Goal: Task Accomplishment & Management: Use online tool/utility

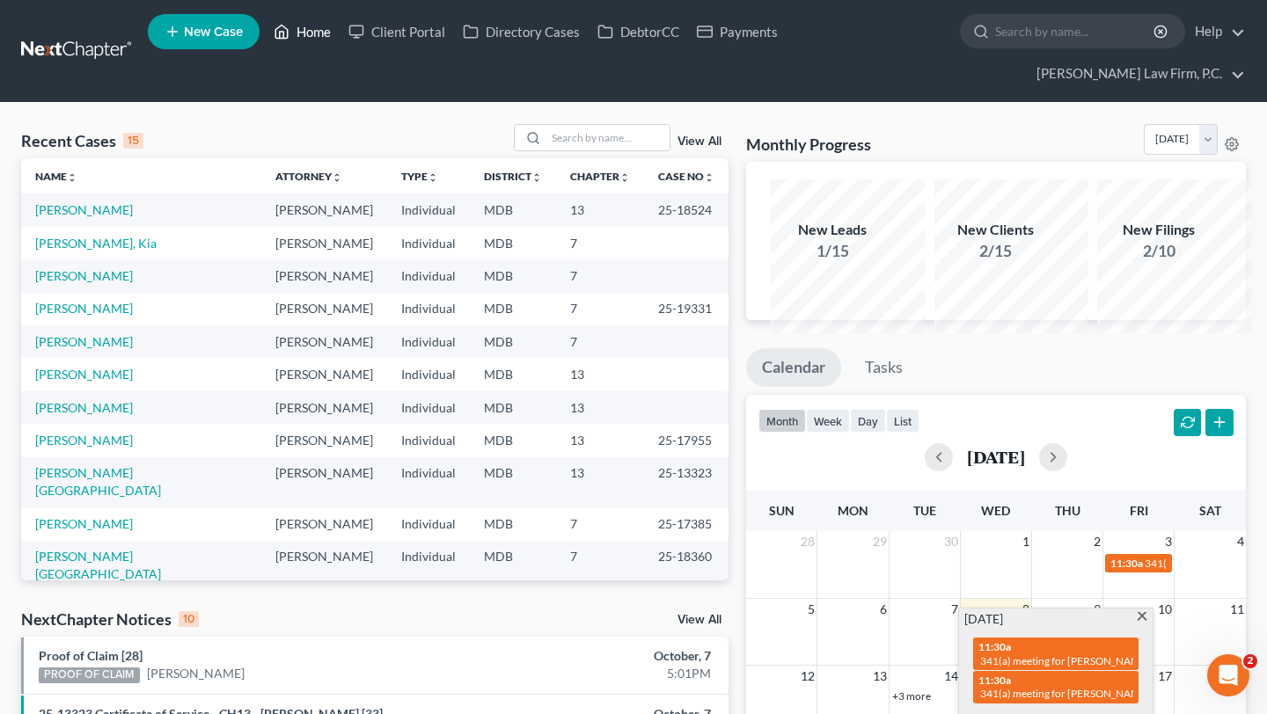
click at [340, 39] on link "Home" at bounding box center [302, 32] width 75 height 32
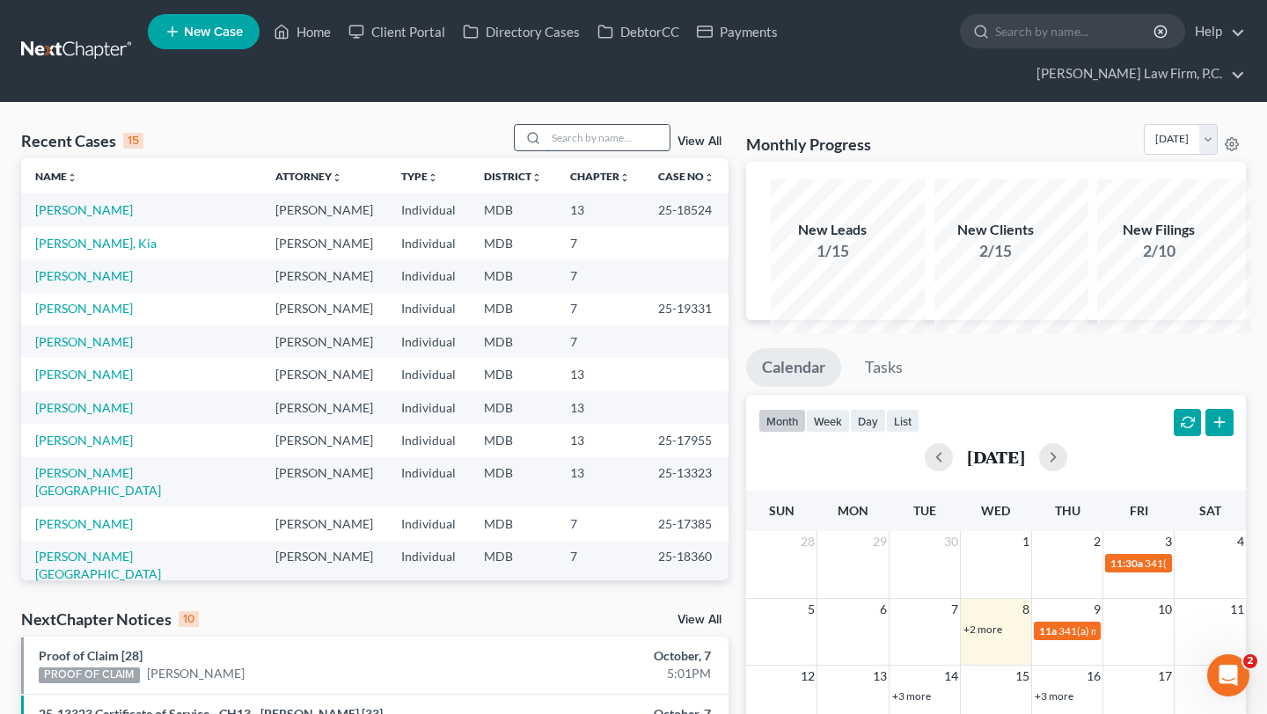
click at [548, 150] on input "search" at bounding box center [607, 138] width 123 height 26
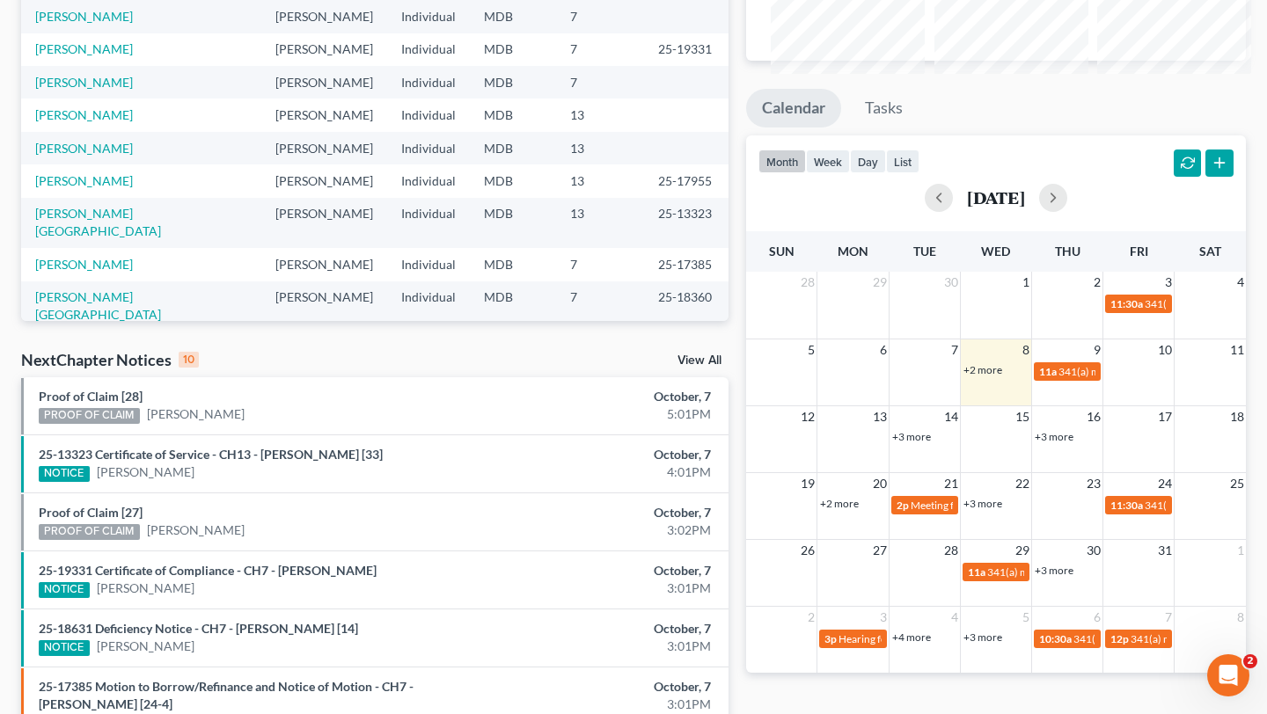
scroll to position [281, 0]
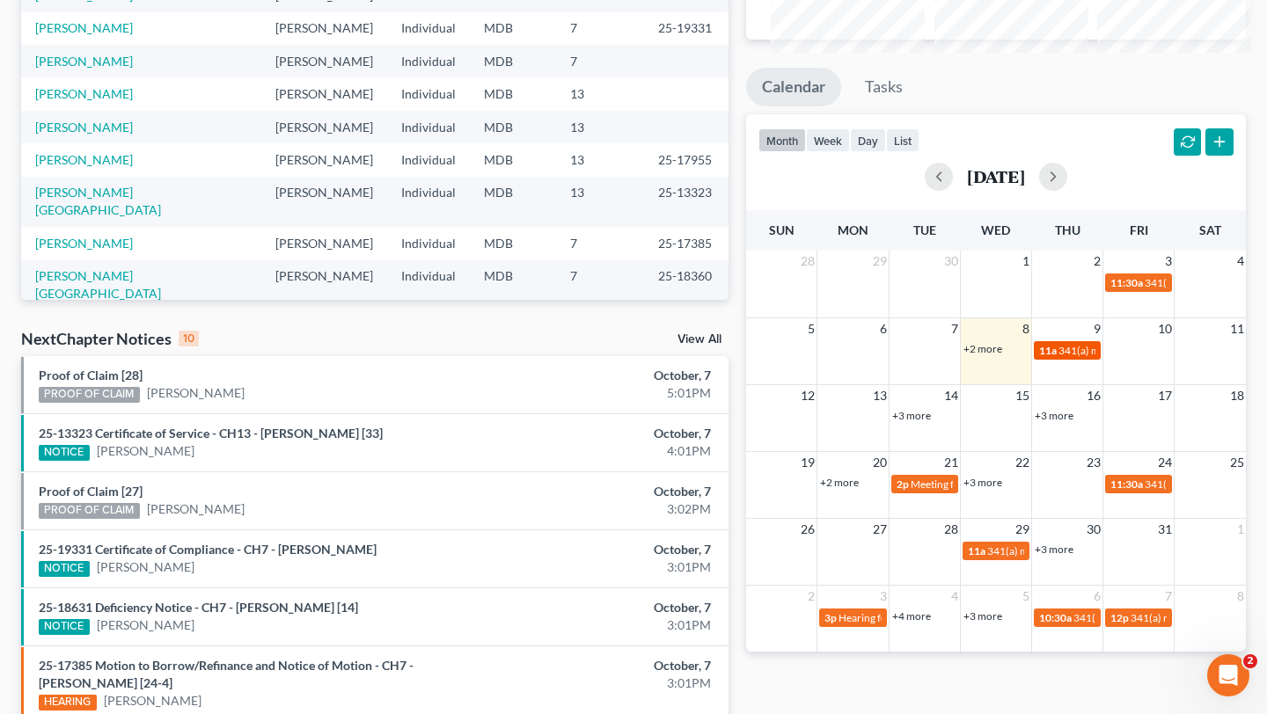
click at [1056, 357] on div "11a 341(a) meeting for [PERSON_NAME]" at bounding box center [1067, 350] width 56 height 13
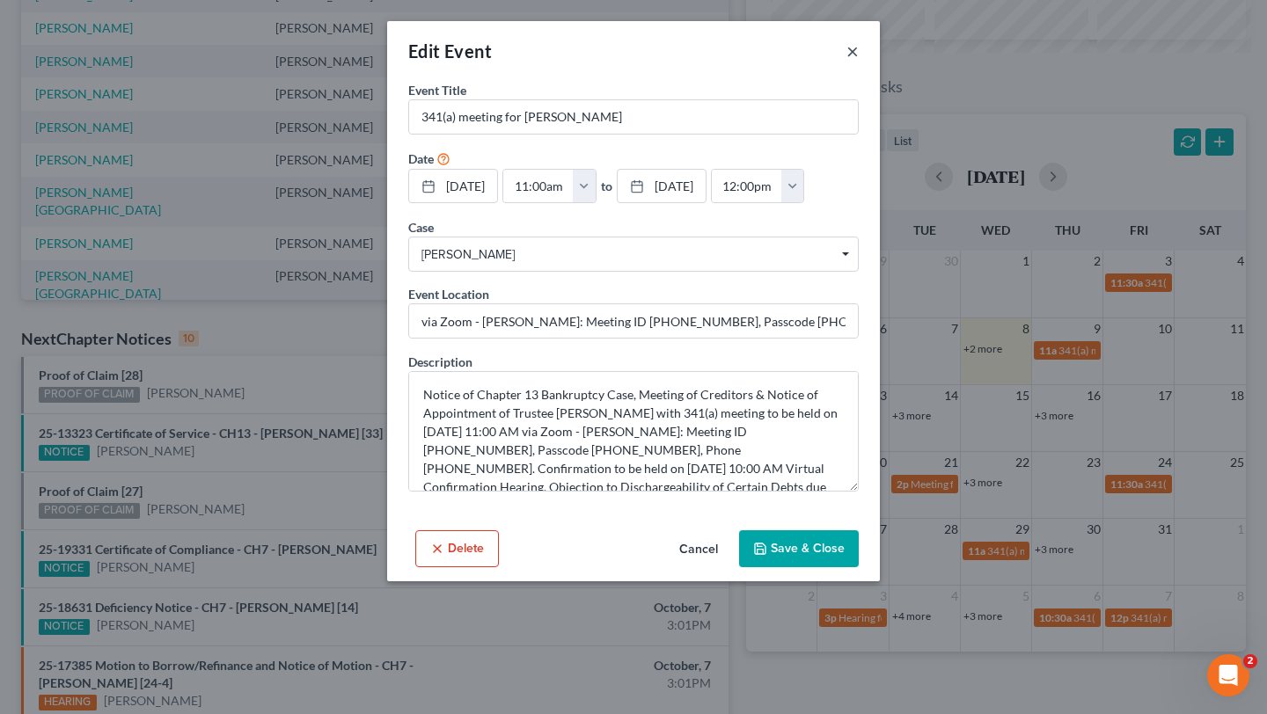
click at [858, 55] on button "×" at bounding box center [852, 50] width 12 height 21
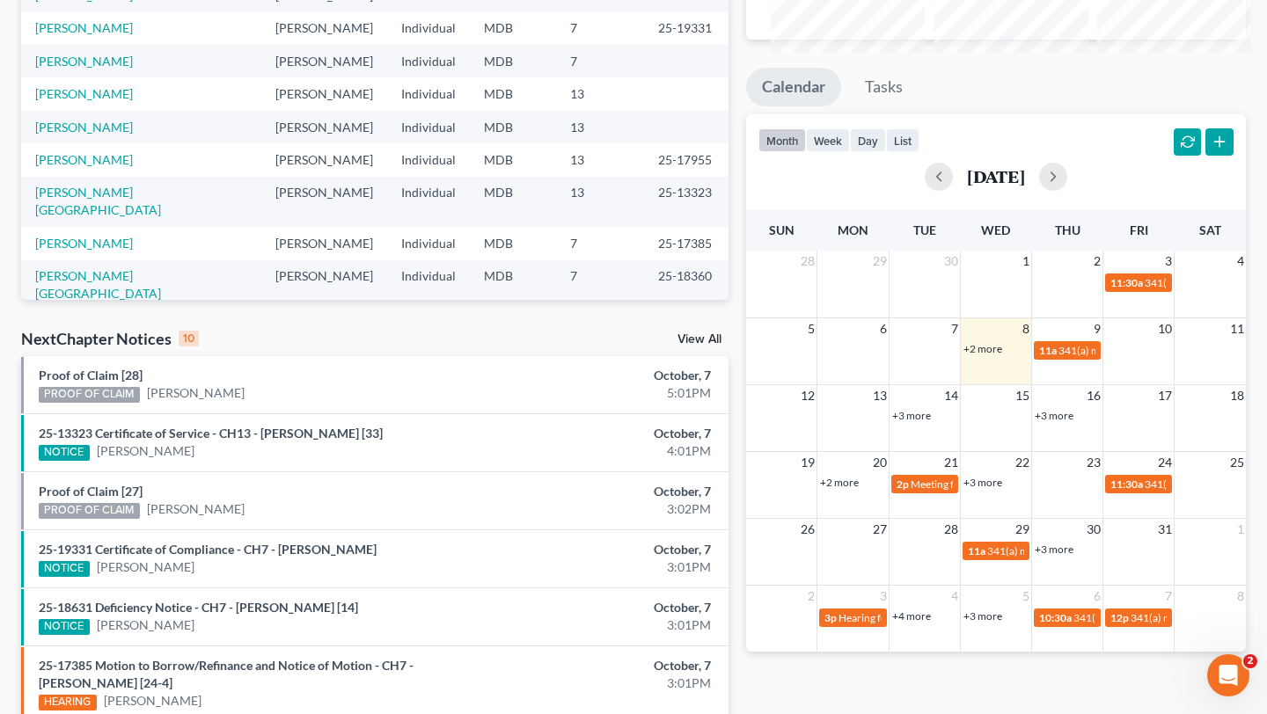
click at [976, 355] on link "+2 more" at bounding box center [982, 348] width 39 height 13
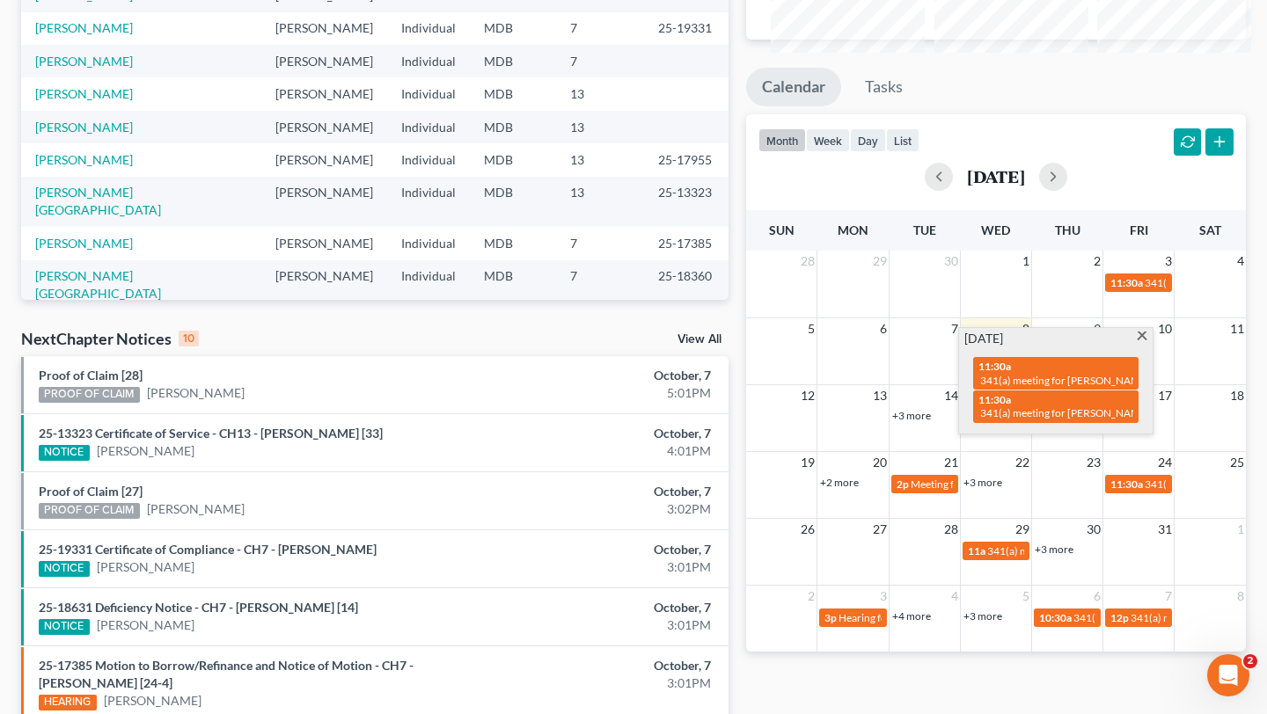
scroll to position [0, 0]
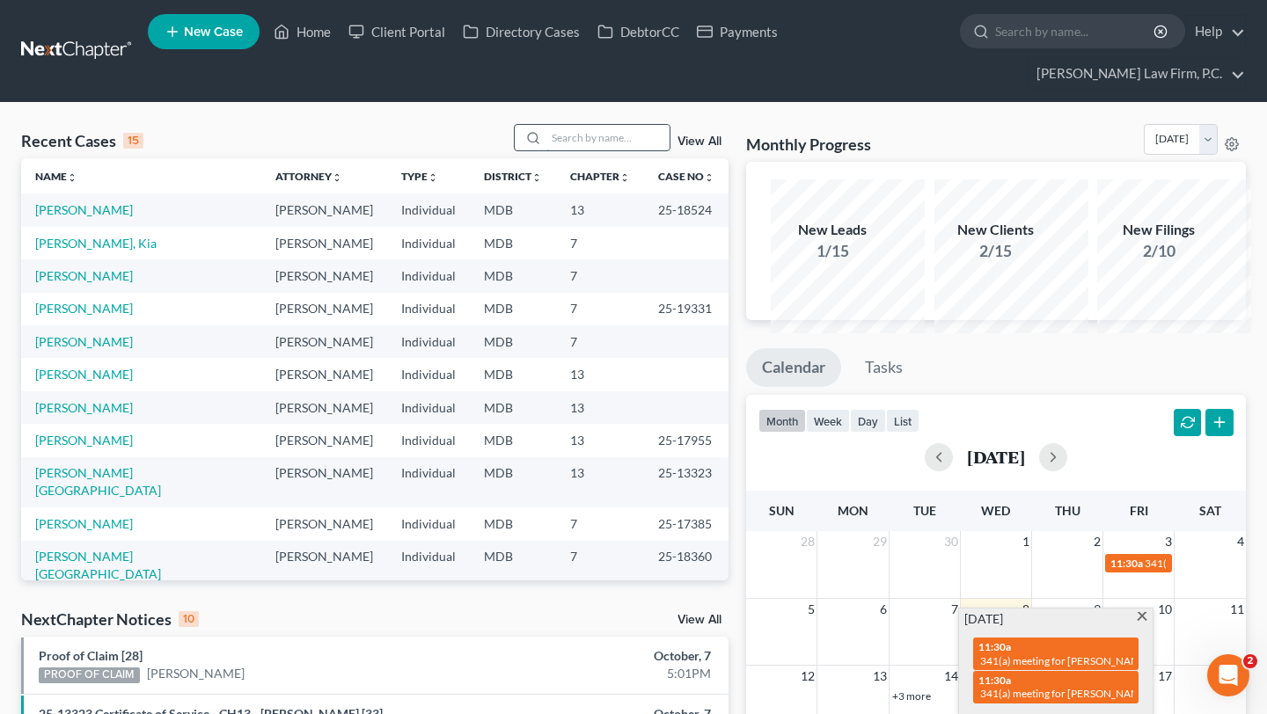
click at [578, 150] on input "search" at bounding box center [607, 138] width 123 height 26
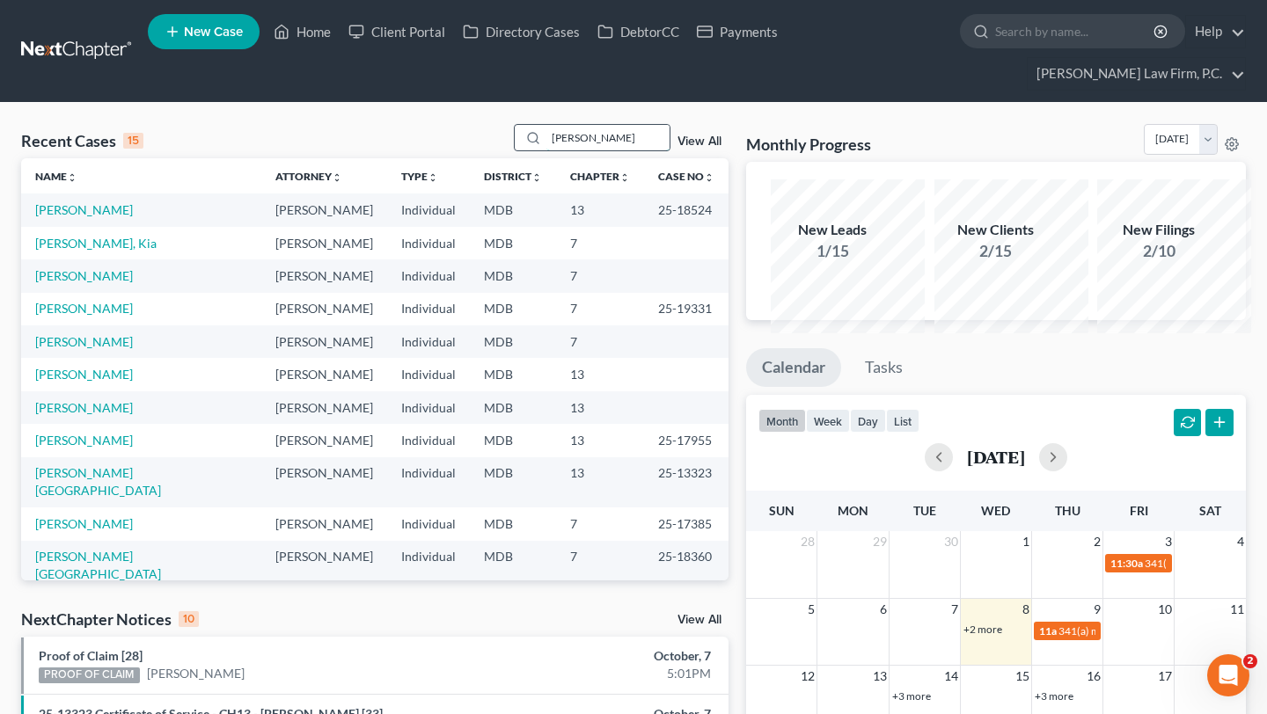
type input "[PERSON_NAME]"
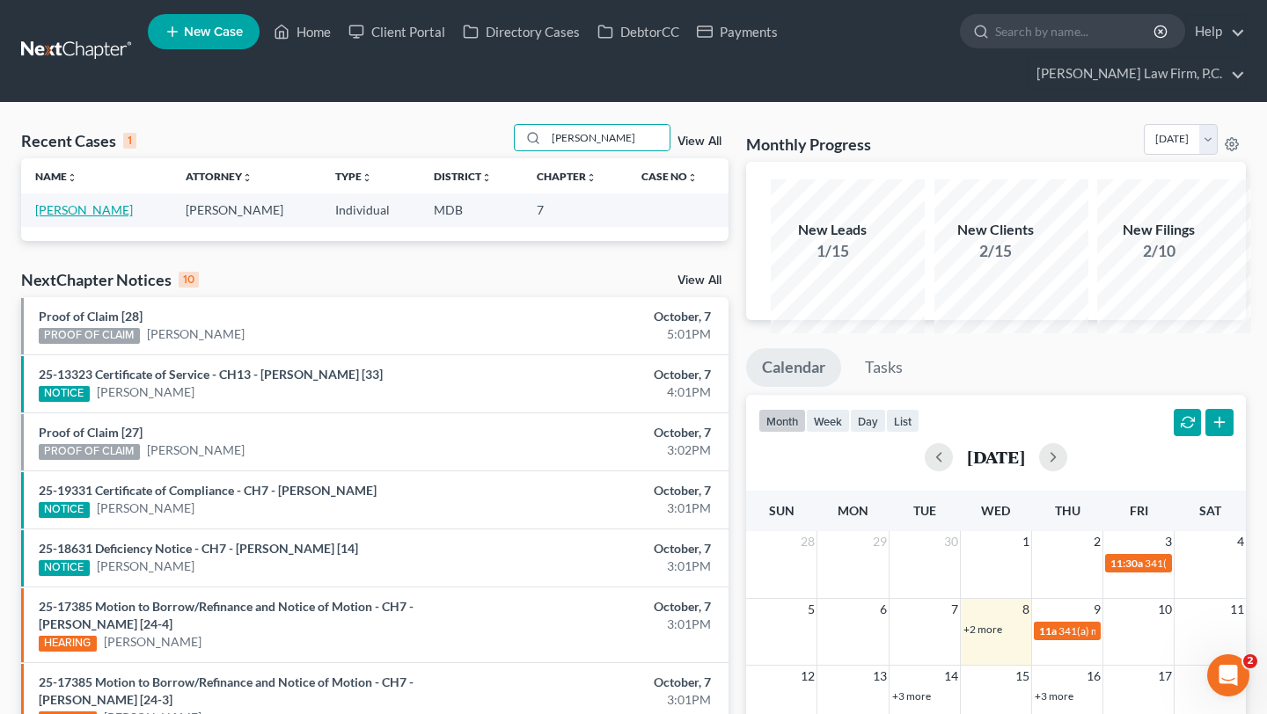
click at [50, 217] on link "[PERSON_NAME]" at bounding box center [84, 209] width 98 height 15
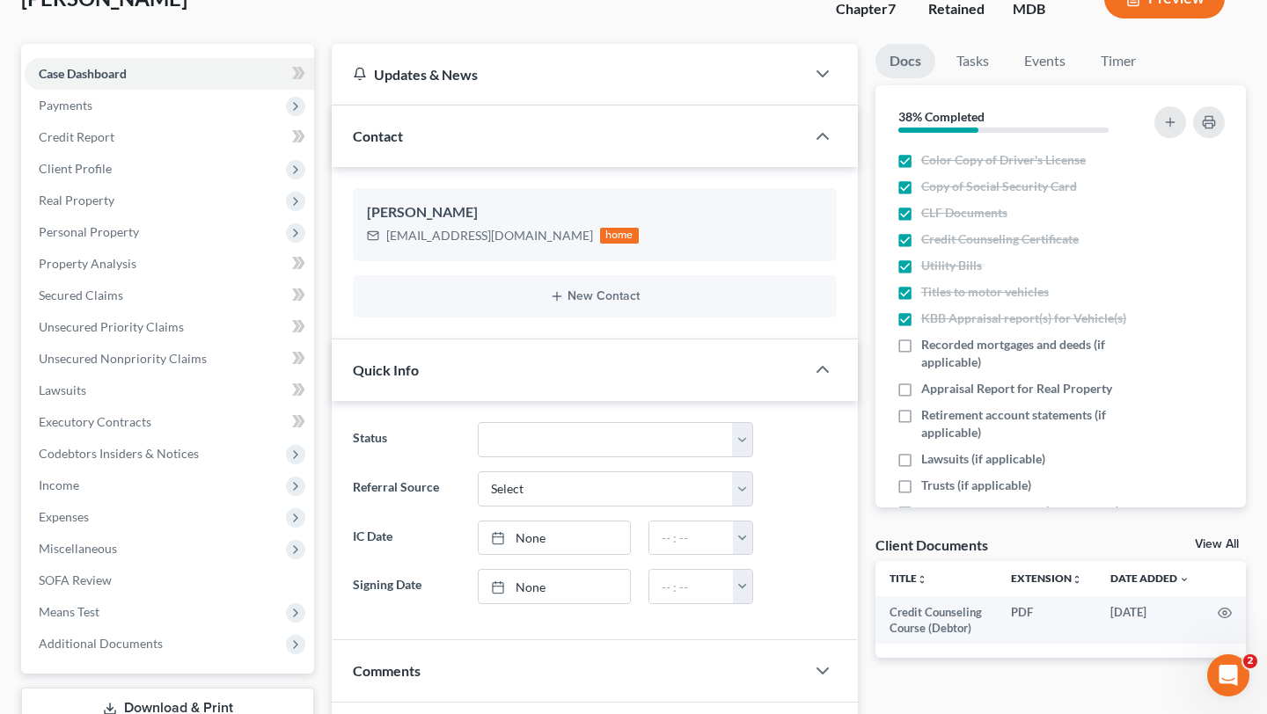
scroll to position [869, 0]
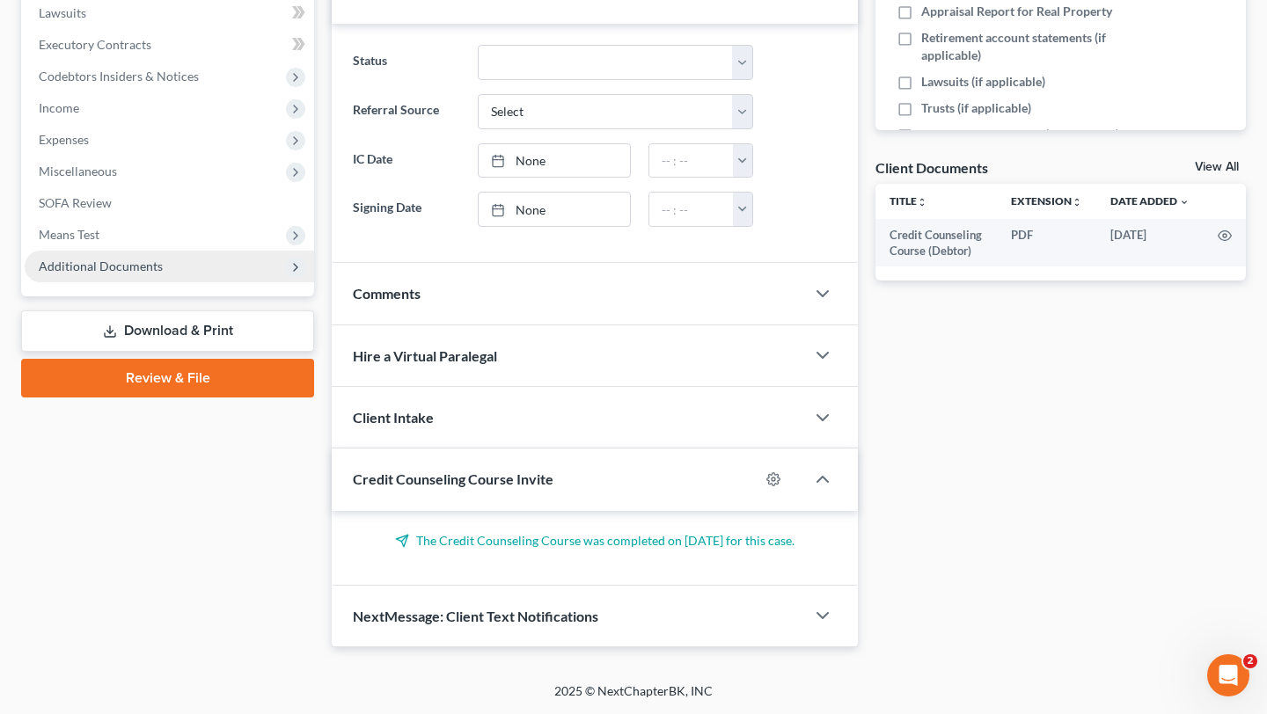
click at [128, 251] on span "Additional Documents" at bounding box center [169, 267] width 289 height 32
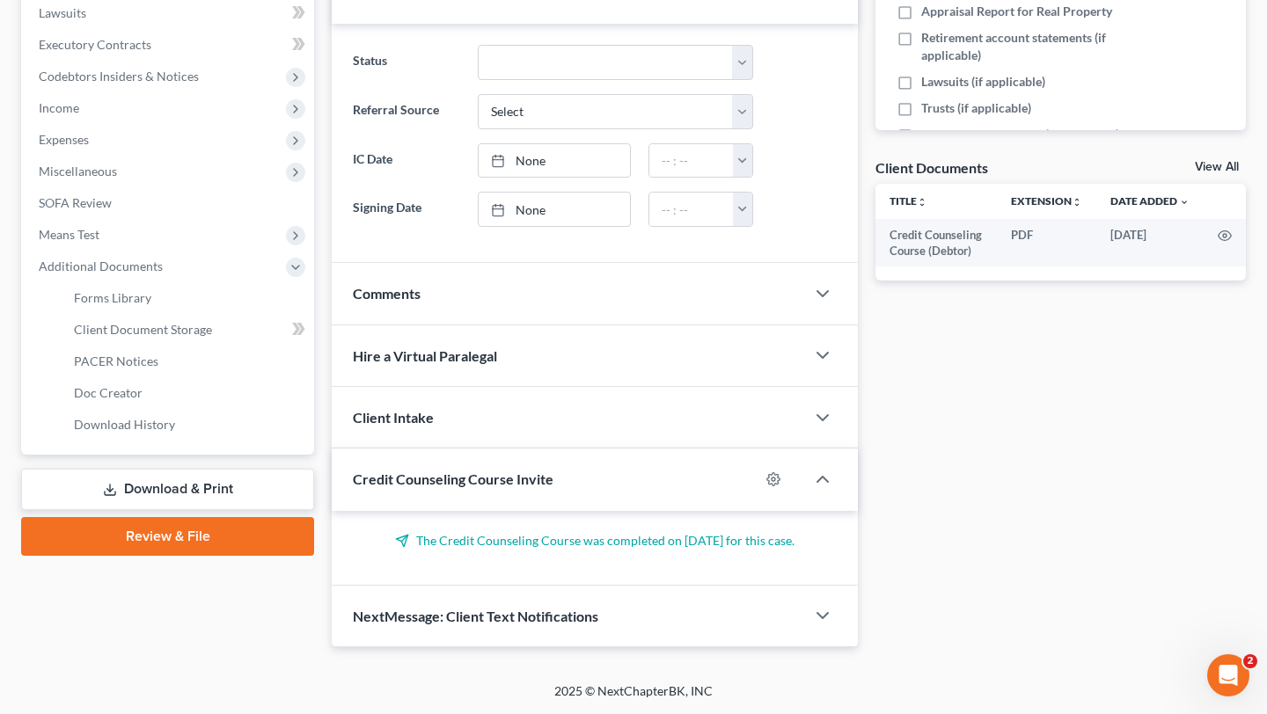
click at [140, 469] on link "Download & Print" at bounding box center [167, 489] width 293 height 41
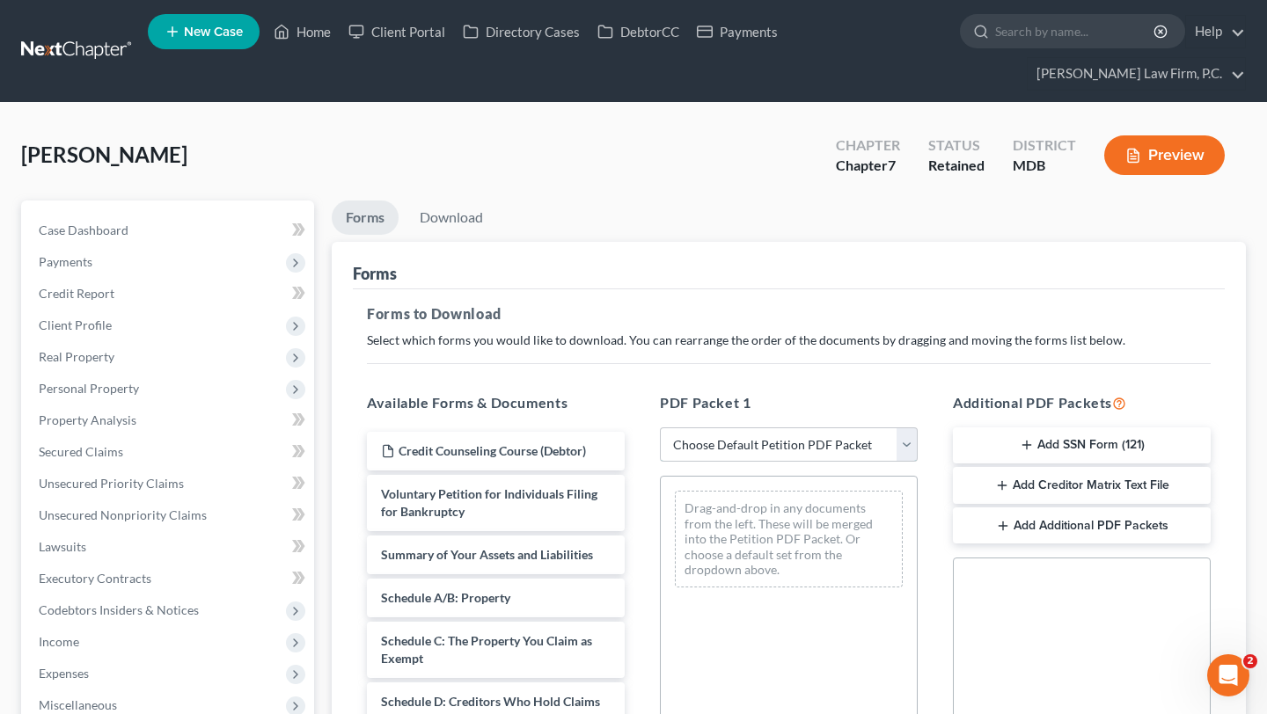
click at [823, 463] on select "Choose Default Petition PDF Packet Complete Bankruptcy Petition (all forms and …" at bounding box center [789, 444] width 258 height 35
select select "0"
click at [662, 463] on select "Choose Default Petition PDF Packet Complete Bankruptcy Petition (all forms and …" at bounding box center [789, 444] width 258 height 35
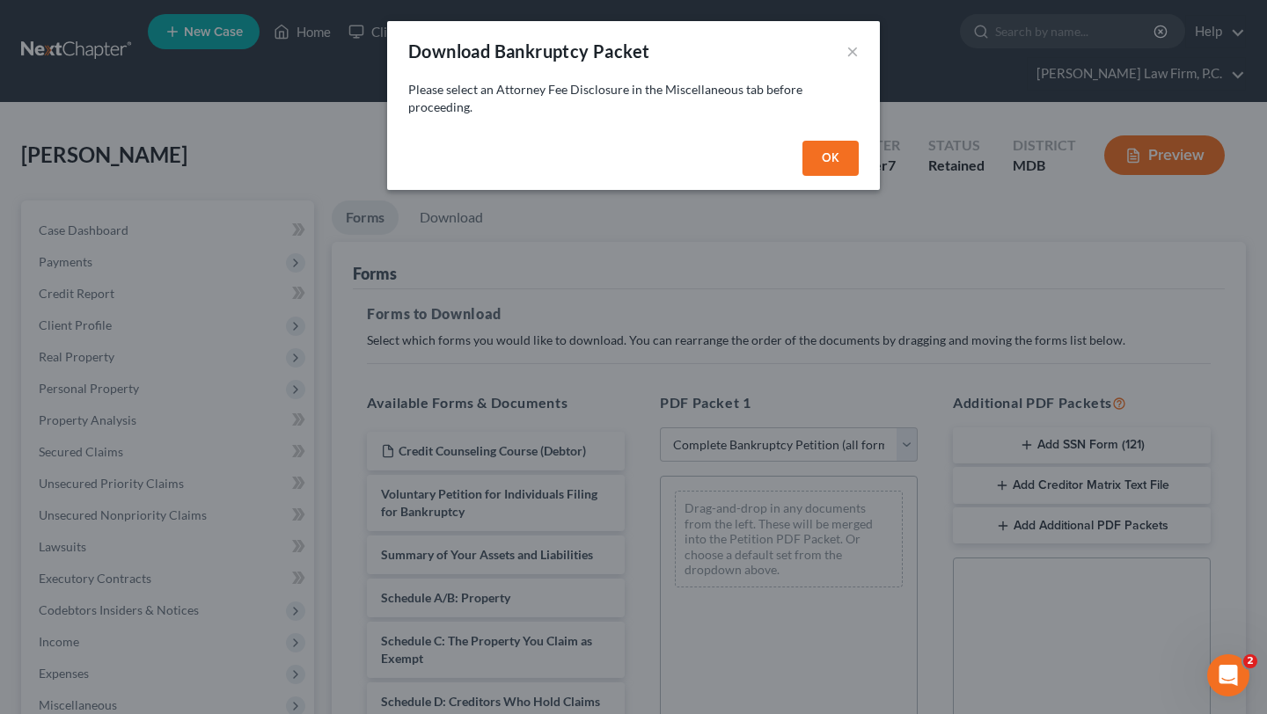
click at [858, 176] on button "OK" at bounding box center [830, 158] width 56 height 35
select select
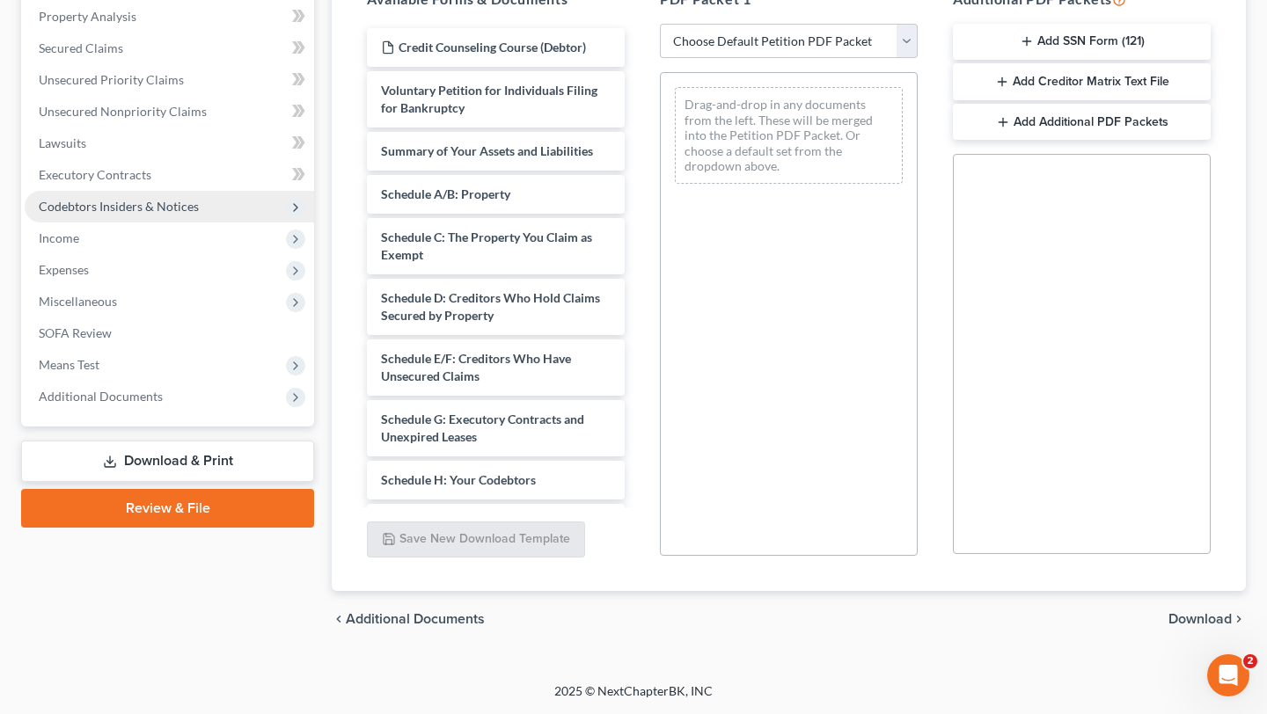
scroll to position [446, 0]
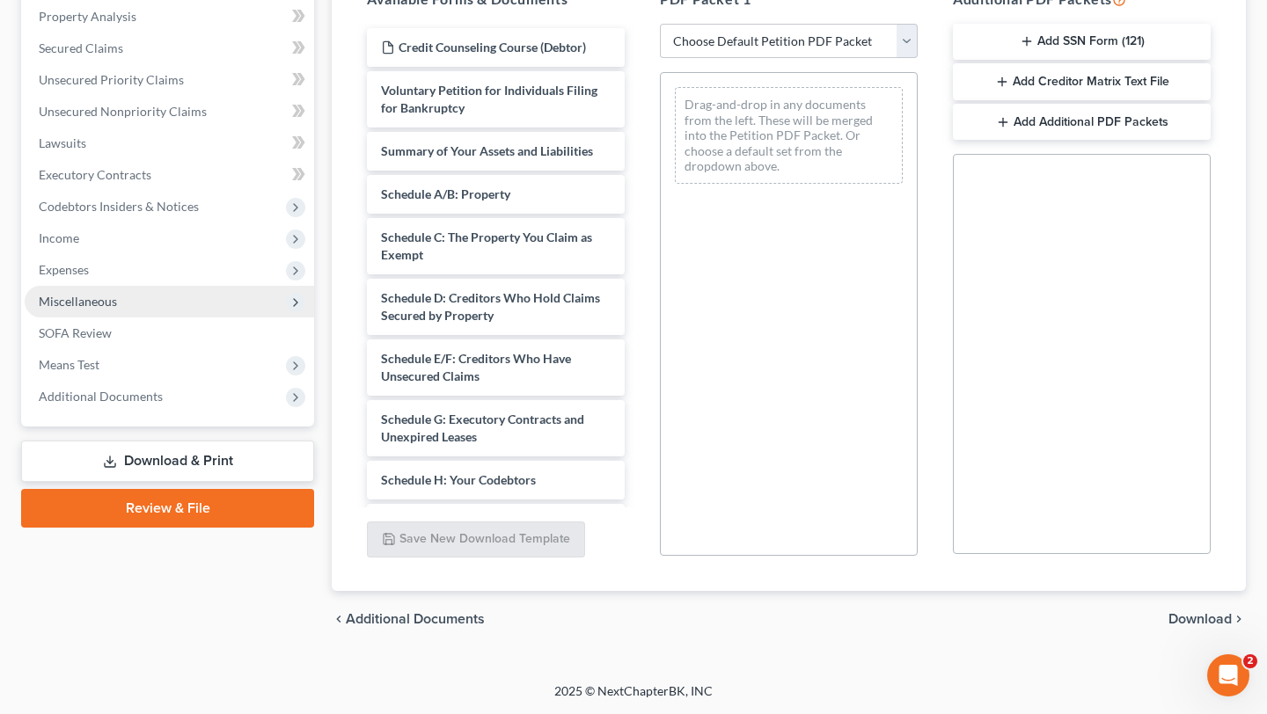
click at [117, 309] on span "Miscellaneous" at bounding box center [78, 301] width 78 height 15
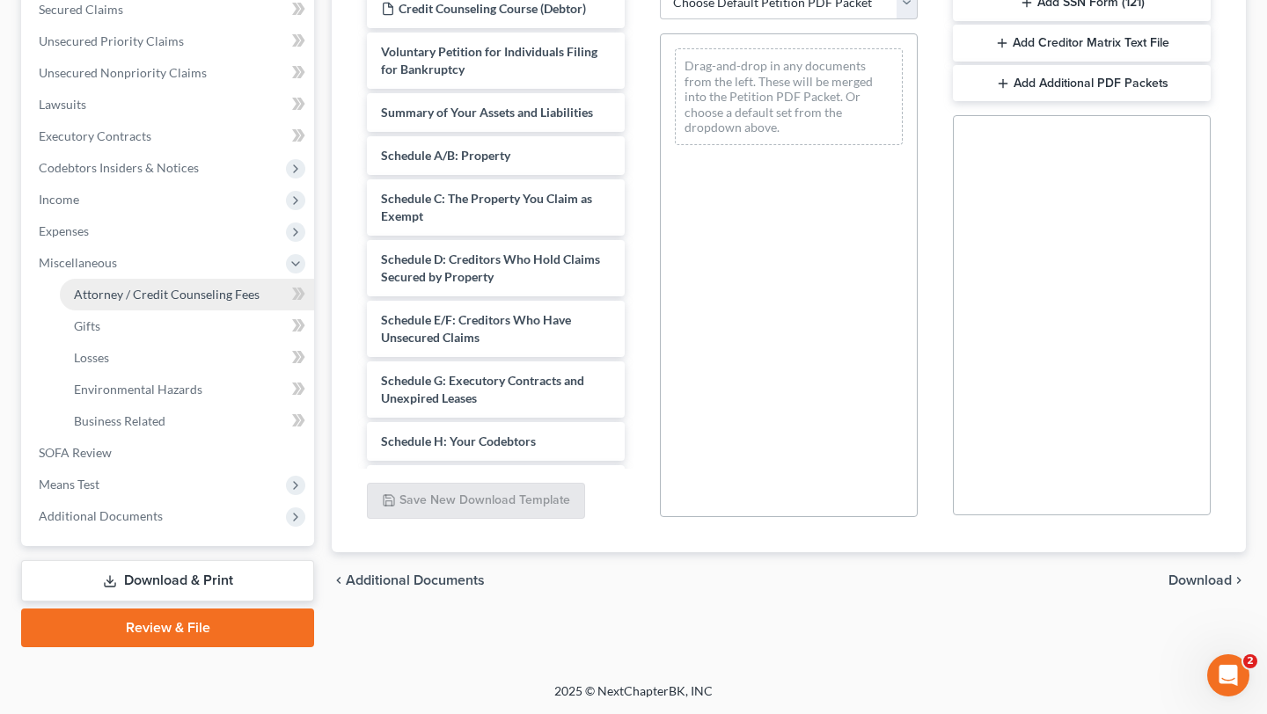
click at [146, 302] on span "Attorney / Credit Counseling Fees" at bounding box center [167, 294] width 186 height 15
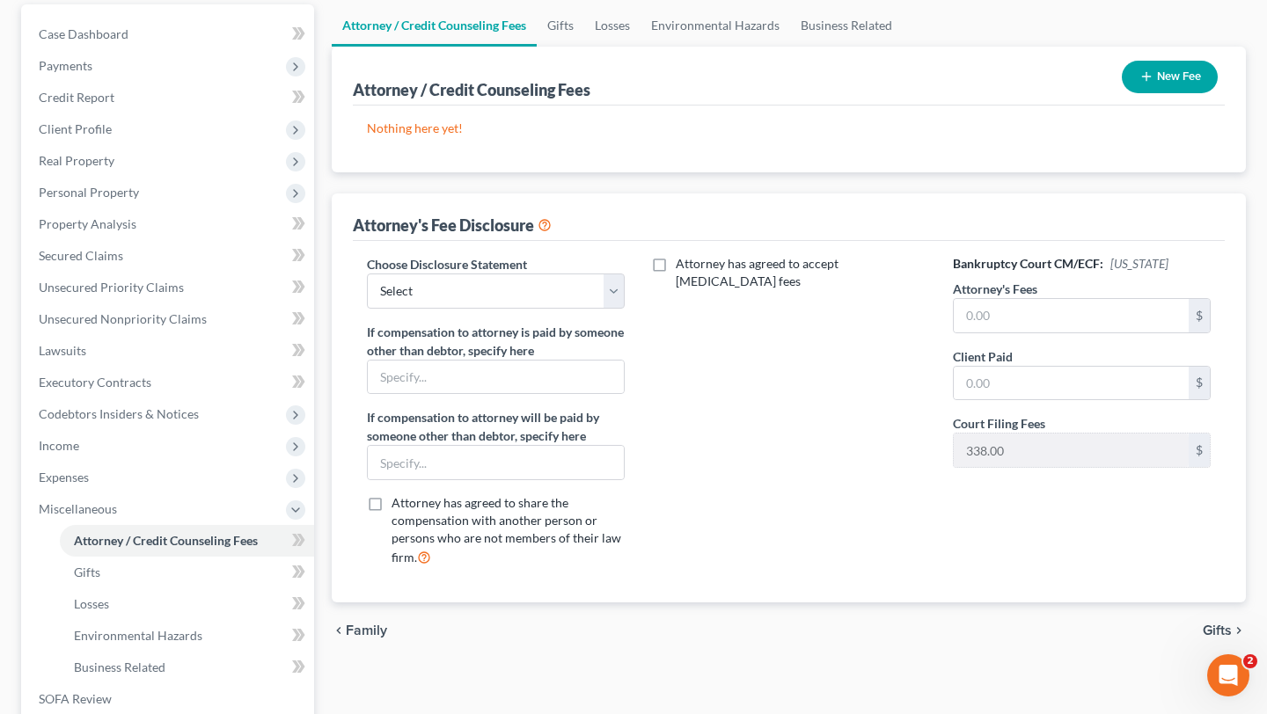
scroll to position [303, 0]
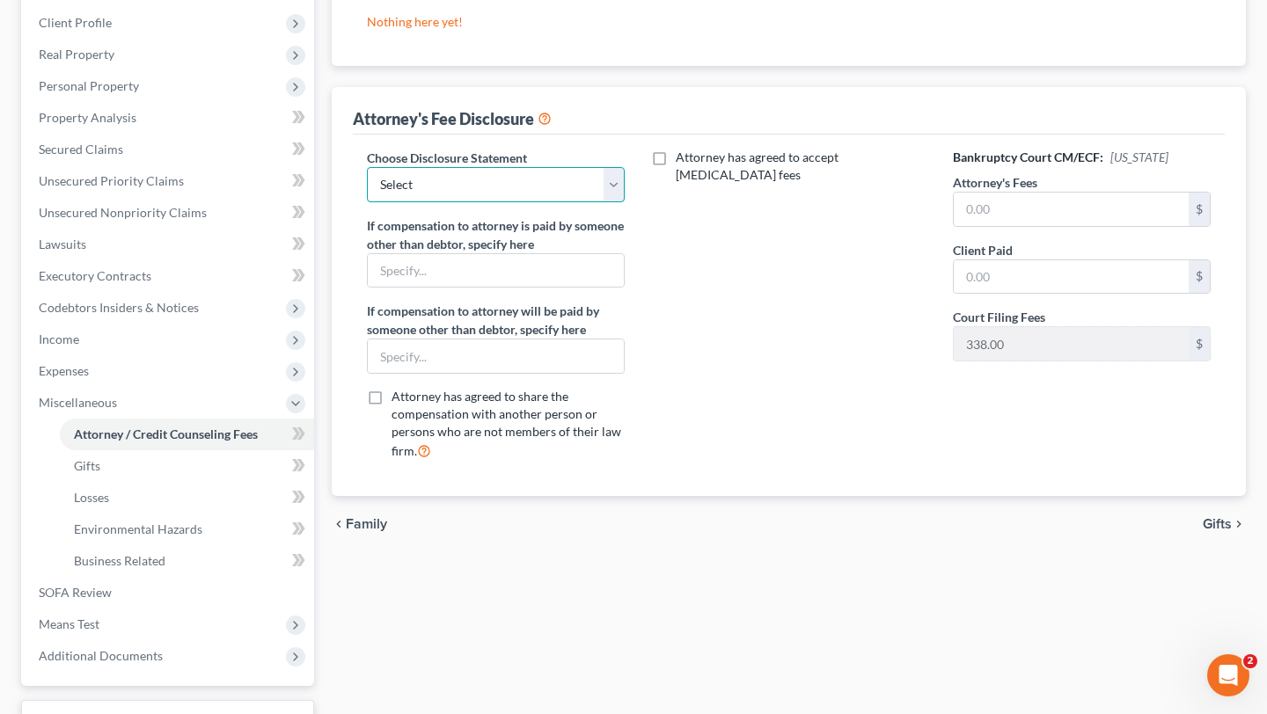
click at [473, 202] on select "Select Subchapter V of Chapter 11 Fee Disclosure Chapter 13 Hourly Fee Disclosu…" at bounding box center [496, 184] width 258 height 35
select select "2"
click at [378, 202] on select "Select Subchapter V of Chapter 11 Fee Disclosure Chapter 13 Hourly Fee Disclosu…" at bounding box center [496, 184] width 258 height 35
click at [1041, 226] on input "text" at bounding box center [1070, 209] width 235 height 33
type input "2"
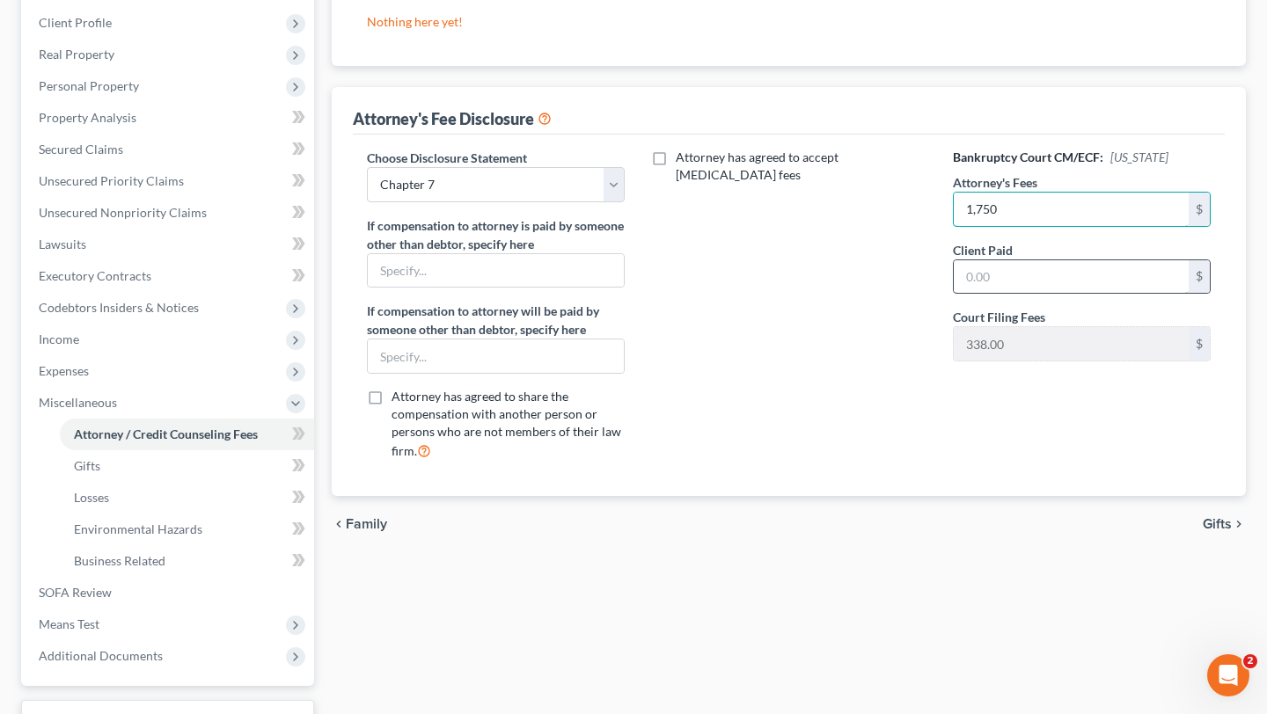
type input "1,750"
click at [1010, 294] on input "text" at bounding box center [1070, 276] width 235 height 33
type input "1,750"
click at [823, 362] on div "Attorney has agreed to accept [MEDICAL_DATA] fees" at bounding box center [788, 312] width 293 height 326
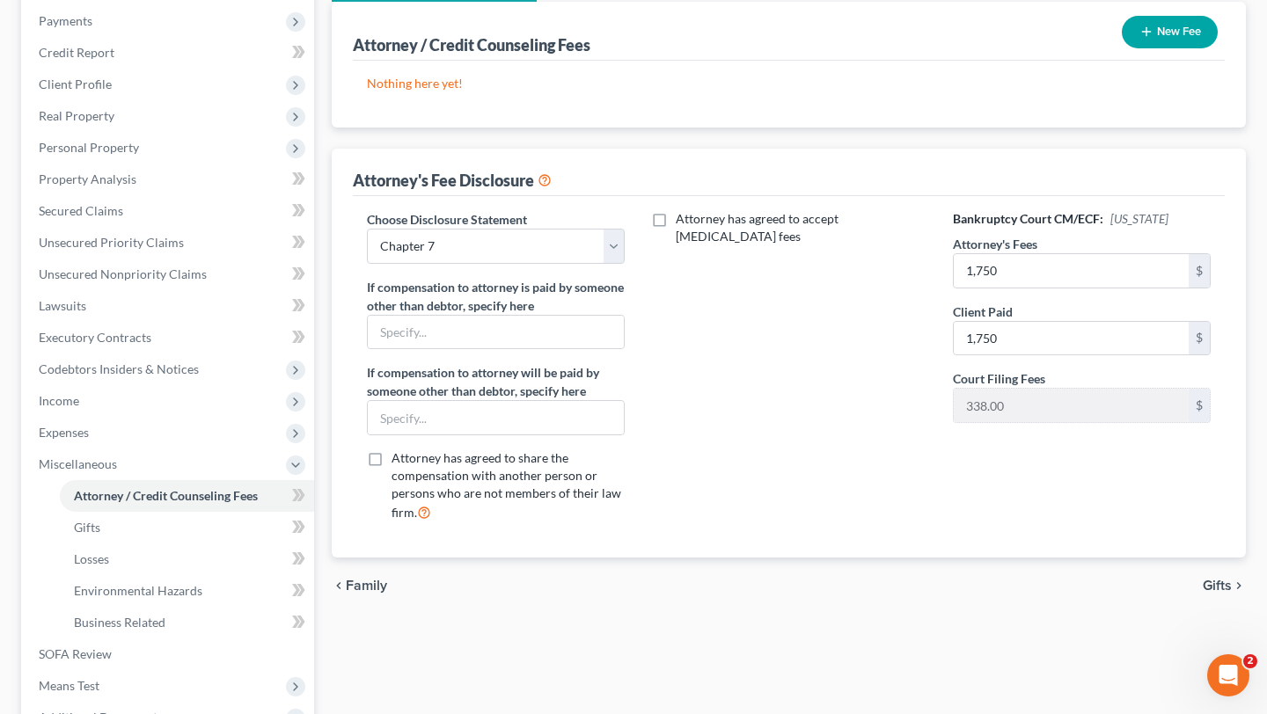
scroll to position [195, 0]
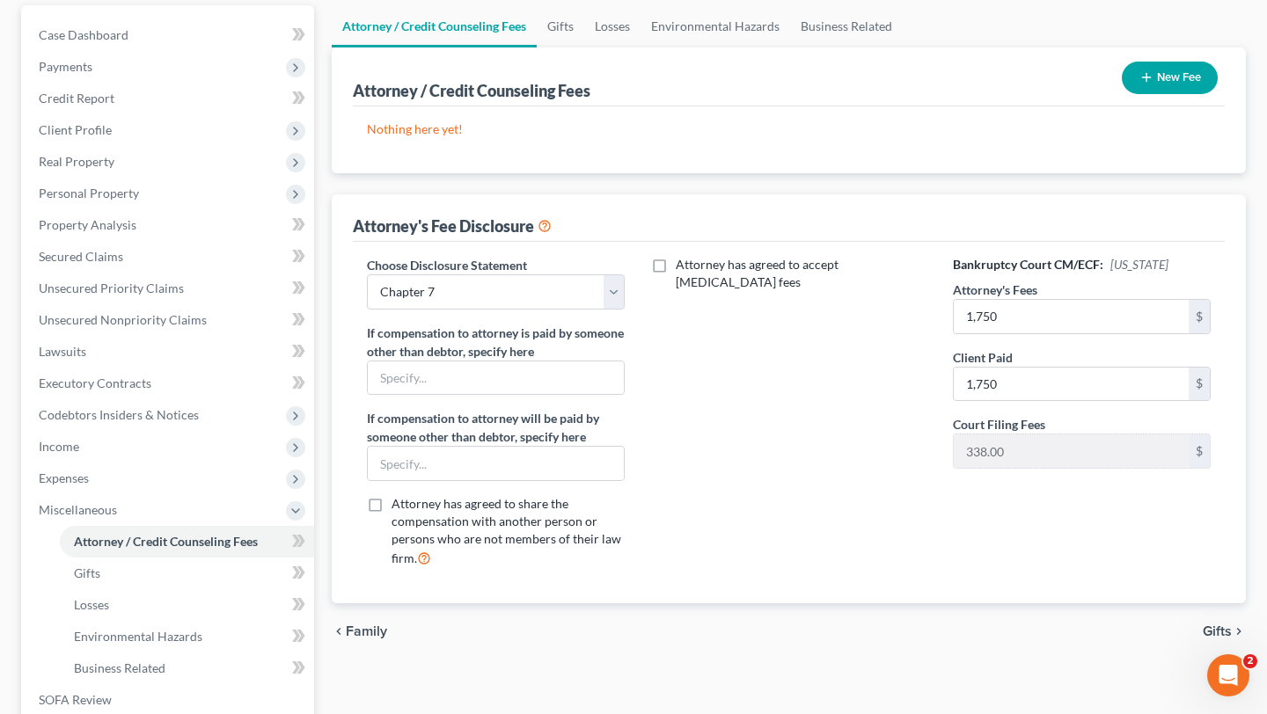
click at [1150, 94] on button "New Fee" at bounding box center [1169, 78] width 96 height 33
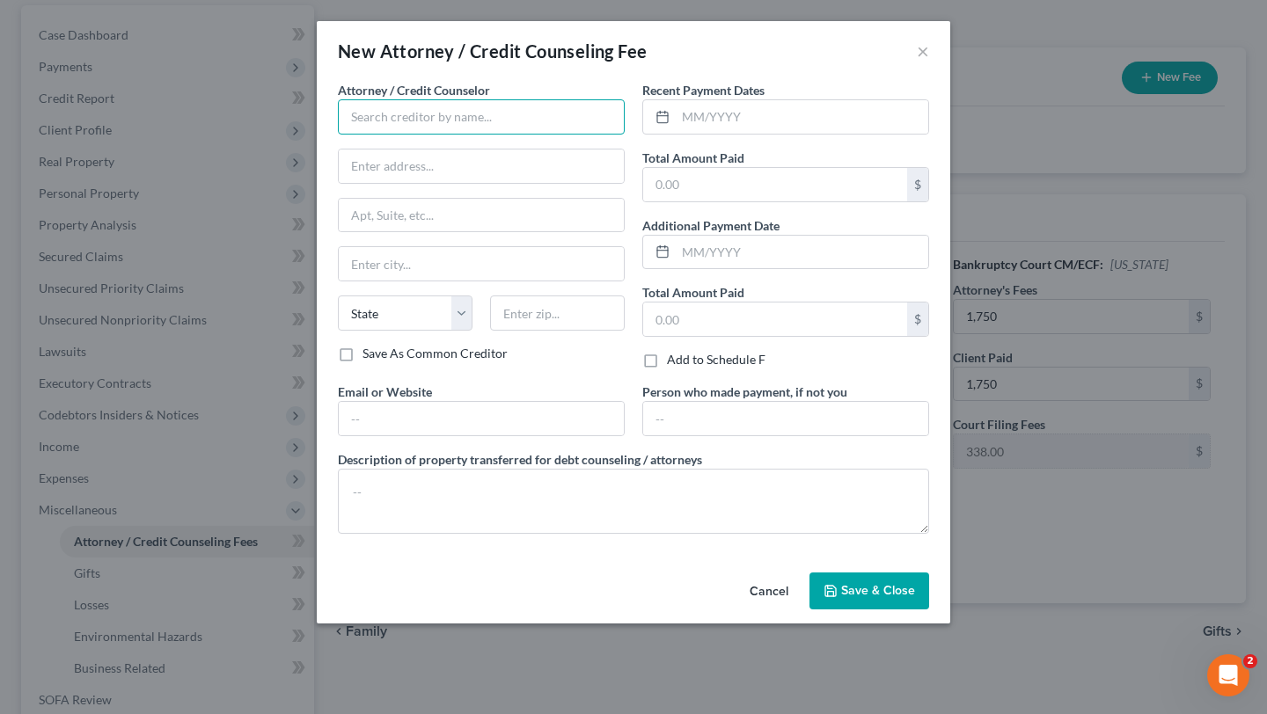
click at [520, 135] on input "text" at bounding box center [481, 116] width 287 height 35
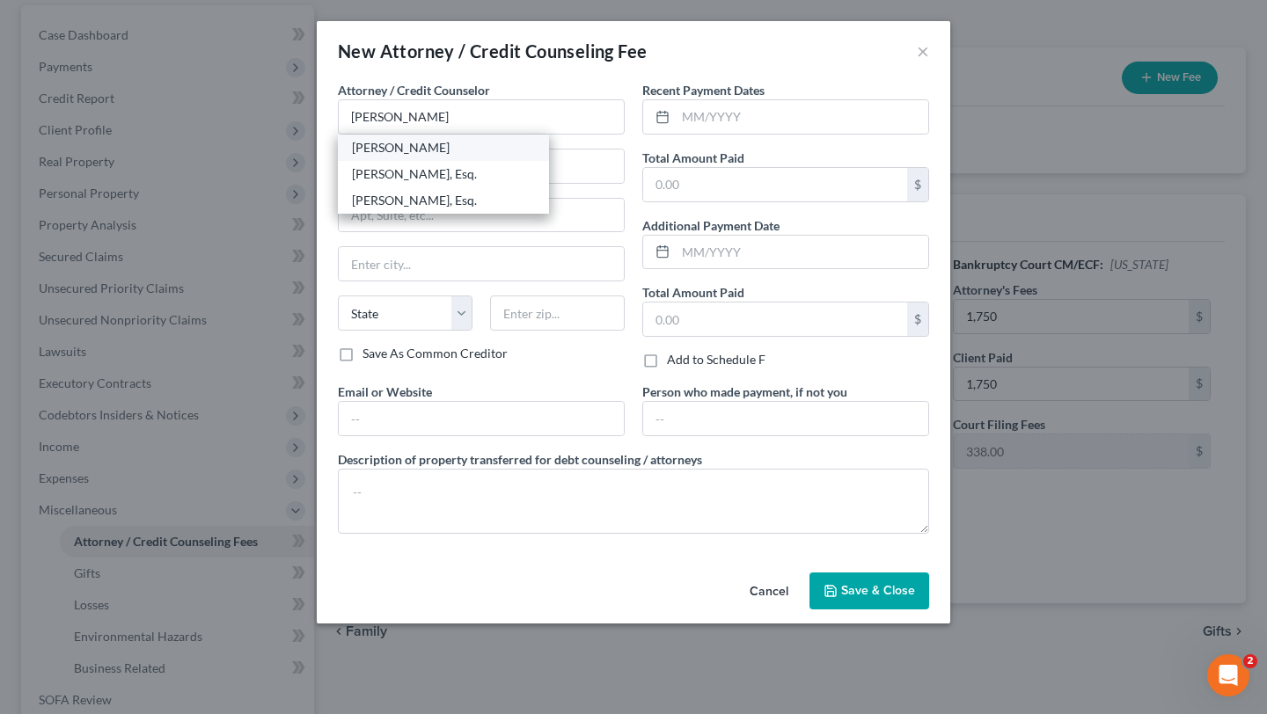
click at [398, 157] on div "[PERSON_NAME]" at bounding box center [443, 148] width 183 height 18
type input "[PERSON_NAME]"
type input "1997 [GEOGRAPHIC_DATA]"
type input "# 300"
type input "[GEOGRAPHIC_DATA]"
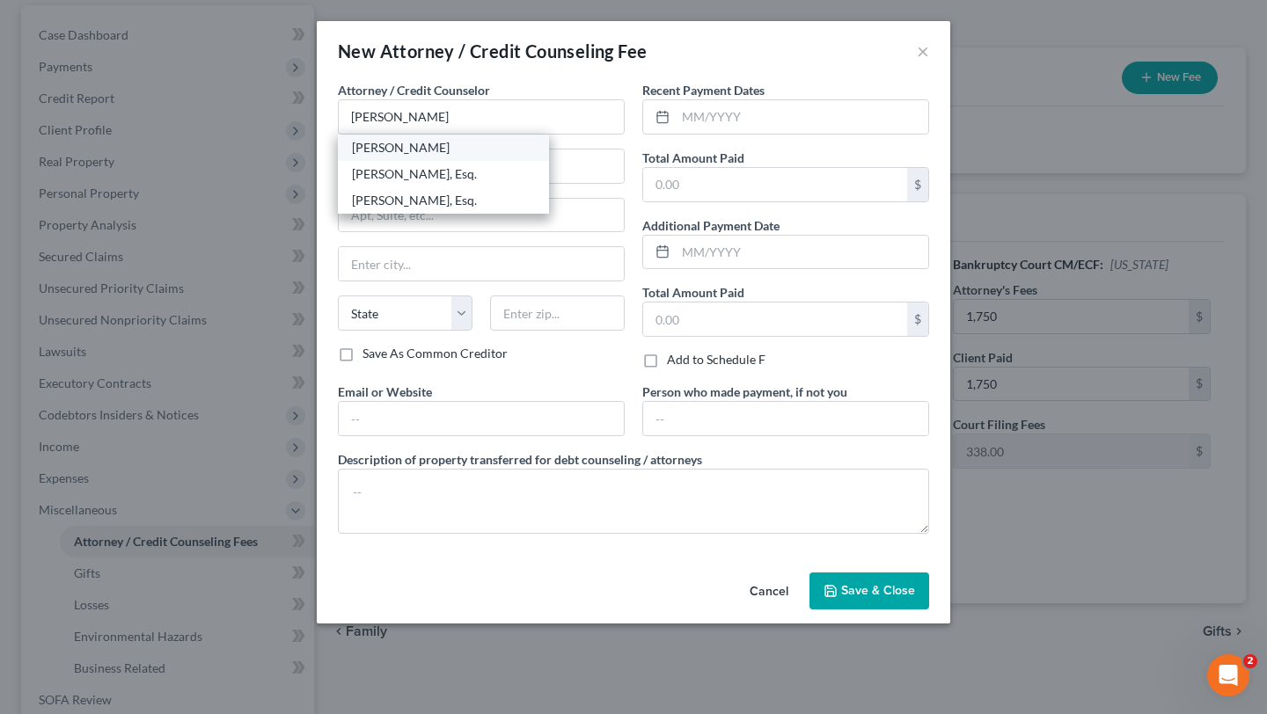
select select "21"
type input "21401"
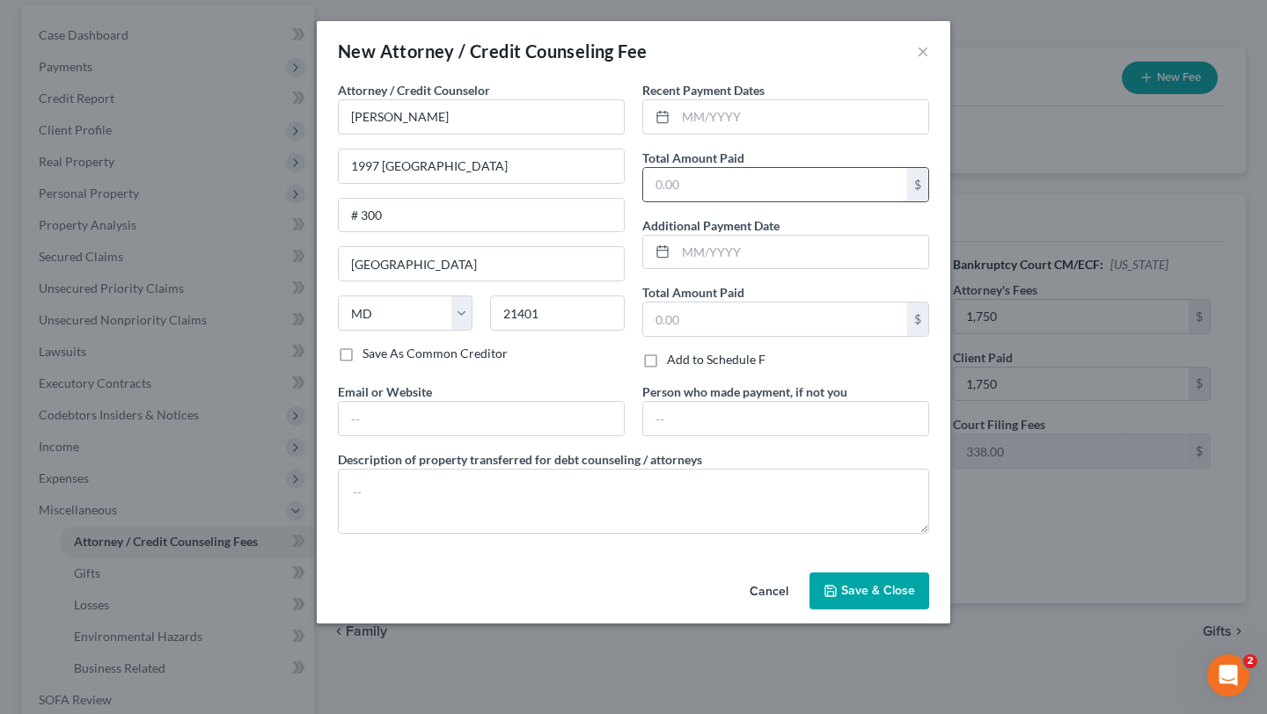
click at [677, 201] on input "text" at bounding box center [775, 184] width 264 height 33
type input "2"
type input "2,138.00"
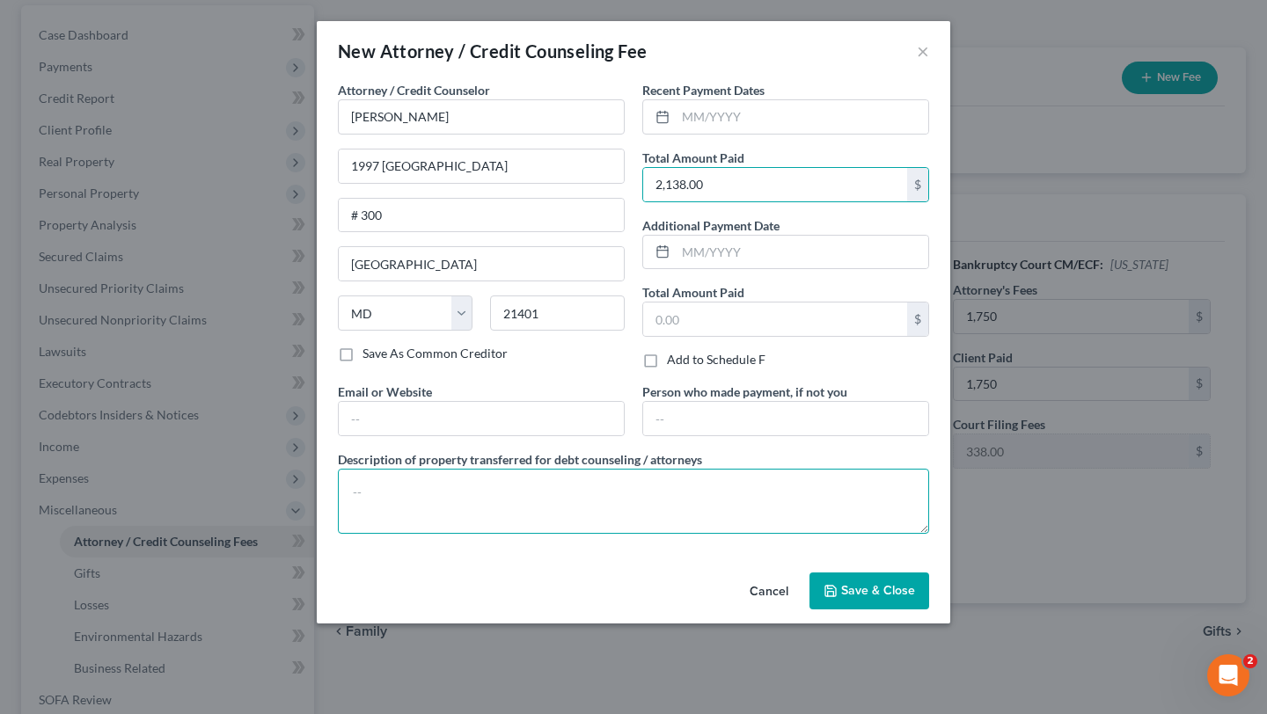
click at [521, 534] on textarea at bounding box center [633, 501] width 591 height 65
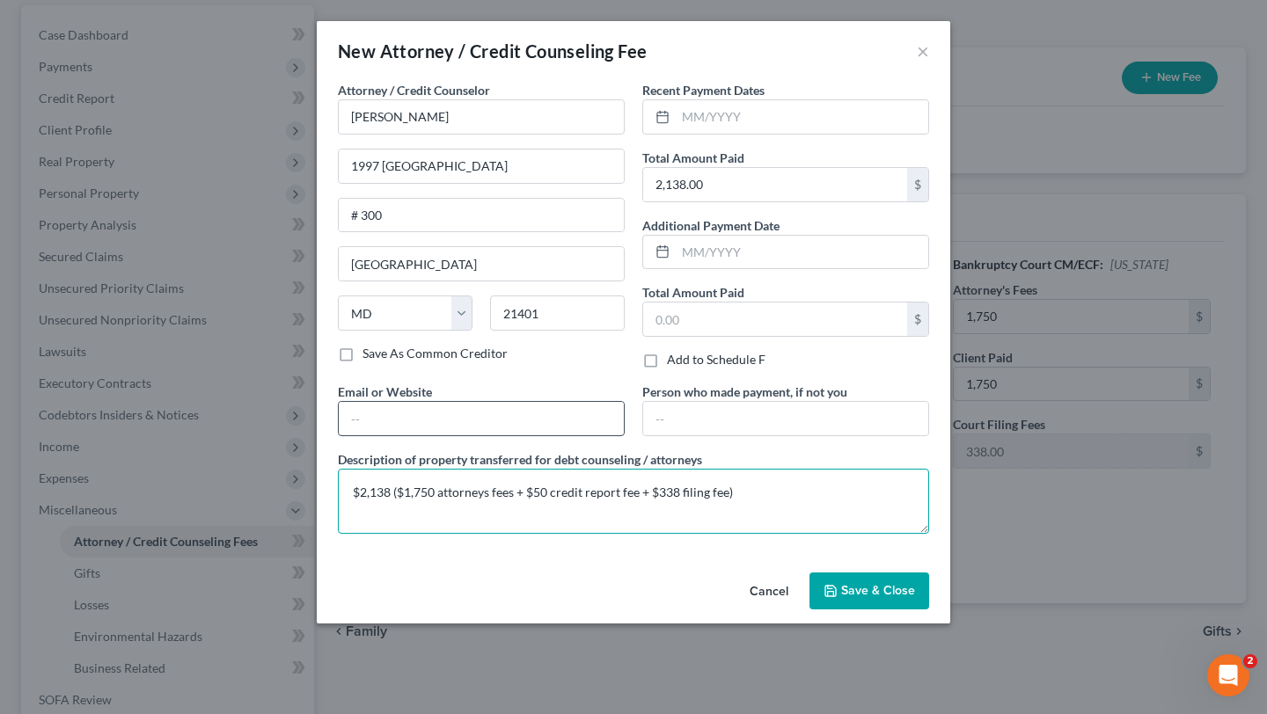
scroll to position [87, 0]
type textarea "$2,138 ($1,750 attorneys fees + $50 credit report fee + $338 filing fee)"
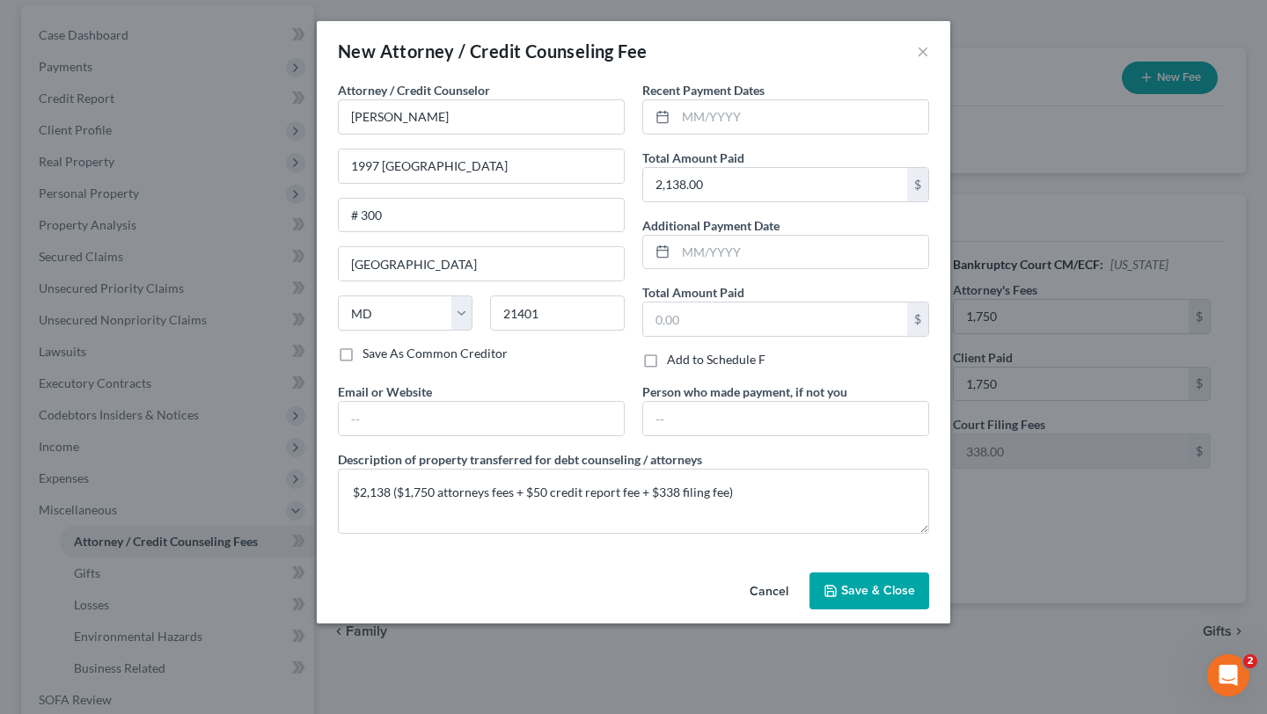
click at [908, 598] on span "Save & Close" at bounding box center [878, 590] width 74 height 15
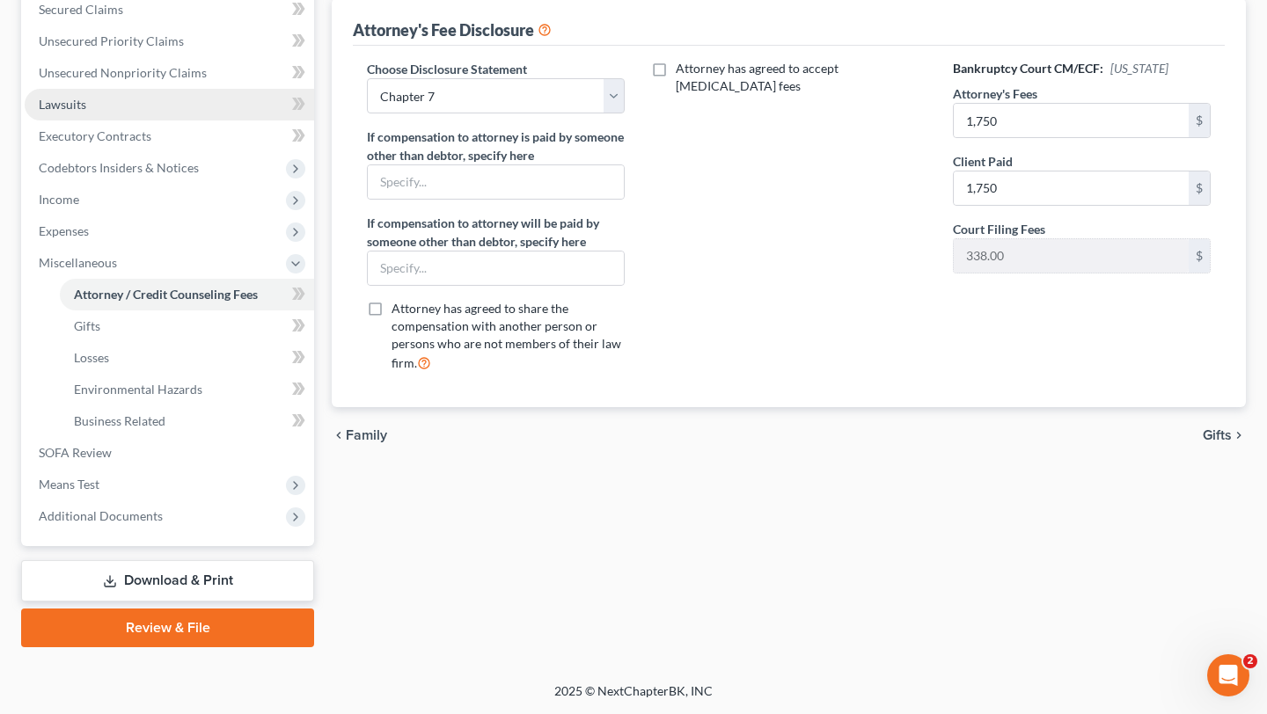
scroll to position [717, 0]
click at [150, 560] on link "Download & Print" at bounding box center [167, 580] width 293 height 41
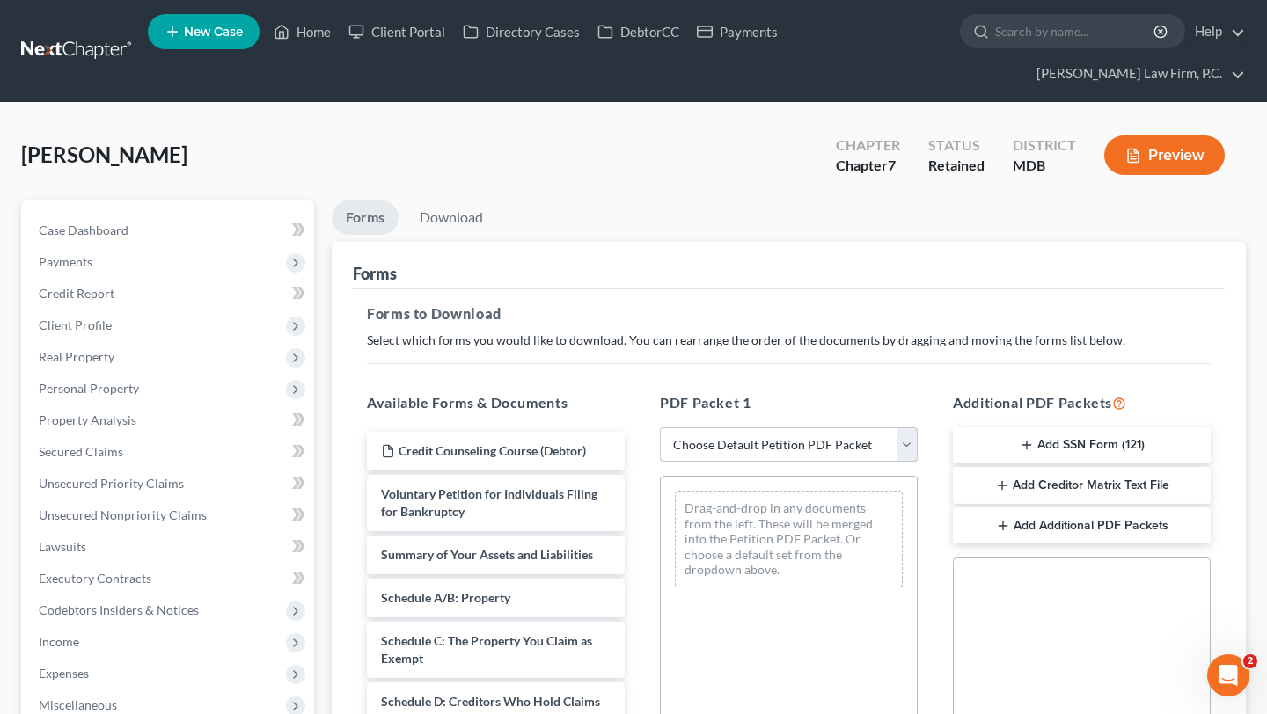
click at [739, 463] on select "Choose Default Petition PDF Packet Complete Bankruptcy Petition (all forms and …" at bounding box center [789, 444] width 258 height 35
select select "0"
click at [662, 463] on select "Choose Default Petition PDF Packet Complete Bankruptcy Petition (all forms and …" at bounding box center [789, 444] width 258 height 35
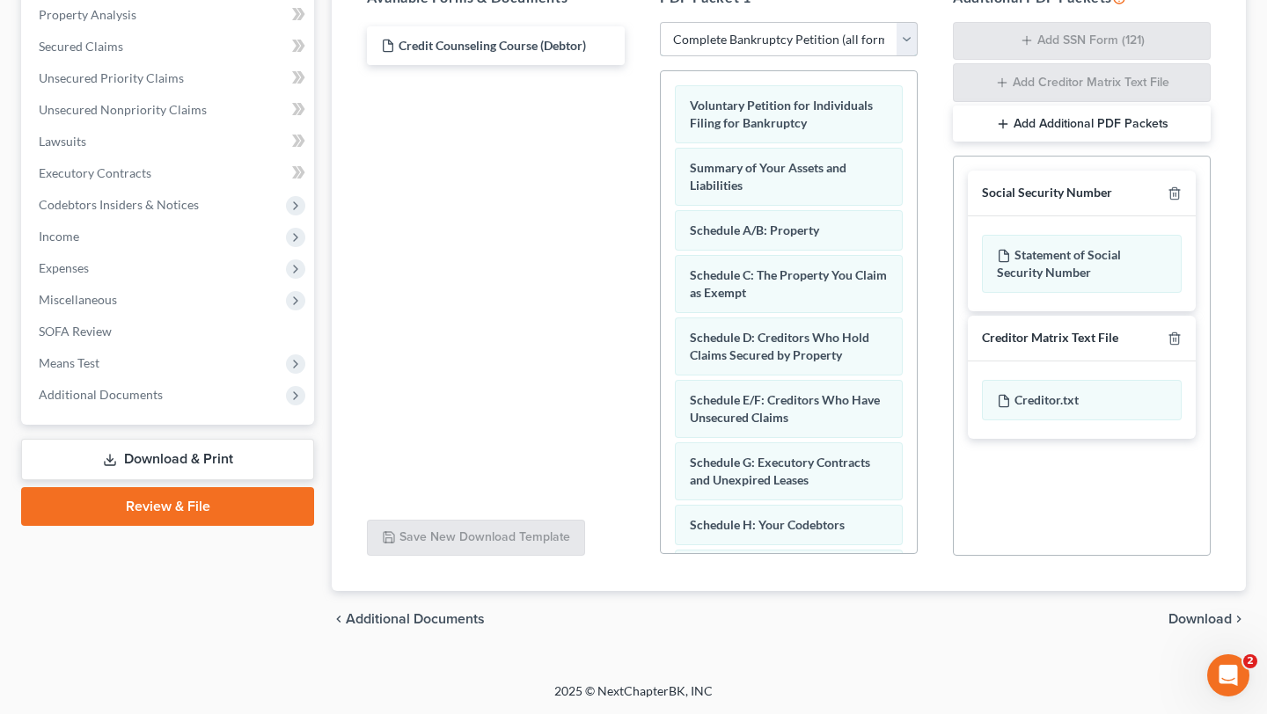
scroll to position [587, 0]
click at [1168, 612] on span "Download" at bounding box center [1199, 619] width 63 height 14
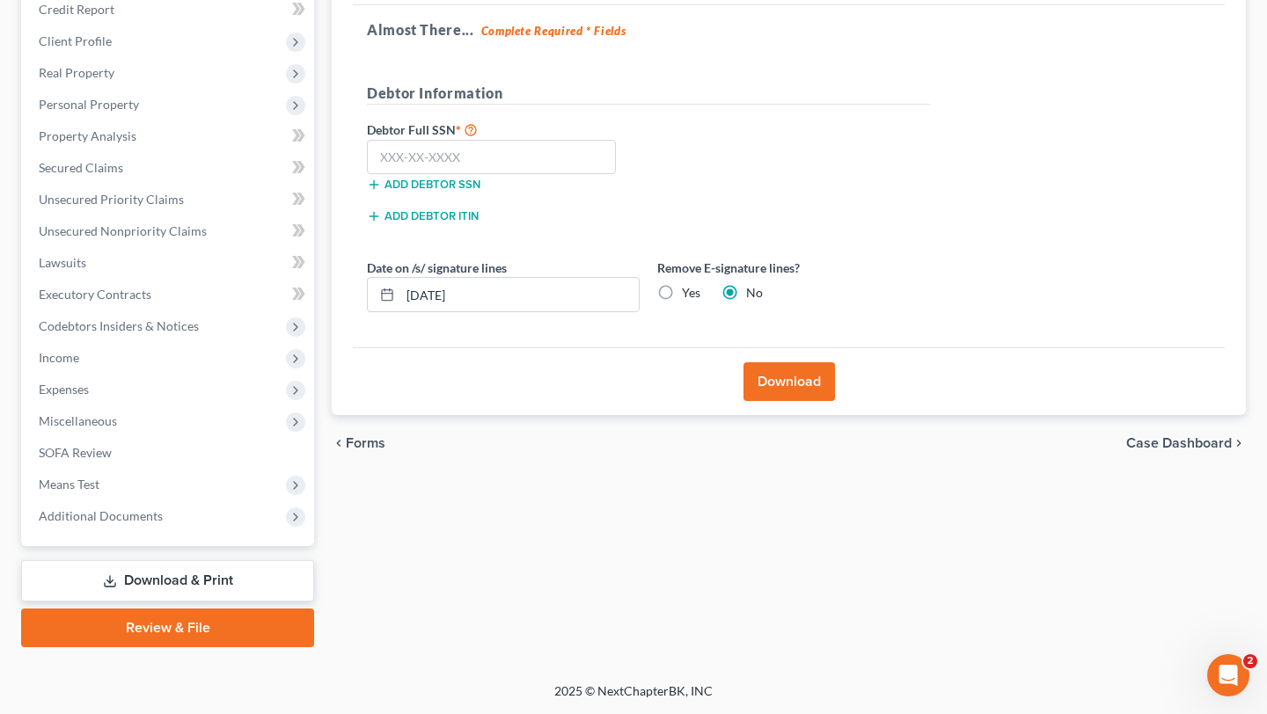
scroll to position [519, 0]
click at [591, 278] on input "[DATE]" at bounding box center [519, 294] width 238 height 33
type input "1"
click at [700, 284] on label "Yes" at bounding box center [691, 293] width 18 height 18
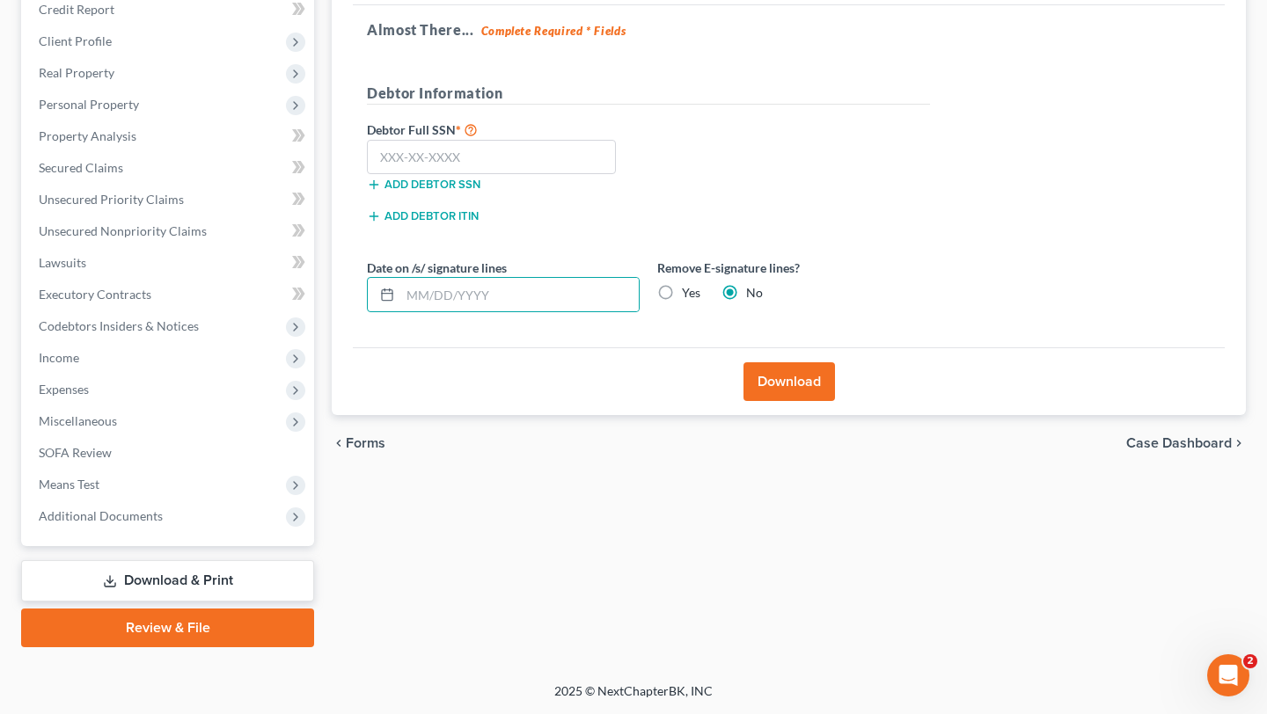
click at [700, 284] on input "Yes" at bounding box center [694, 289] width 11 height 11
radio input "true"
radio input "false"
click at [766, 362] on button "Download" at bounding box center [788, 381] width 91 height 39
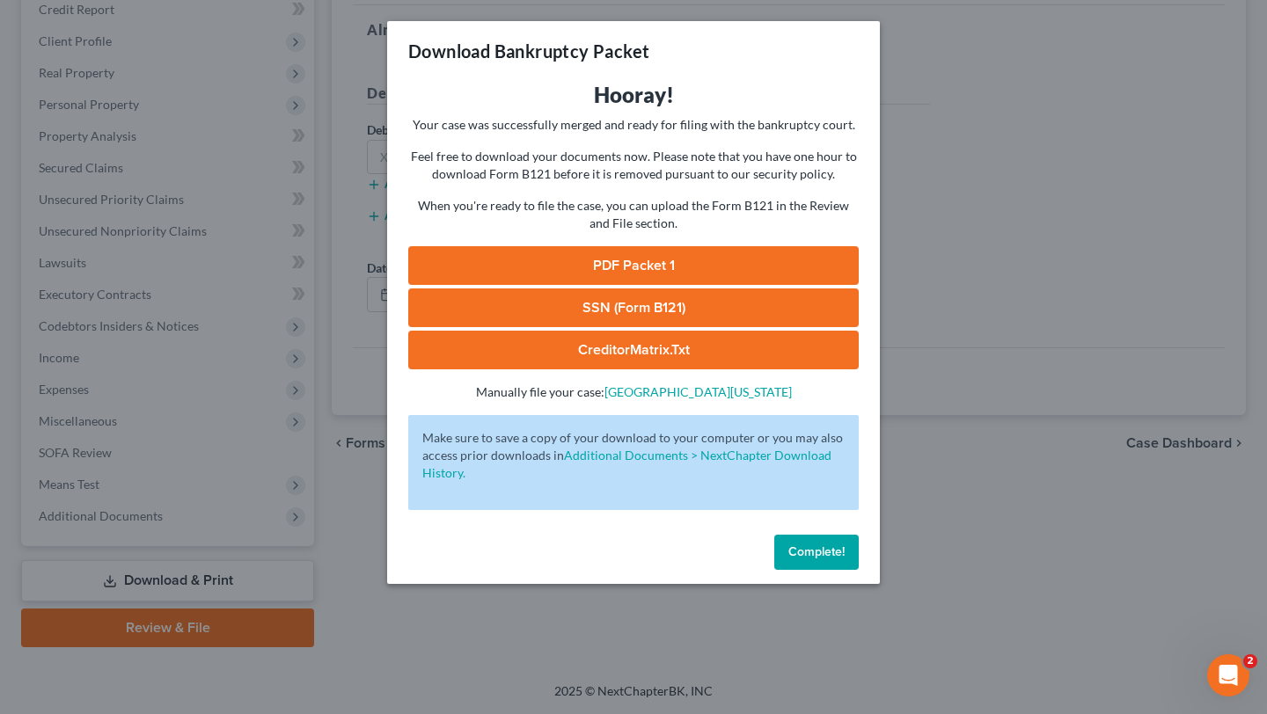
click at [662, 285] on link "PDF Packet 1" at bounding box center [633, 265] width 450 height 39
click at [823, 570] on button "Complete!" at bounding box center [816, 552] width 84 height 35
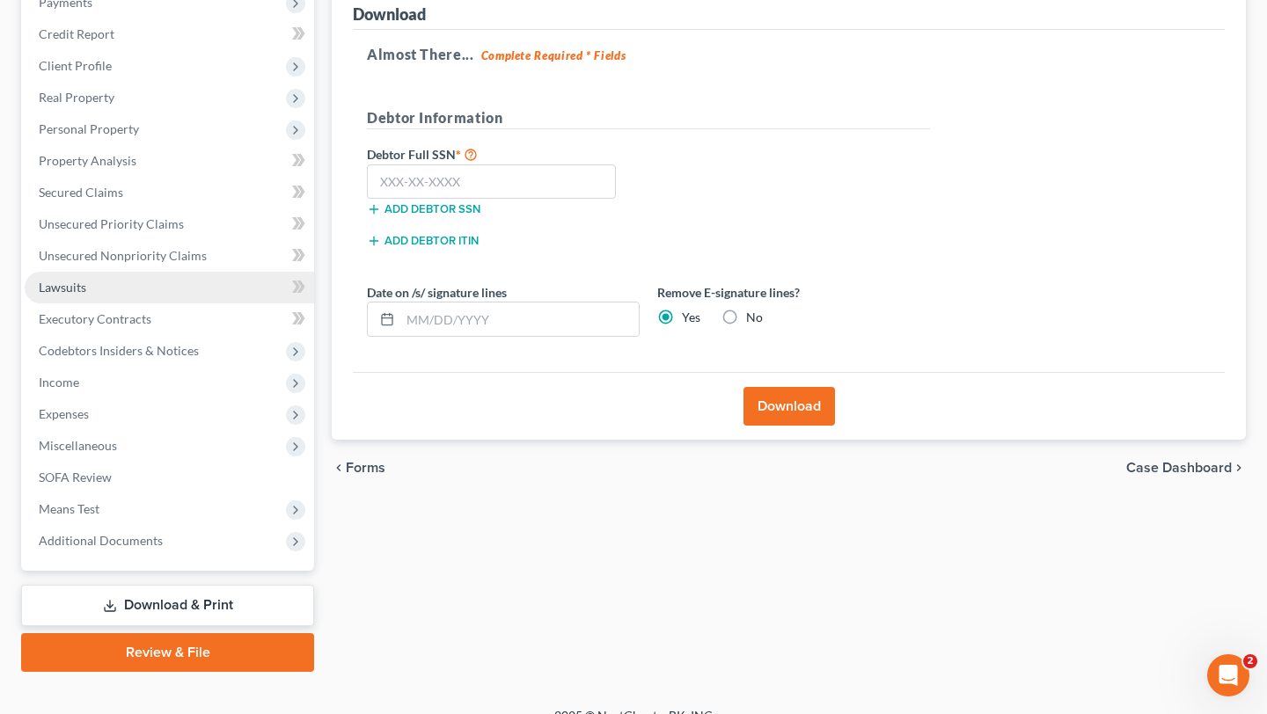
scroll to position [0, 0]
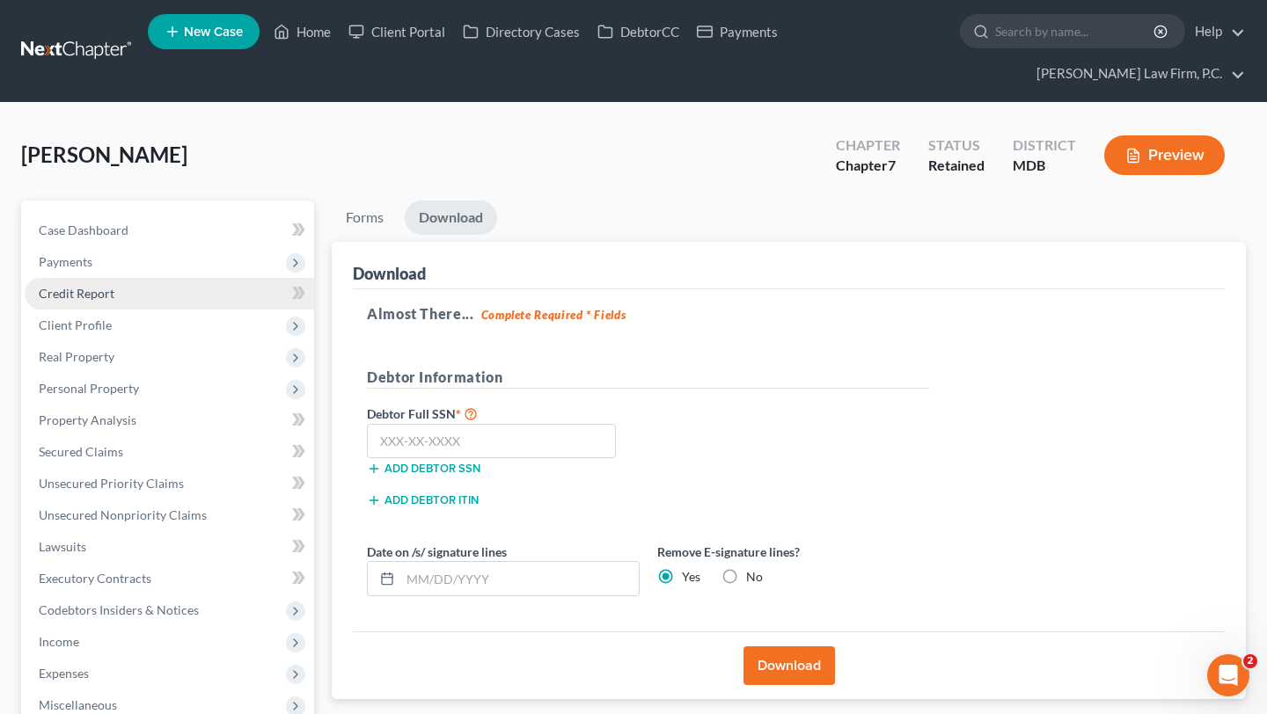
click at [156, 310] on link "Credit Report" at bounding box center [169, 294] width 289 height 32
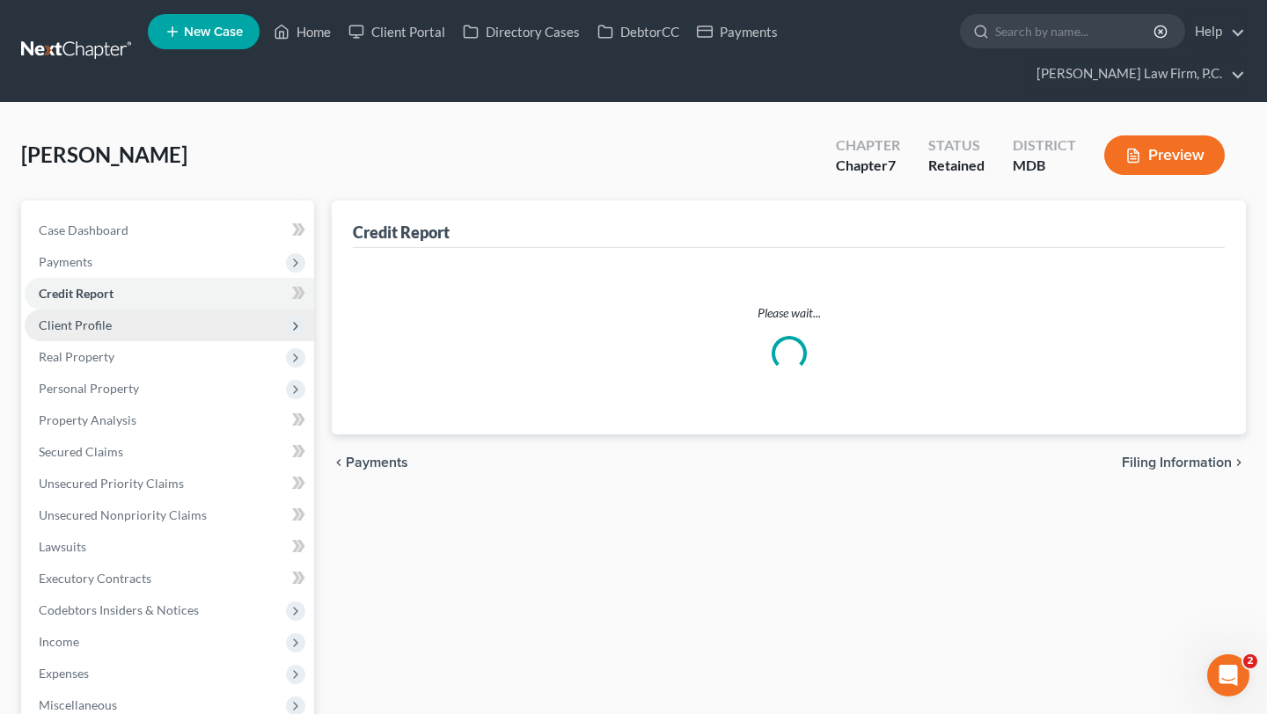
click at [158, 341] on span "Client Profile" at bounding box center [169, 326] width 289 height 32
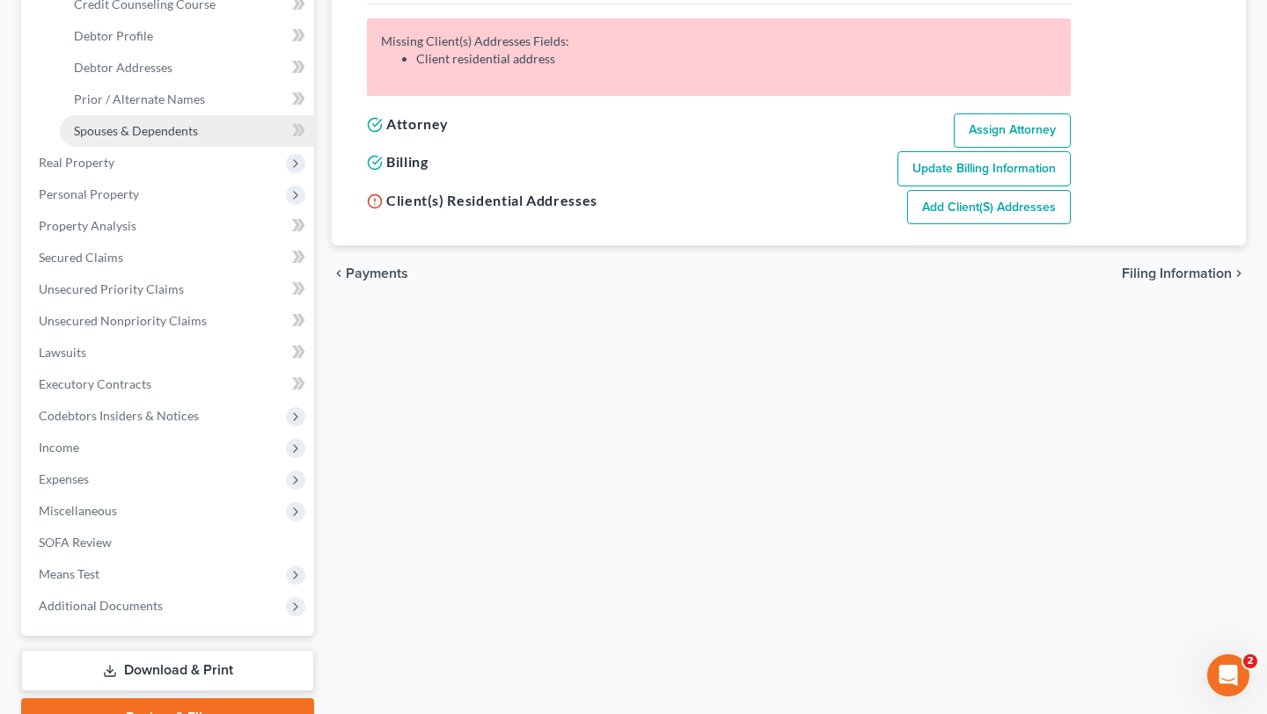
scroll to position [451, 0]
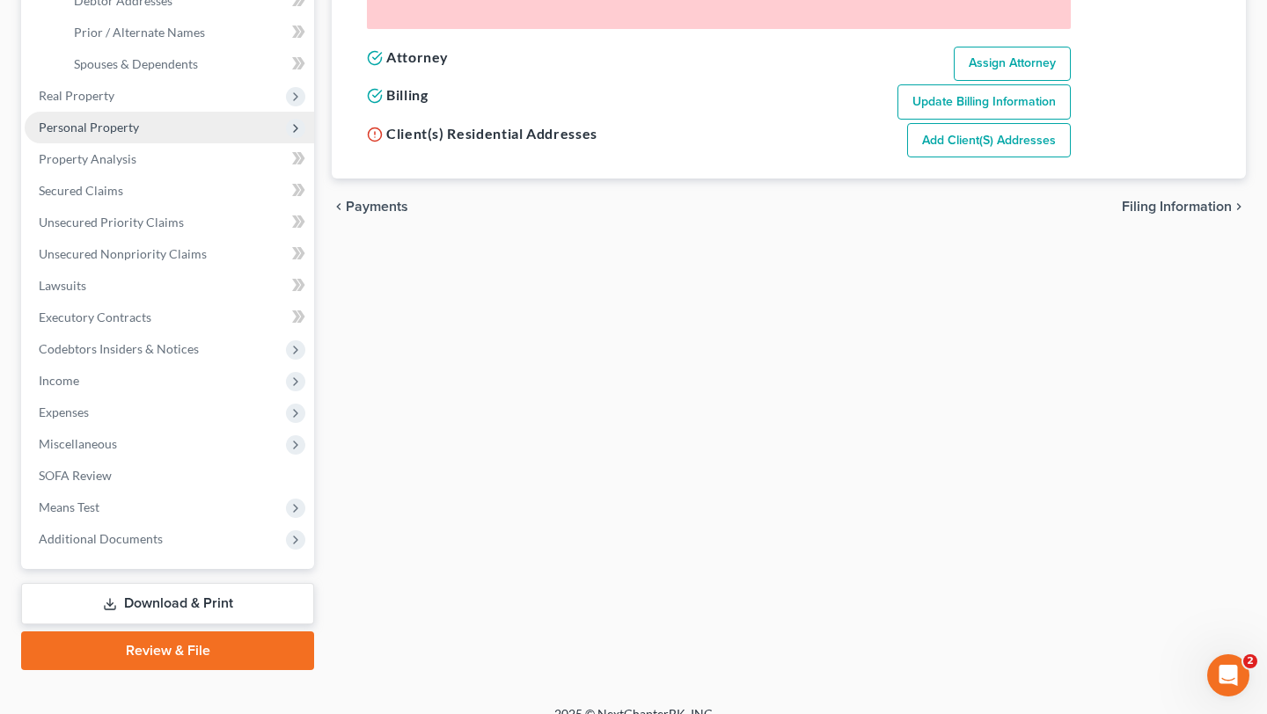
click at [139, 135] on span "Personal Property" at bounding box center [89, 127] width 100 height 15
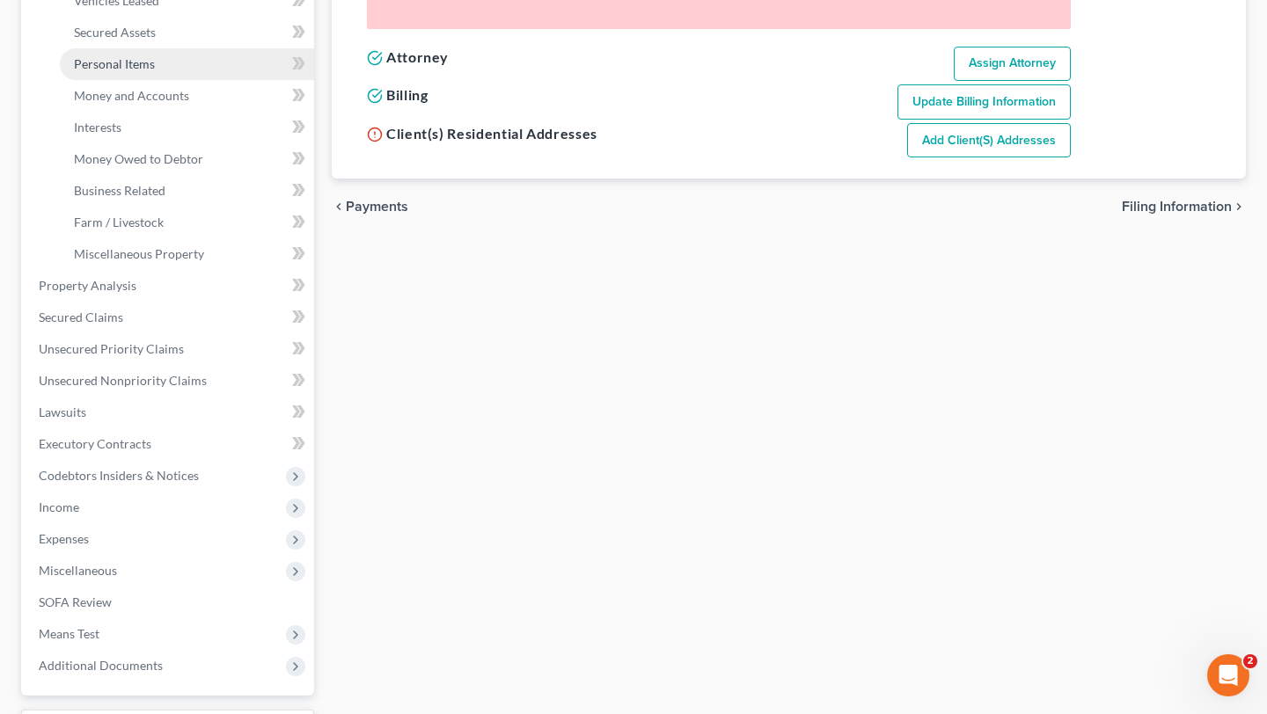
click at [155, 71] on span "Personal Items" at bounding box center [114, 63] width 81 height 15
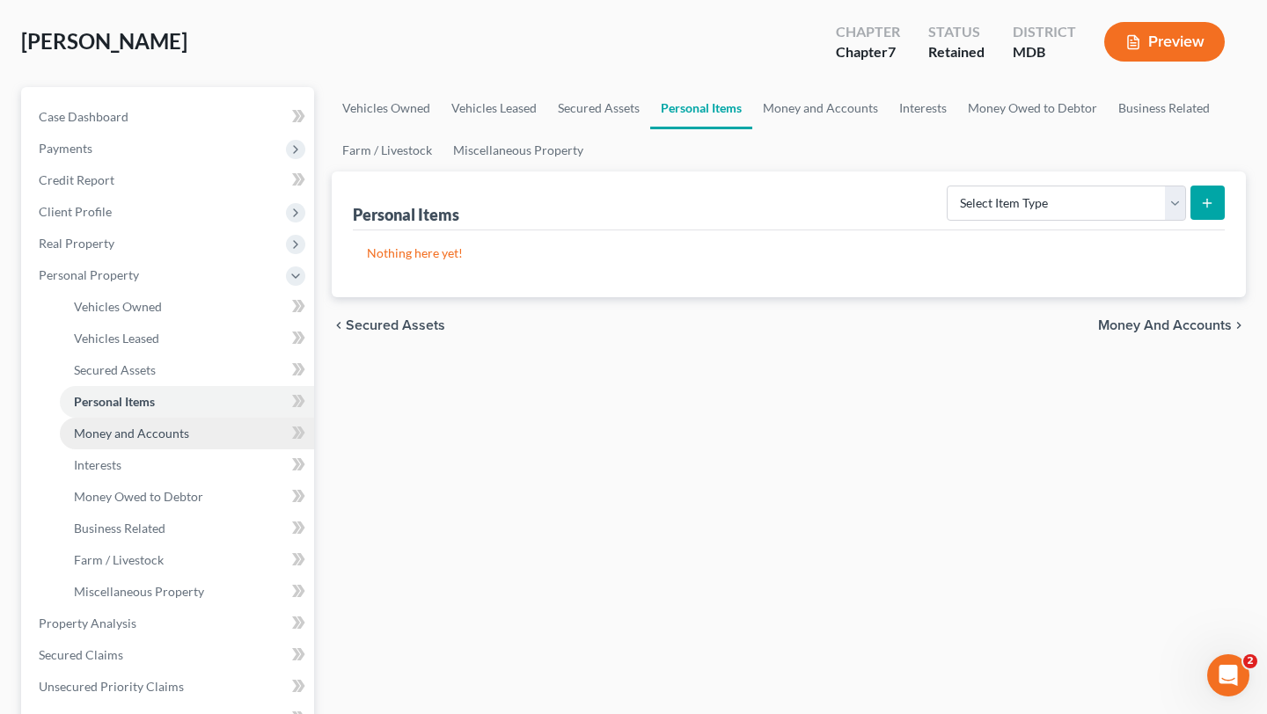
click at [167, 441] on span "Money and Accounts" at bounding box center [131, 433] width 115 height 15
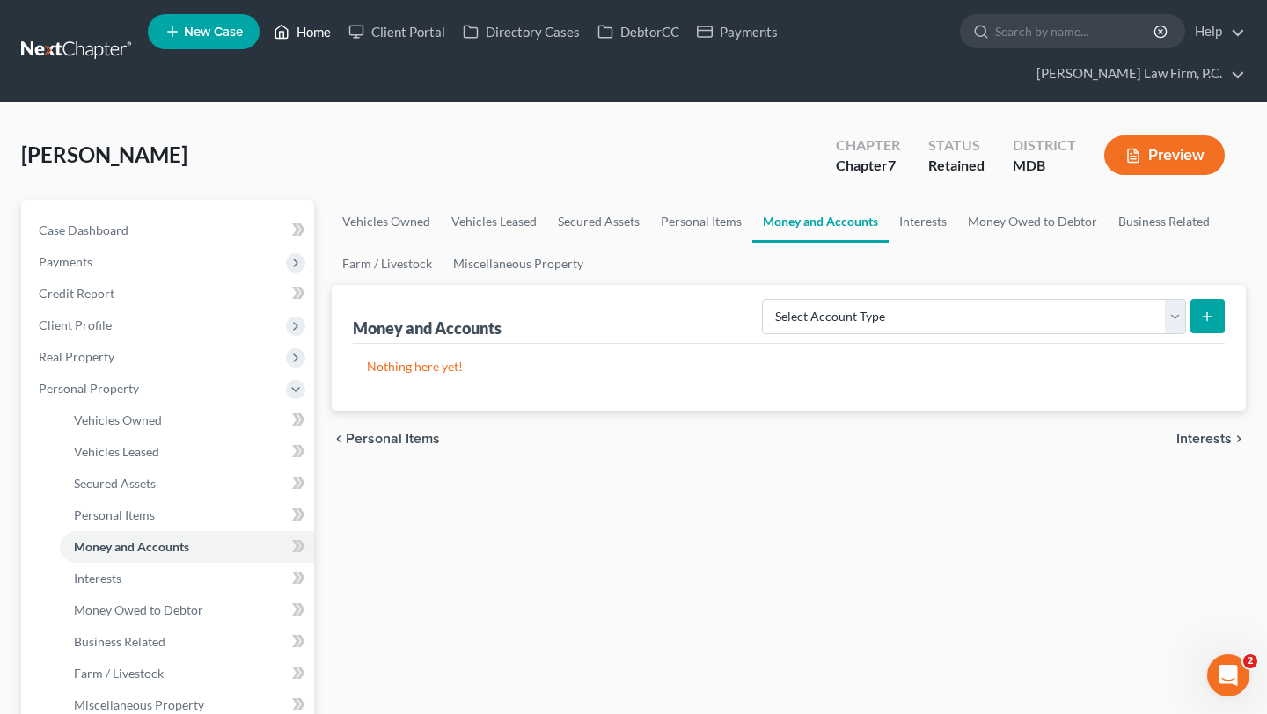
click at [340, 42] on link "Home" at bounding box center [302, 32] width 75 height 32
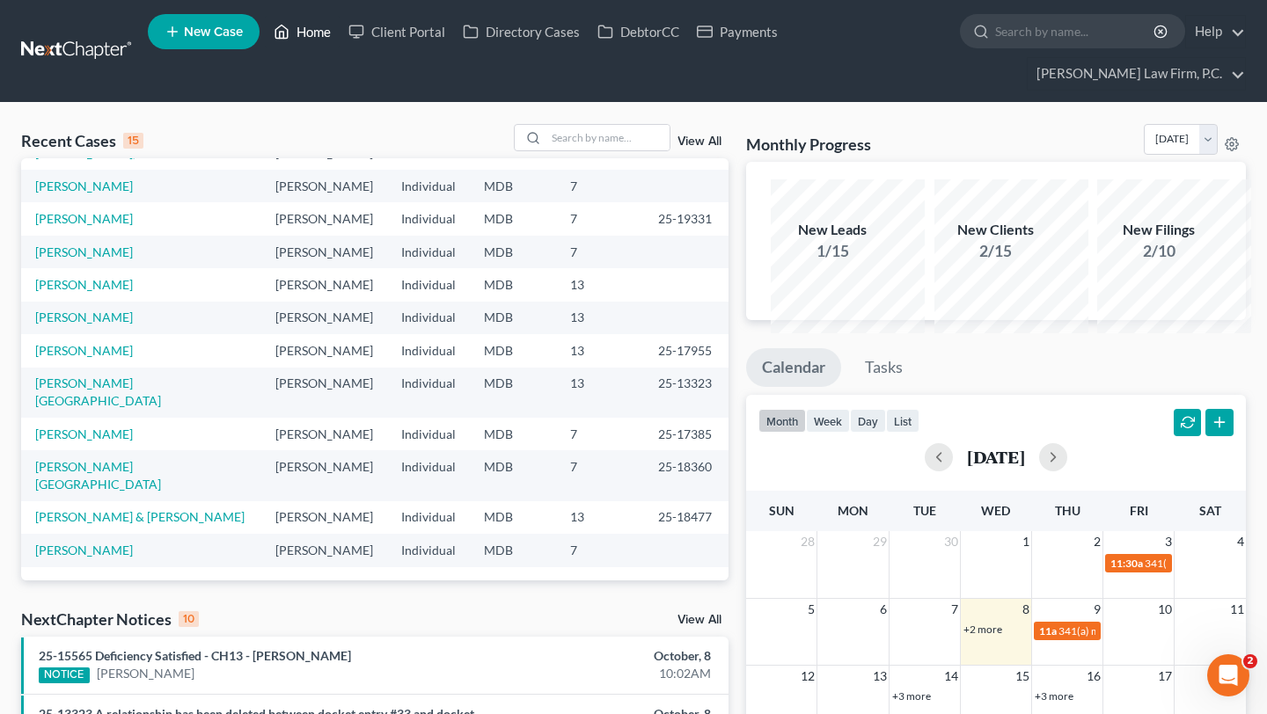
scroll to position [211, 0]
click at [90, 259] on link "[PERSON_NAME]" at bounding box center [84, 252] width 98 height 15
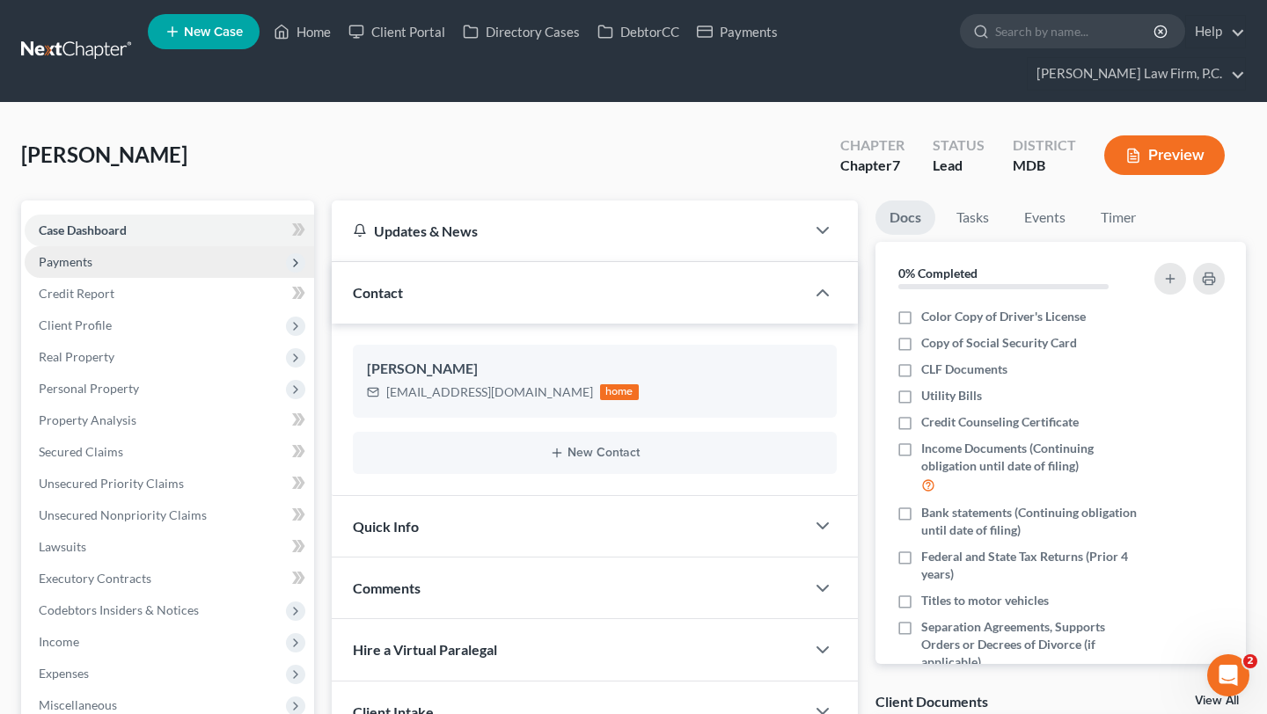
click at [137, 278] on span "Payments" at bounding box center [169, 262] width 289 height 32
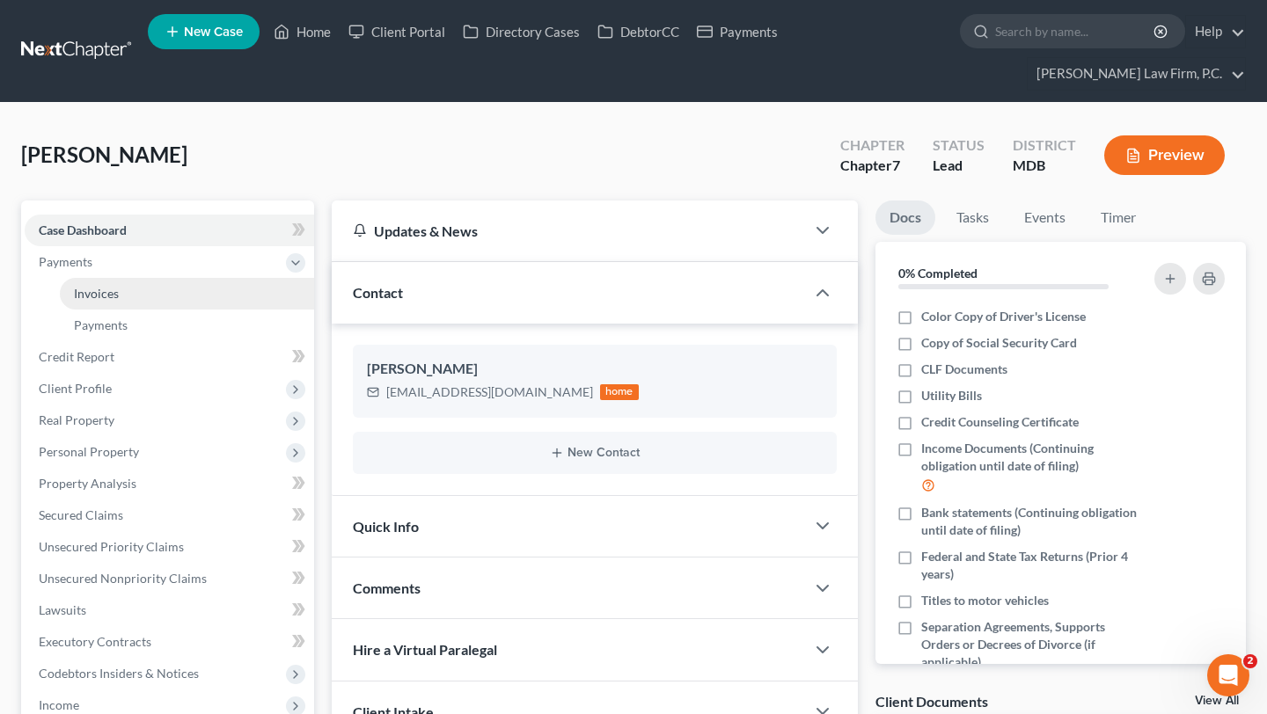
click at [221, 310] on link "Invoices" at bounding box center [187, 294] width 254 height 32
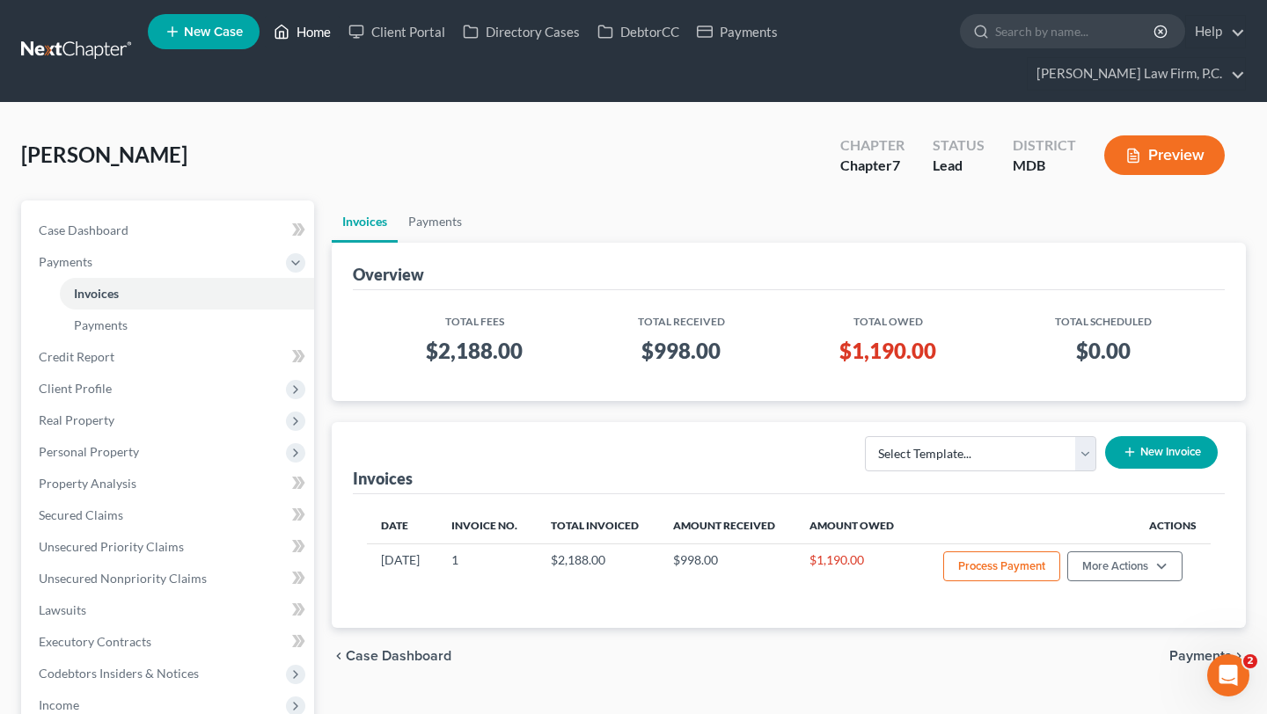
click at [340, 31] on link "Home" at bounding box center [302, 32] width 75 height 32
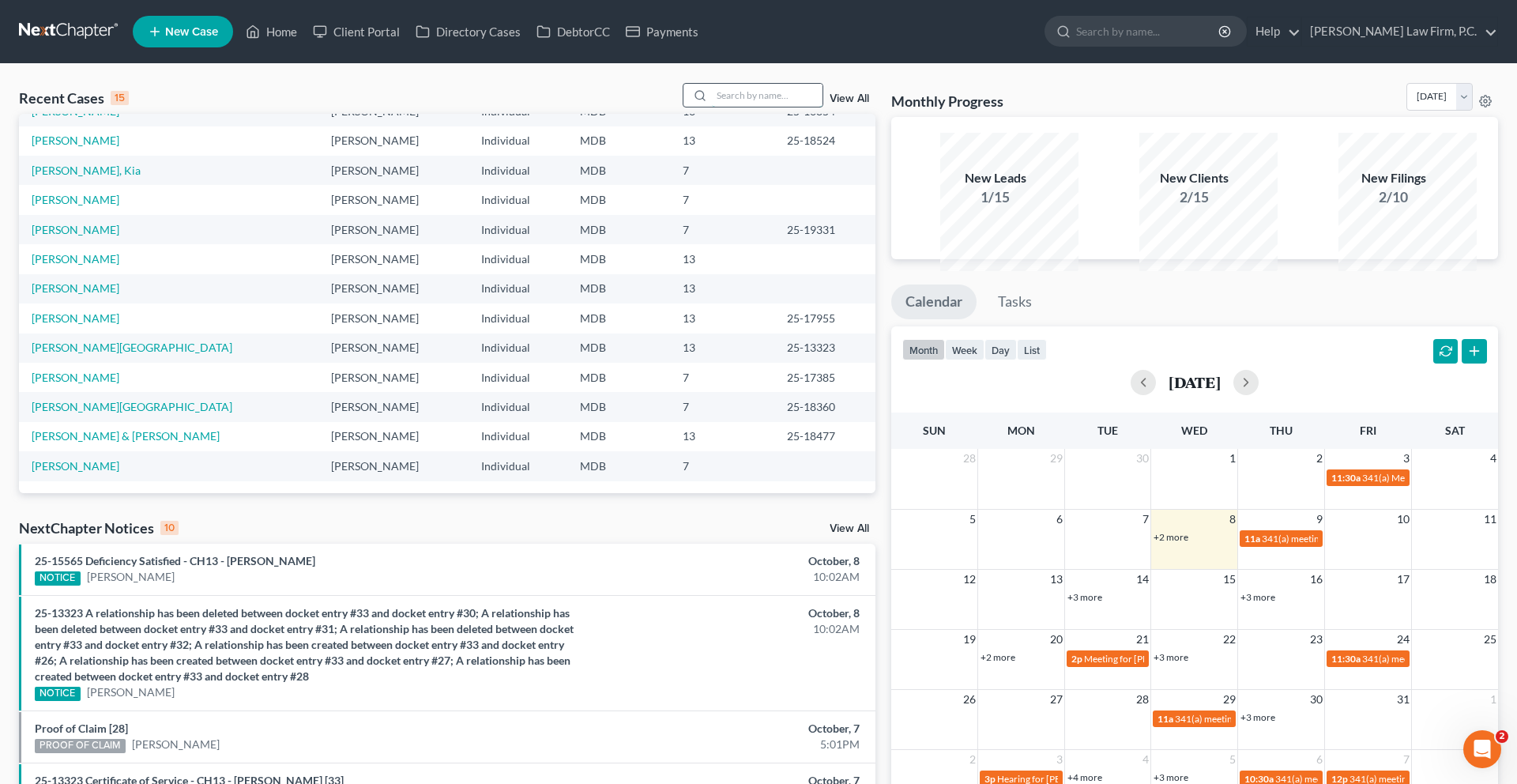
click at [712, 107] on input "search" at bounding box center [767, 95] width 110 height 23
type input "fordham"
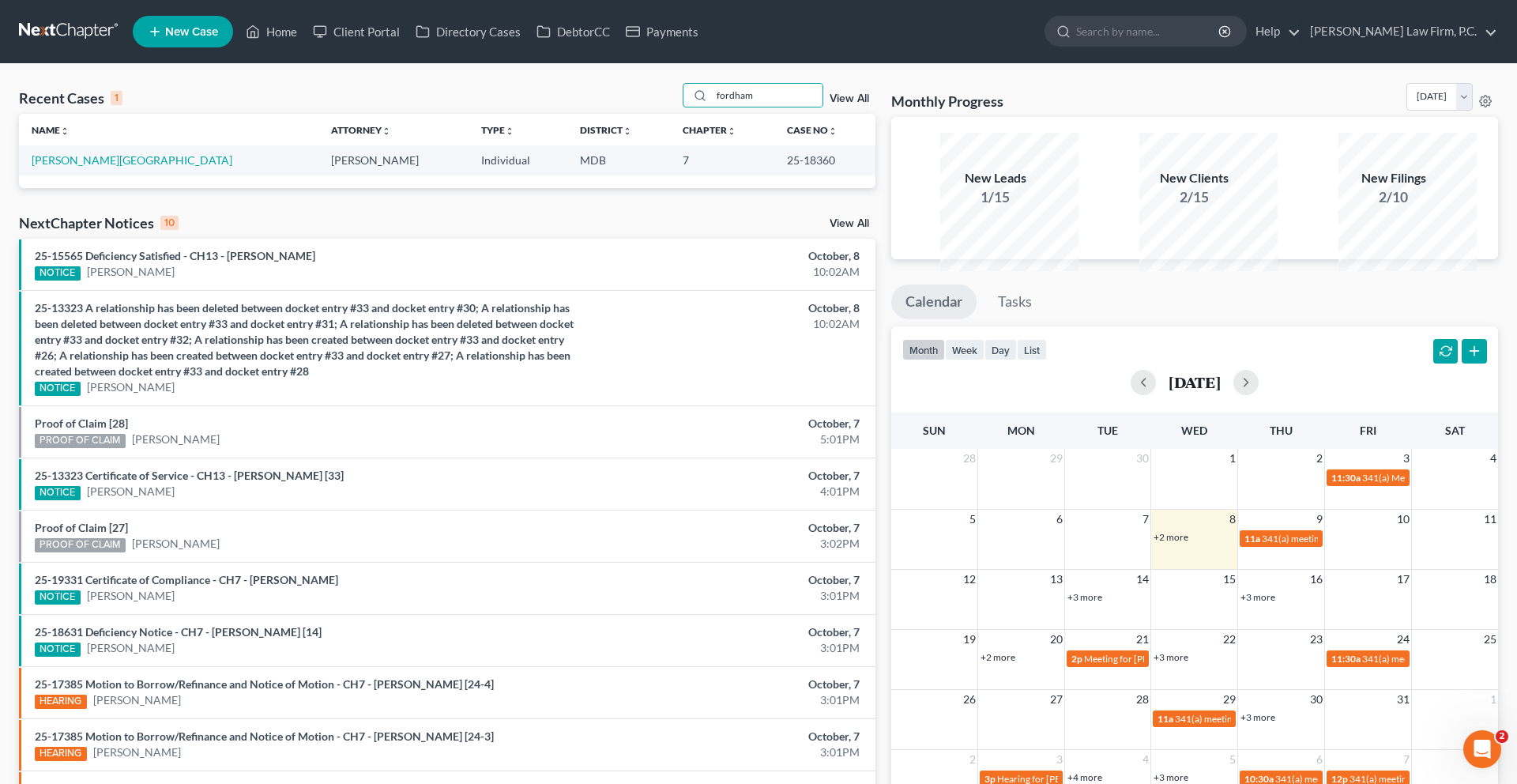
click at [1137, 542] on link "+2 more" at bounding box center [1170, 536] width 35 height 12
click at [1137, 571] on span "341(a) meeting for [PERSON_NAME]" at bounding box center [1245, 565] width 153 height 12
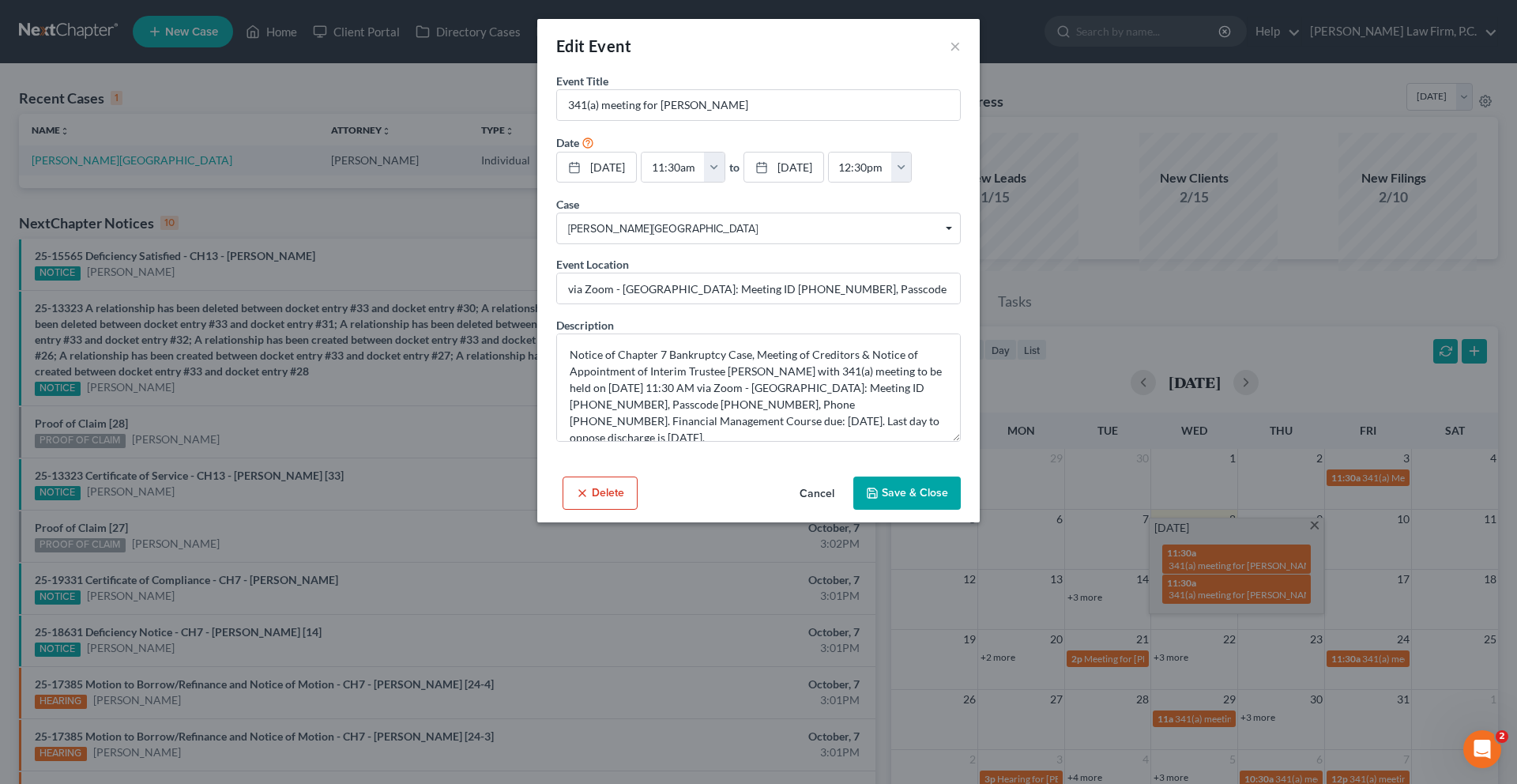
click at [840, 509] on button "Cancel" at bounding box center [816, 493] width 60 height 31
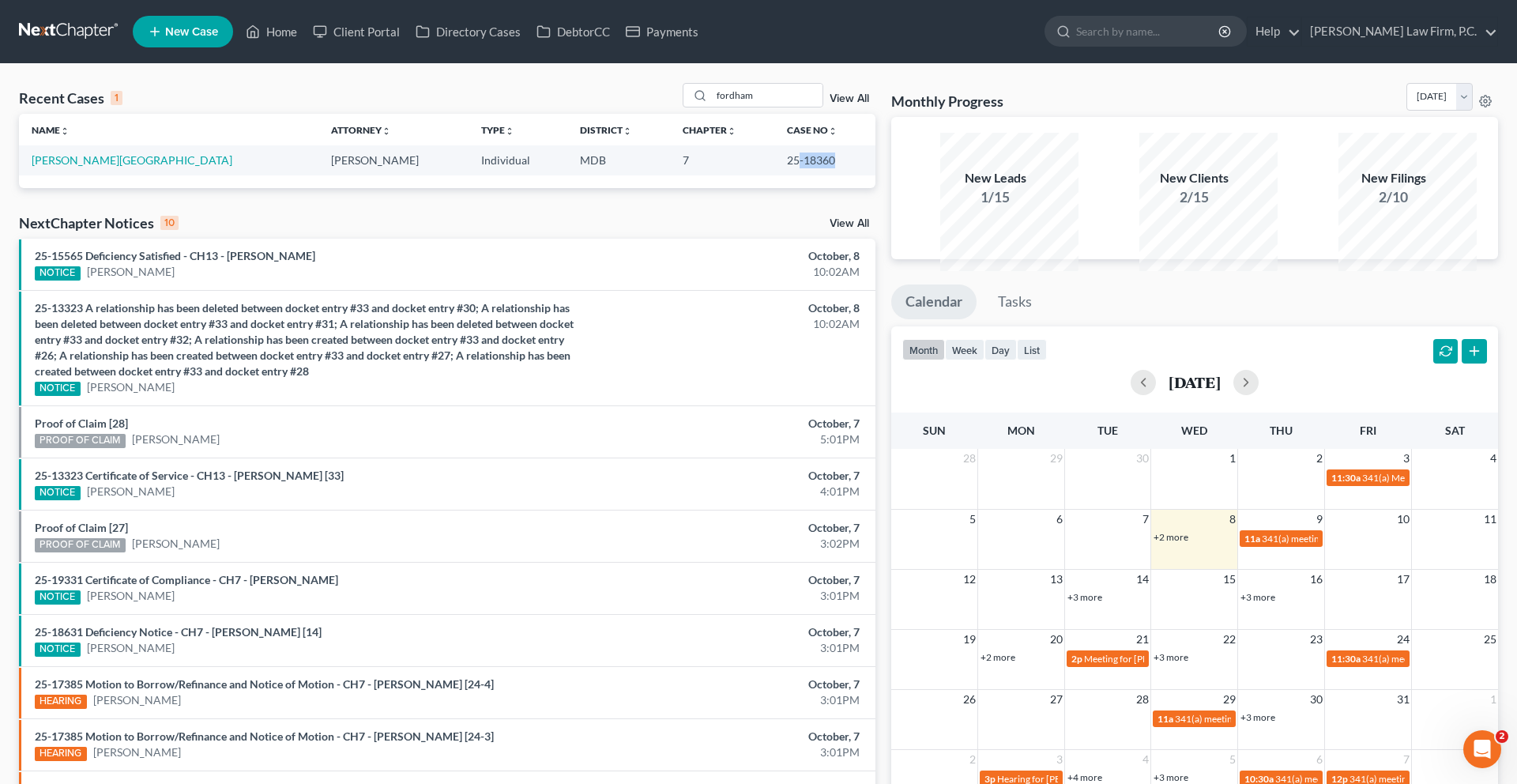
drag, startPoint x: 832, startPoint y: 207, endPoint x: 786, endPoint y: 207, distance: 46.0
click at [786, 174] on td "25-18360" at bounding box center [825, 160] width 101 height 30
click at [1137, 542] on link "+2 more" at bounding box center [1170, 536] width 35 height 12
click at [1137, 571] on span "341(a) meeting for [PERSON_NAME]" at bounding box center [1245, 565] width 153 height 12
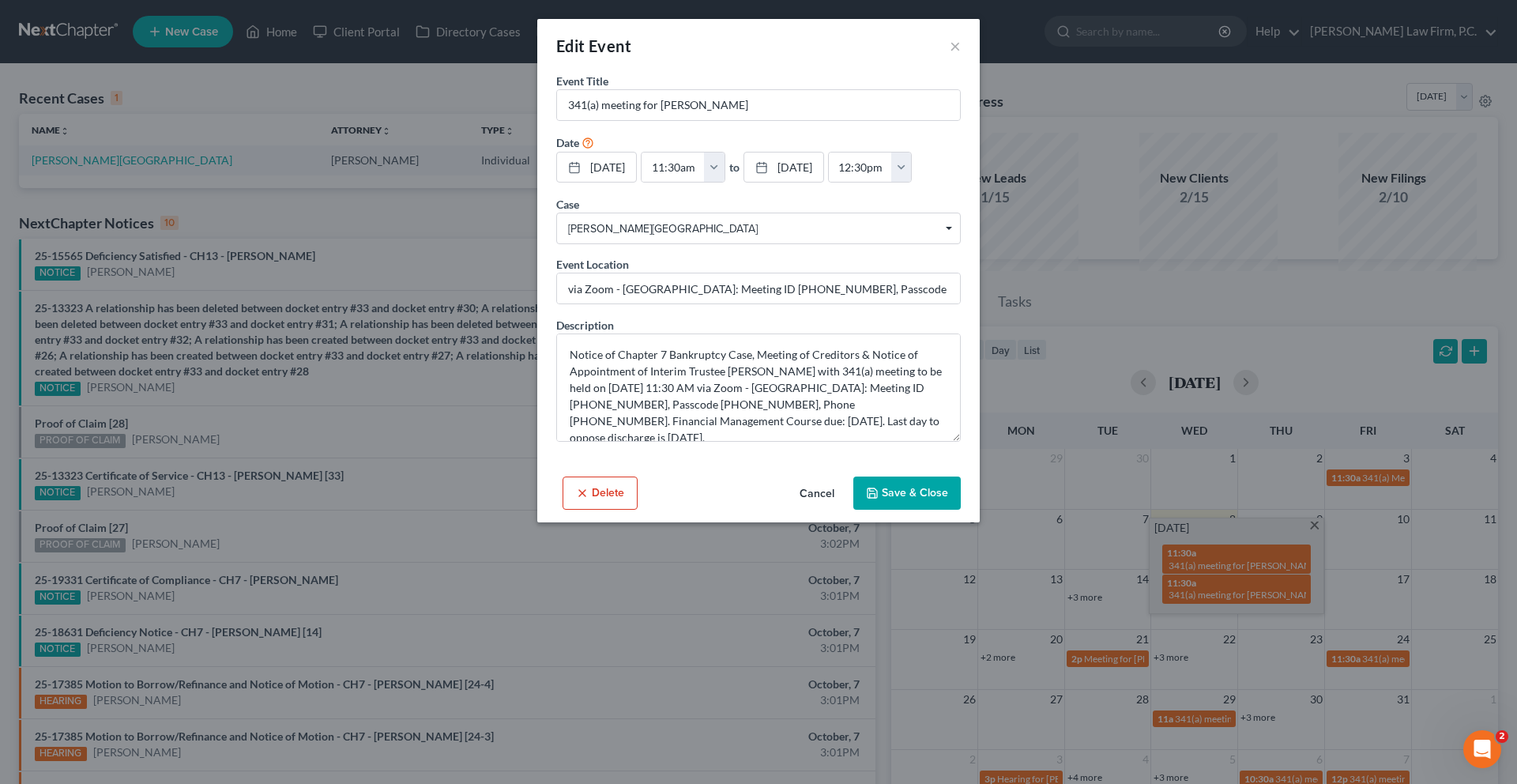
click at [839, 509] on button "Cancel" at bounding box center [816, 493] width 60 height 31
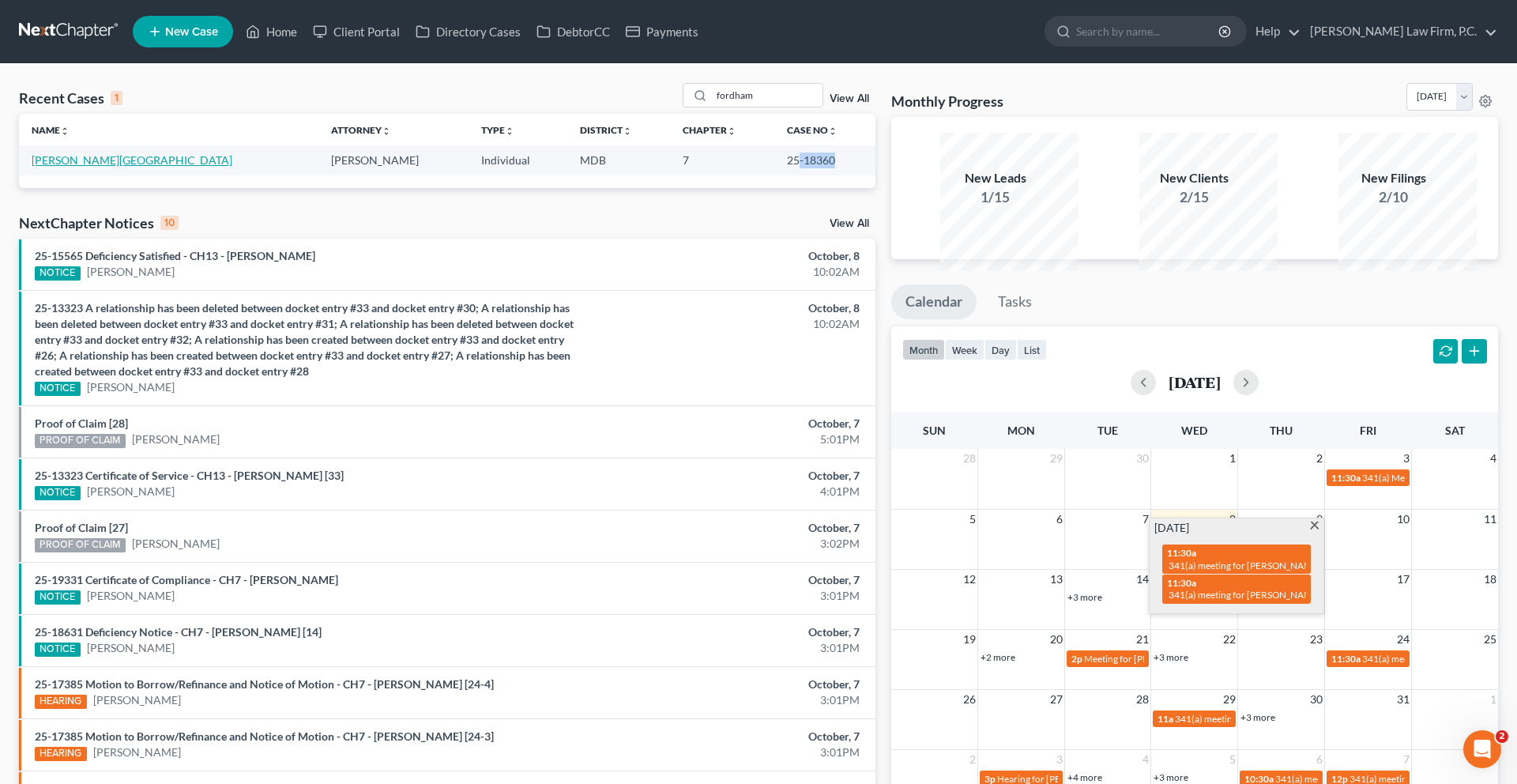
click at [126, 167] on link "[PERSON_NAME][GEOGRAPHIC_DATA]" at bounding box center [131, 160] width 200 height 13
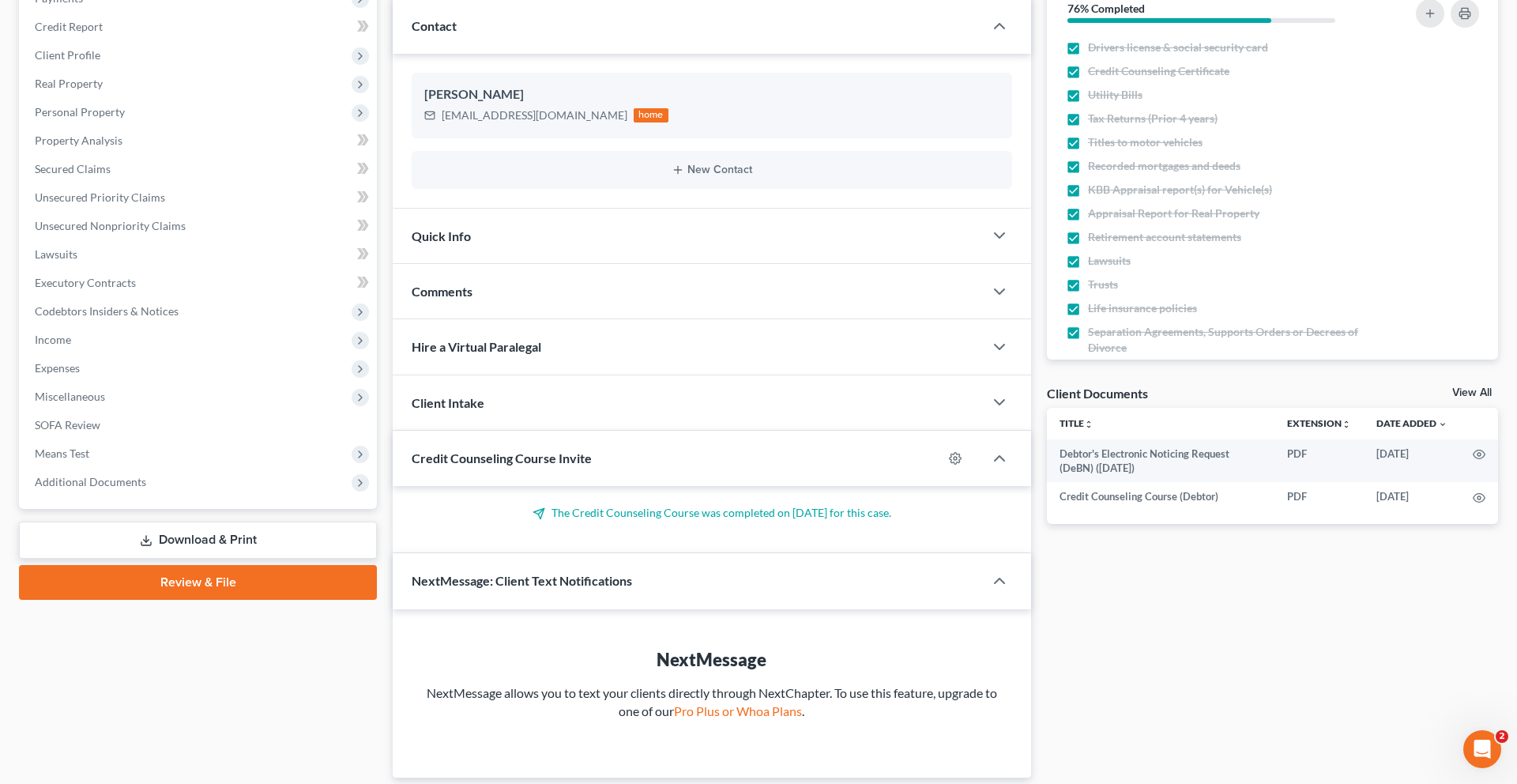
scroll to position [298, 0]
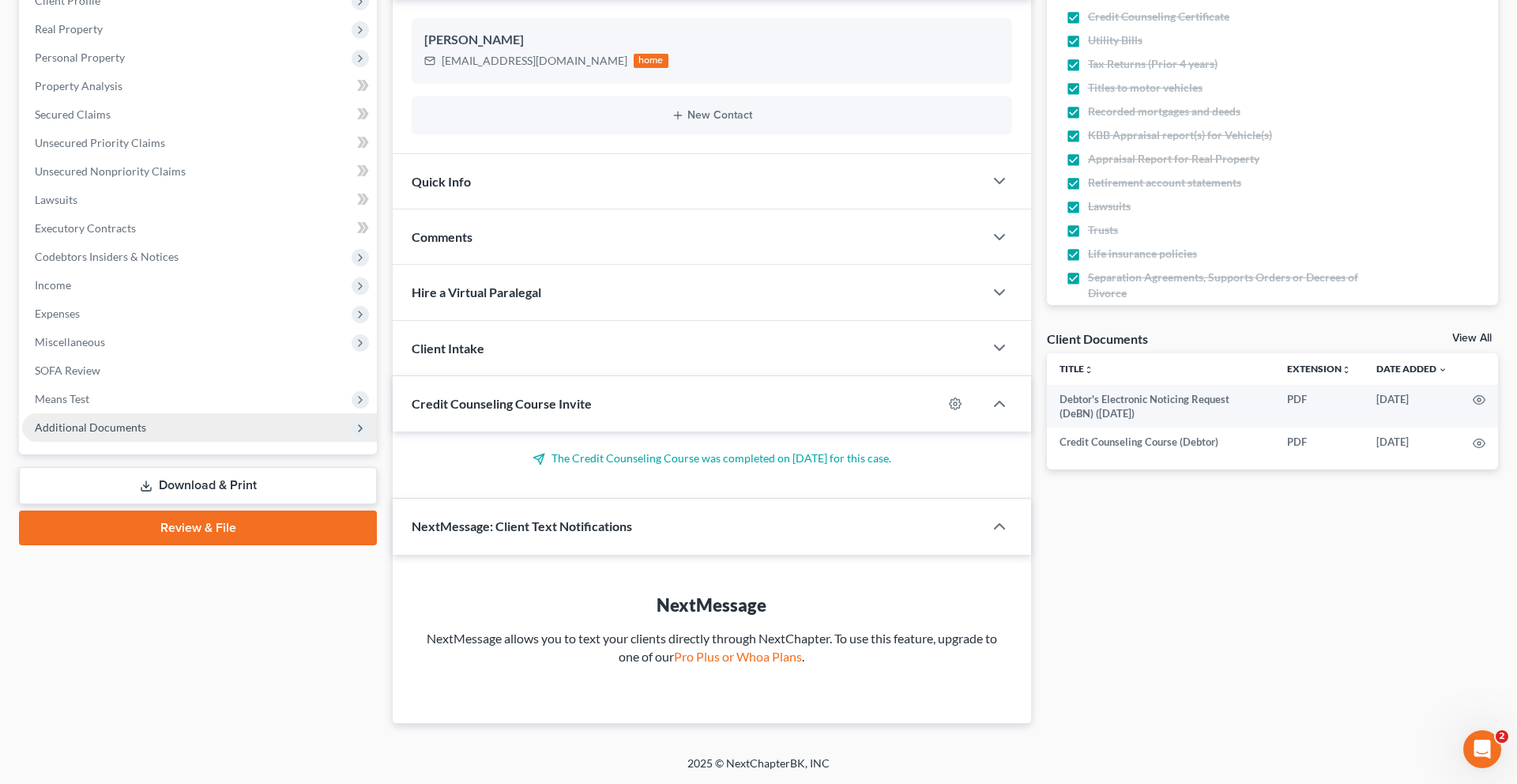
click at [146, 434] on span "Additional Documents" at bounding box center [91, 427] width 111 height 13
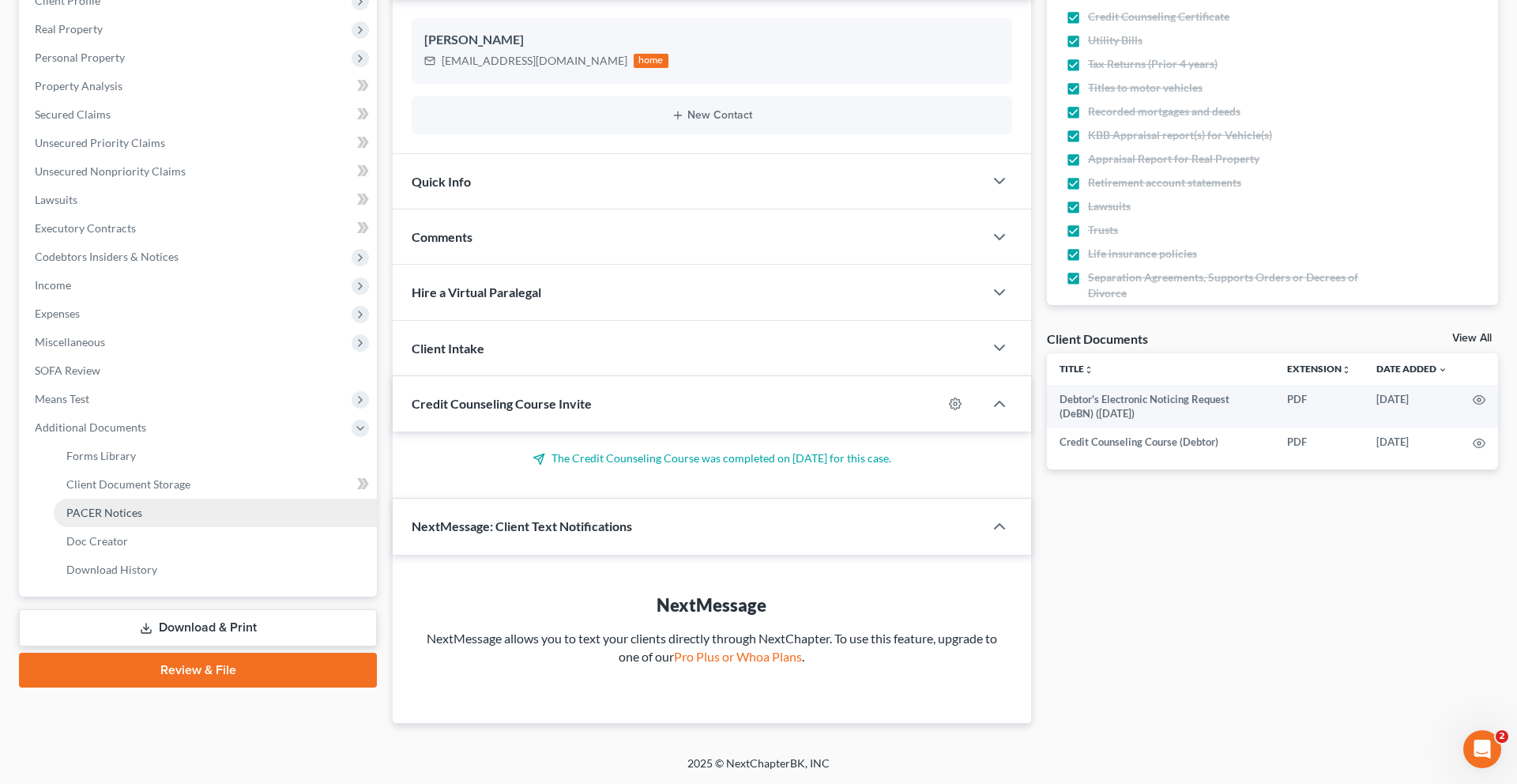
click at [170, 527] on link "PACER Notices" at bounding box center [216, 513] width 323 height 29
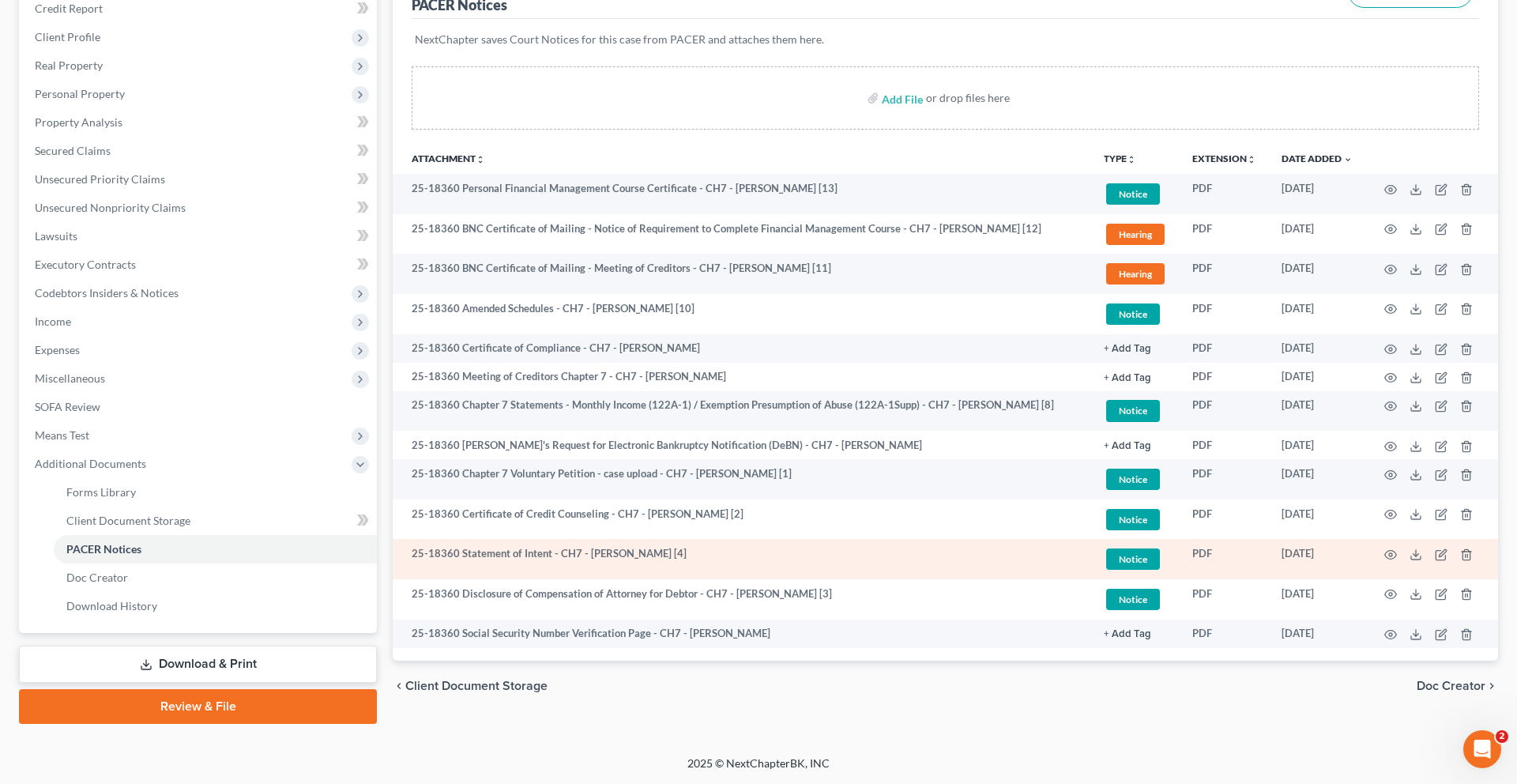
scroll to position [456, 0]
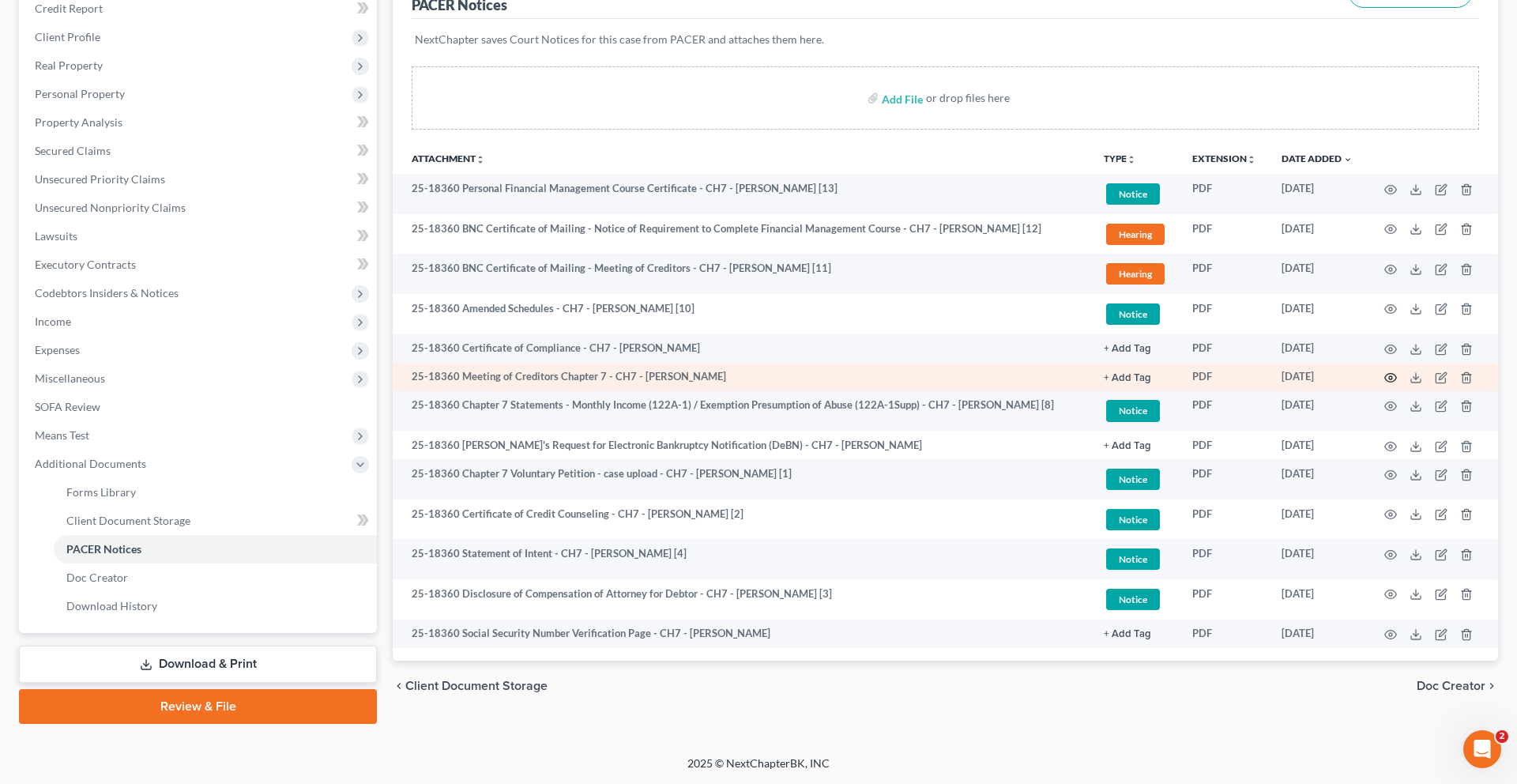
click at [1137, 371] on icon "button" at bounding box center [1390, 377] width 13 height 13
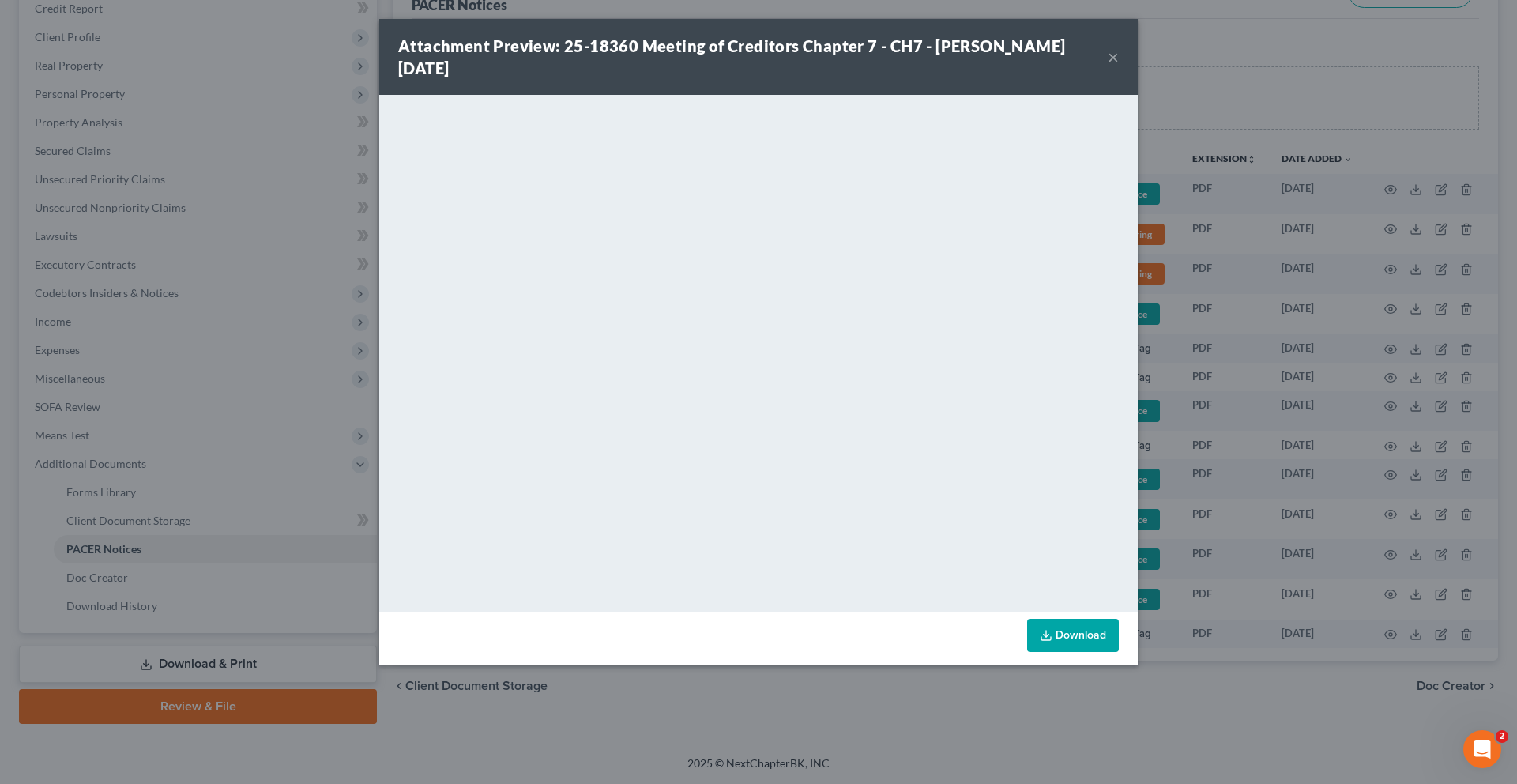
click at [1118, 66] on button "×" at bounding box center [1113, 57] width 11 height 19
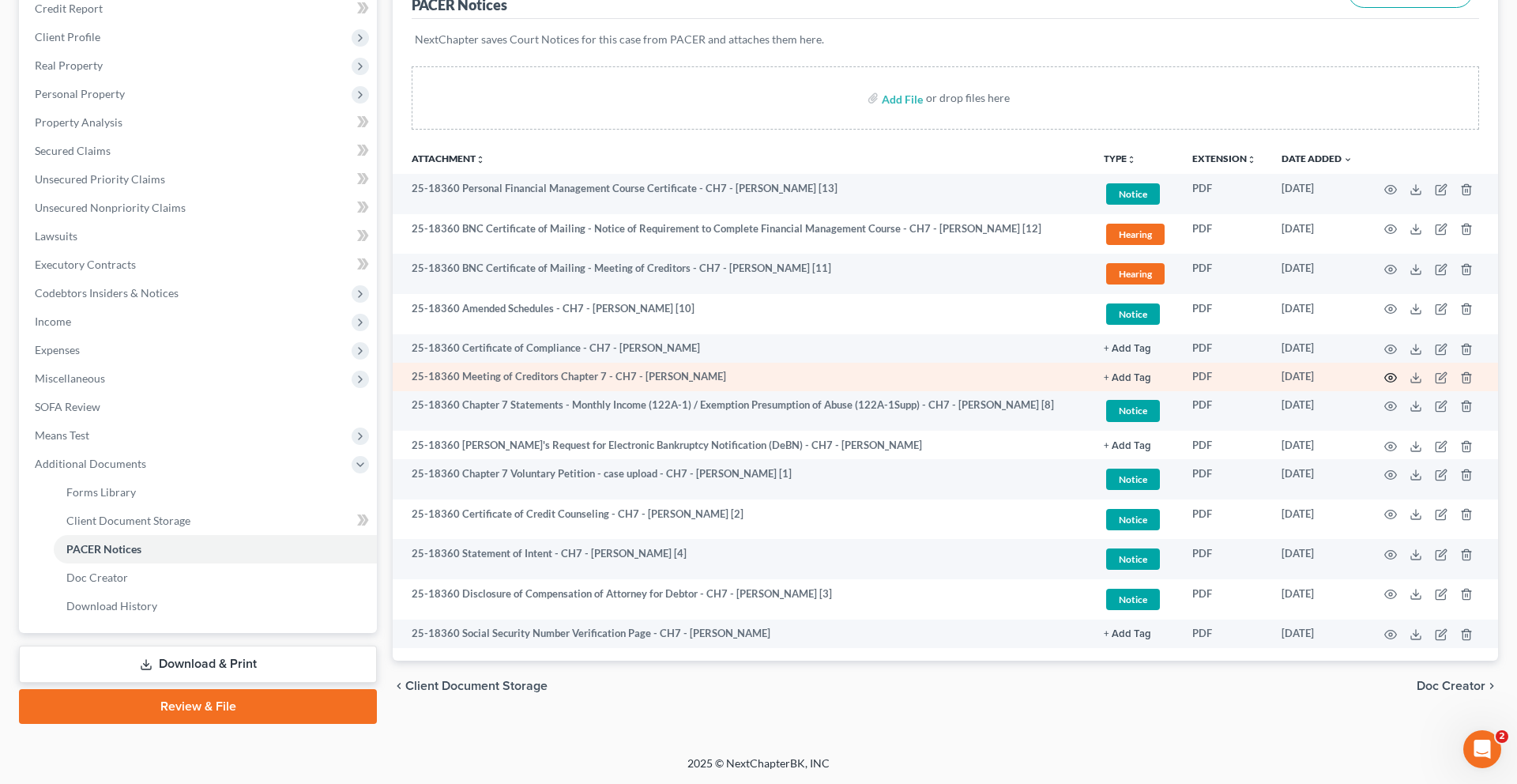
click at [1137, 376] on circle "button" at bounding box center [1390, 378] width 4 height 4
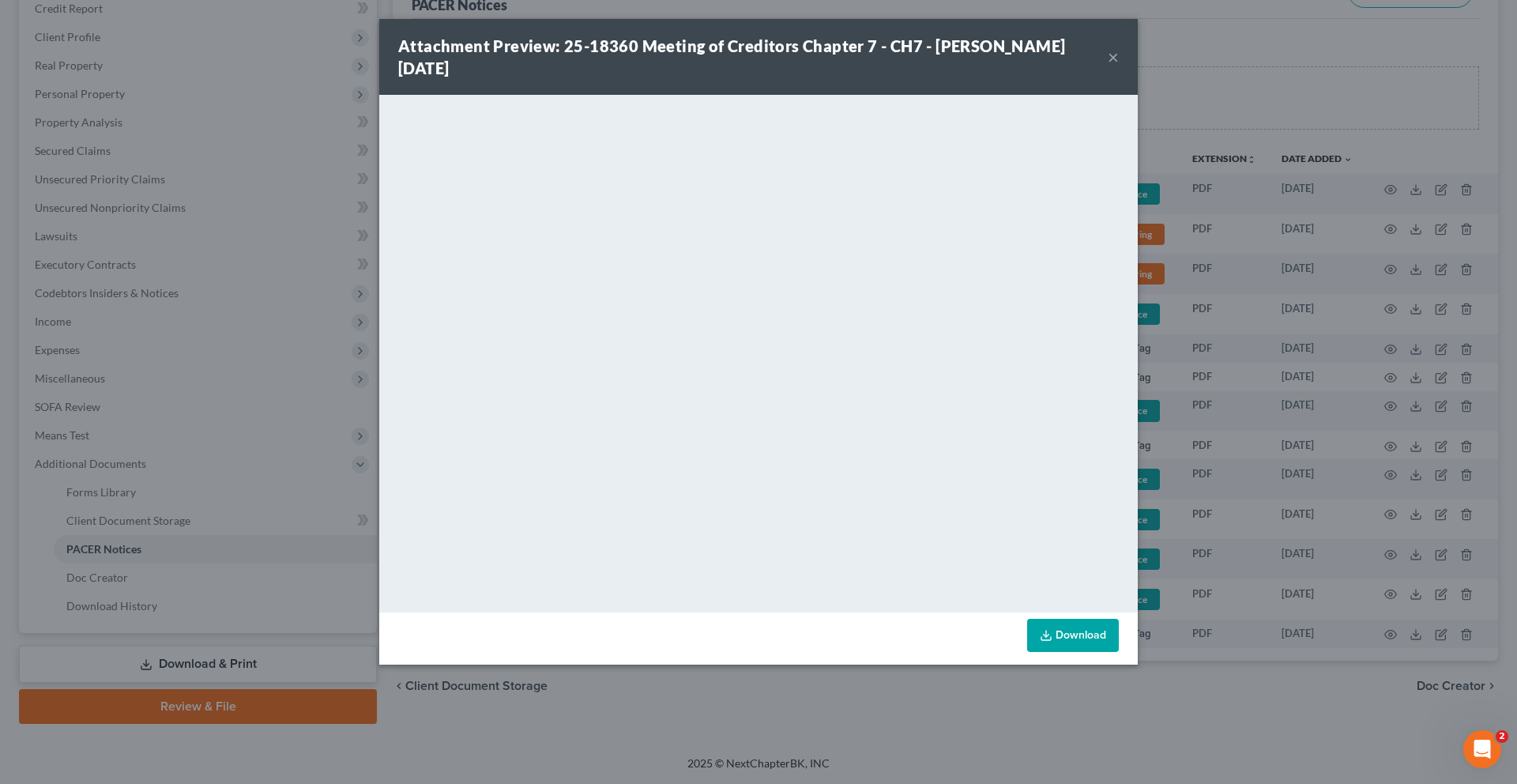
click at [1118, 66] on button "×" at bounding box center [1113, 57] width 11 height 19
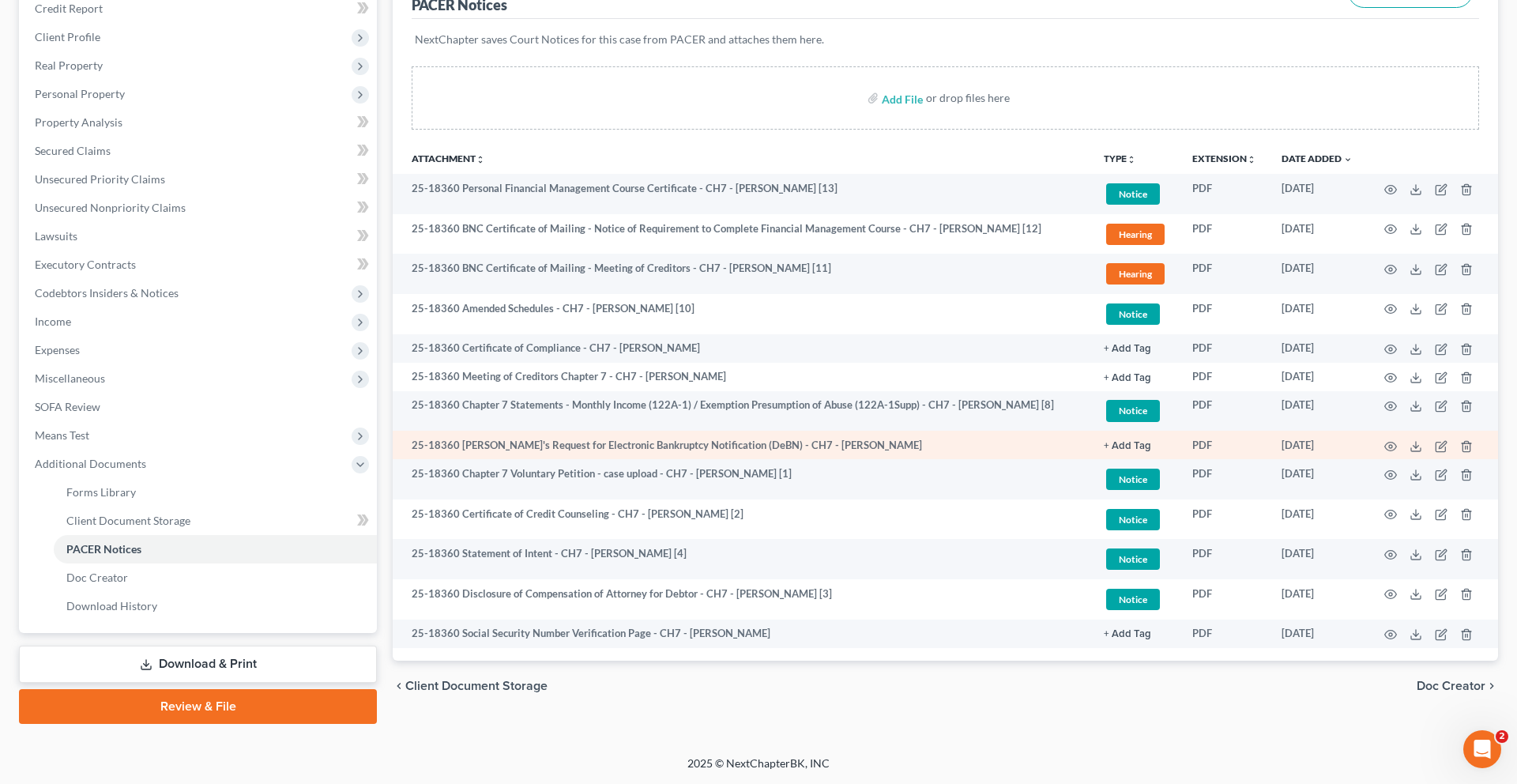
scroll to position [0, 0]
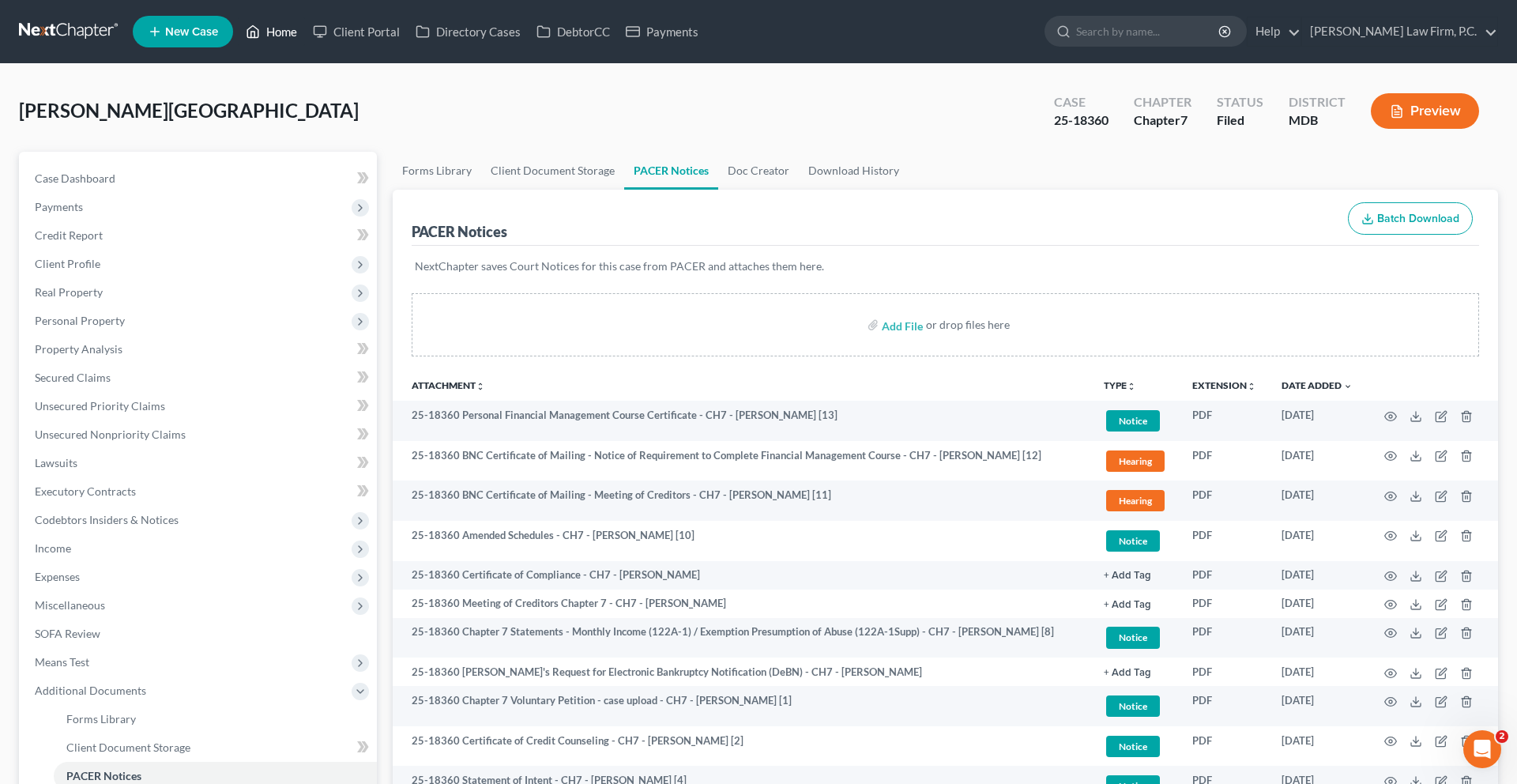
click at [305, 33] on link "Home" at bounding box center [271, 31] width 67 height 29
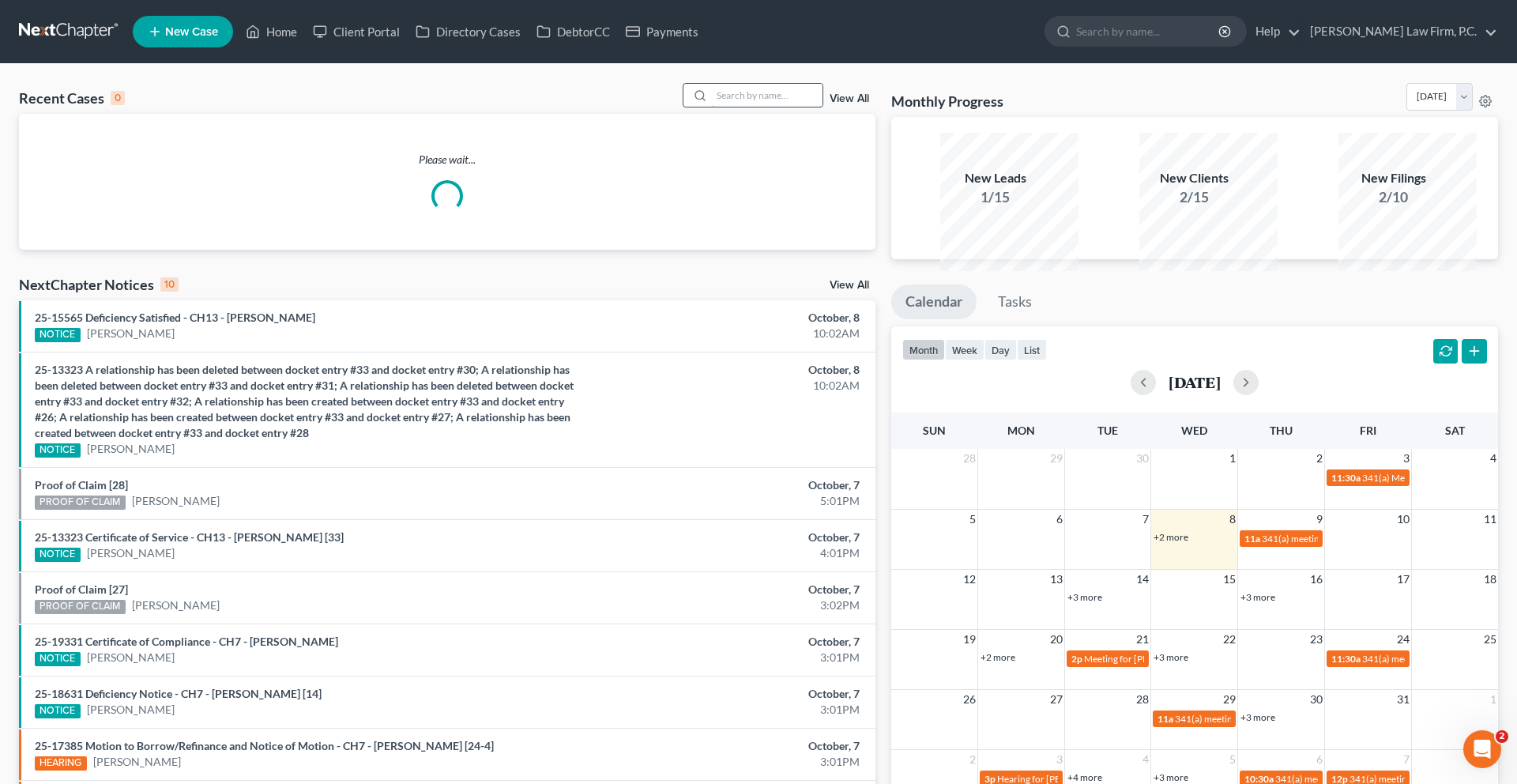
click at [720, 107] on input "search" at bounding box center [767, 95] width 110 height 23
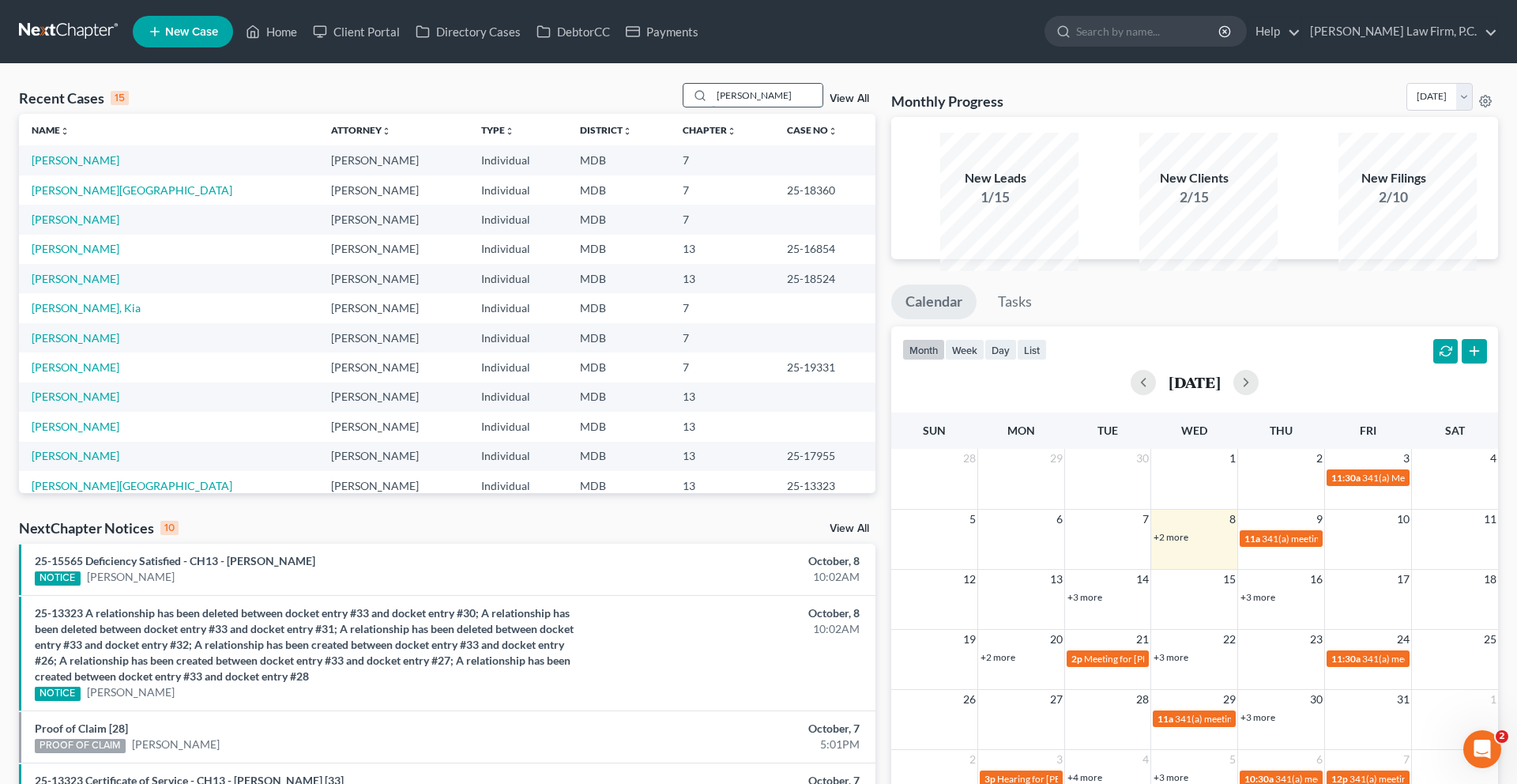
type input "[PERSON_NAME]"
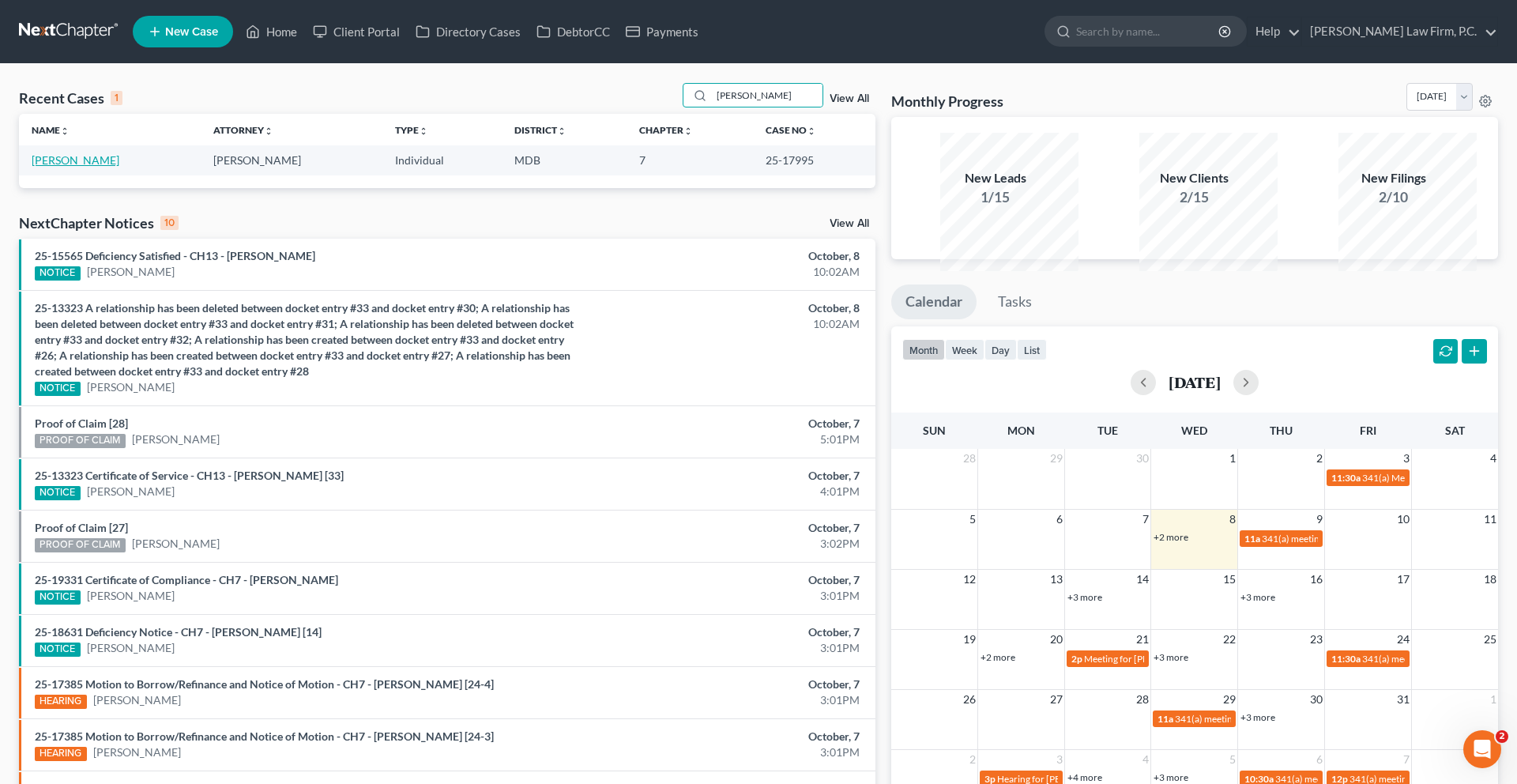
click at [95, 167] on link "[PERSON_NAME]" at bounding box center [75, 160] width 88 height 13
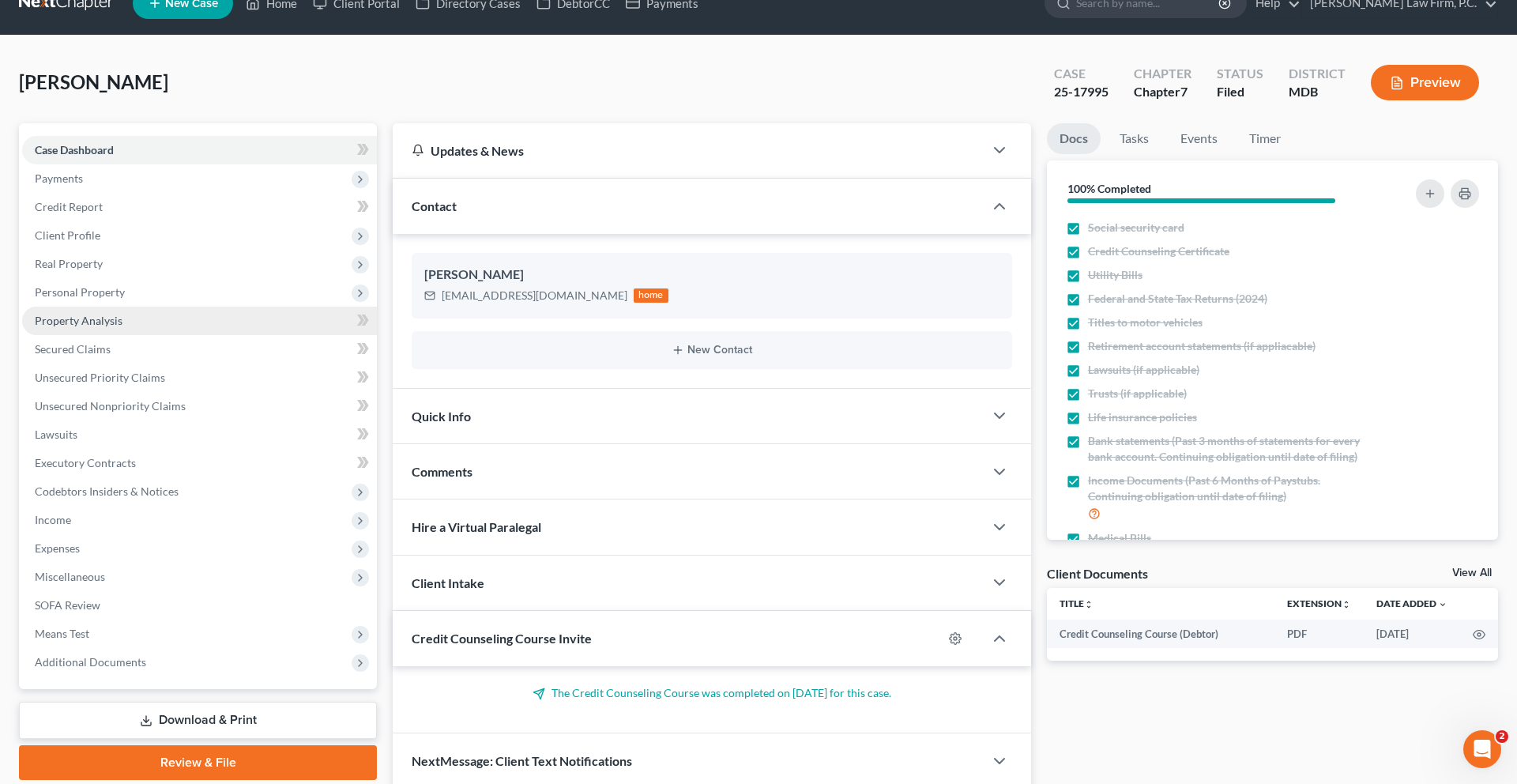
scroll to position [305, 0]
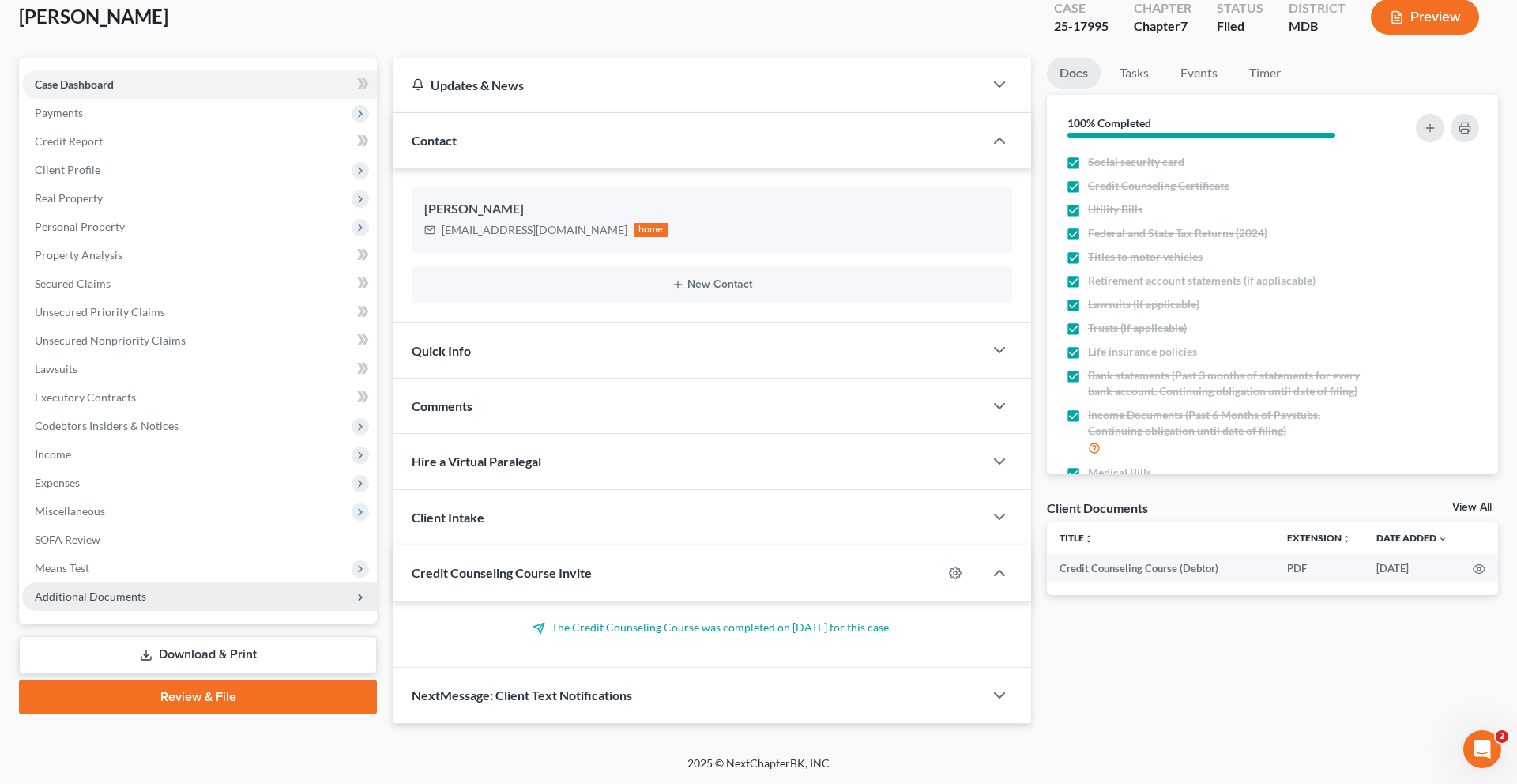
click at [131, 582] on span "Additional Documents" at bounding box center [199, 596] width 355 height 29
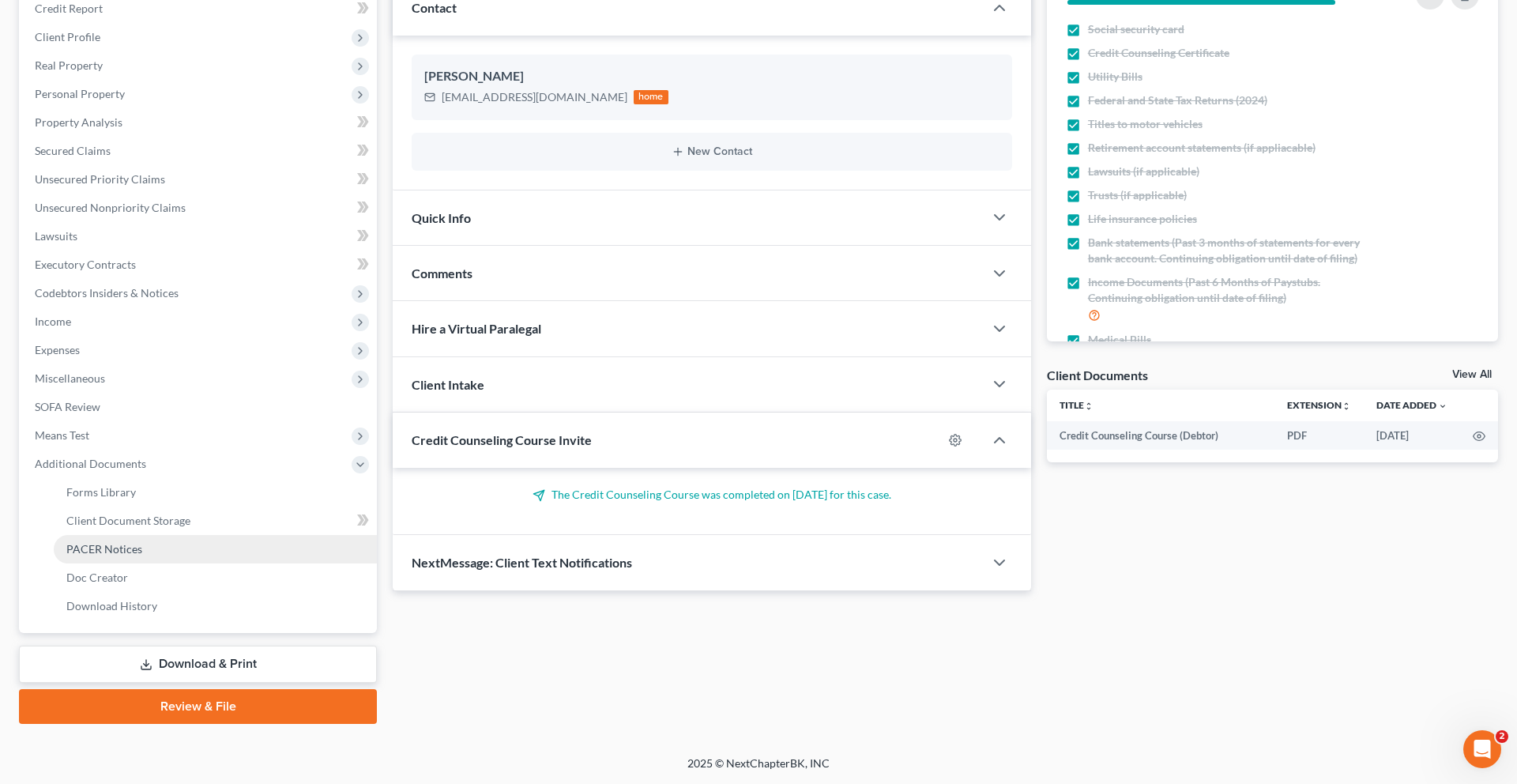
click at [131, 555] on span "PACER Notices" at bounding box center [104, 548] width 75 height 13
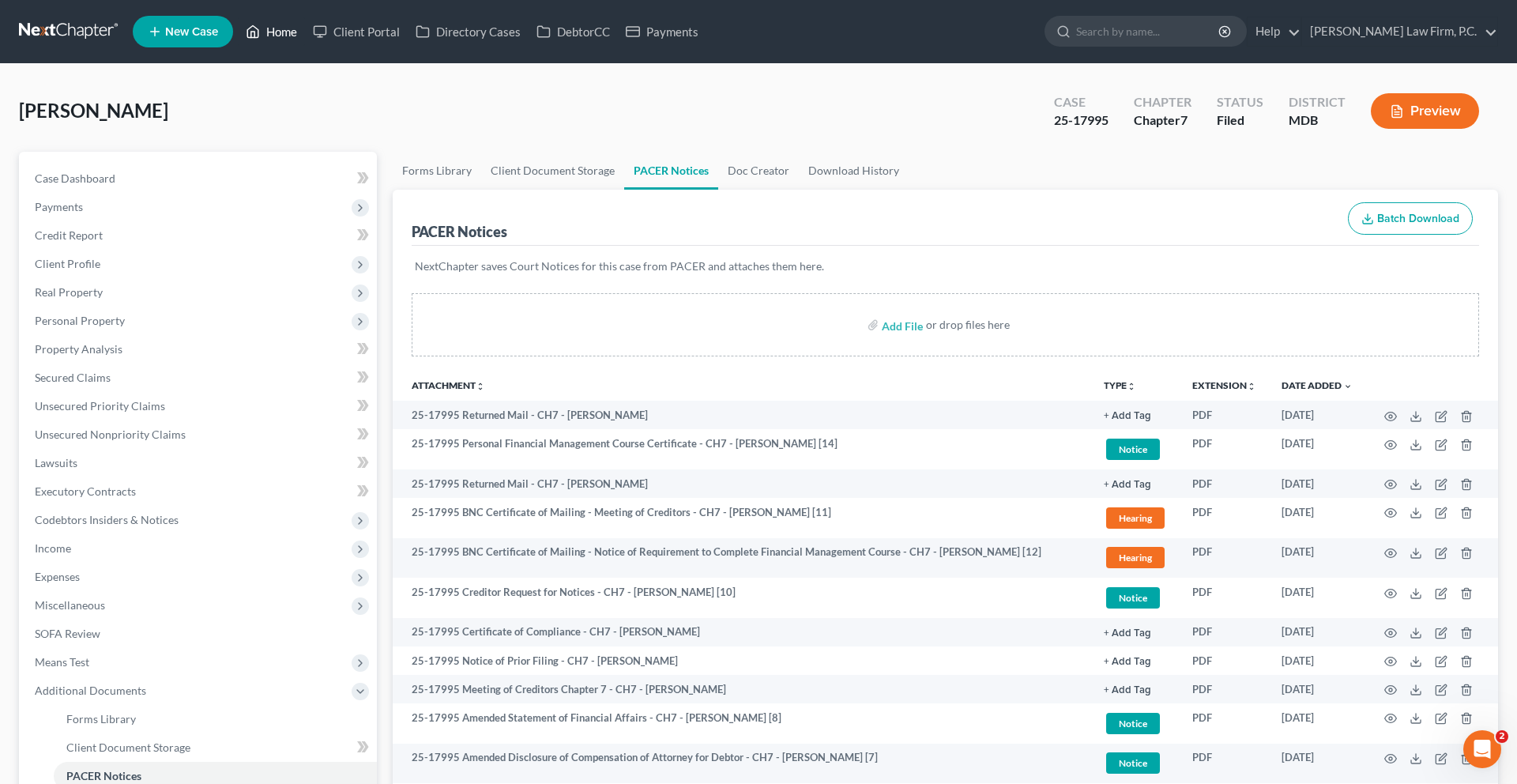
click at [305, 46] on link "Home" at bounding box center [271, 31] width 67 height 29
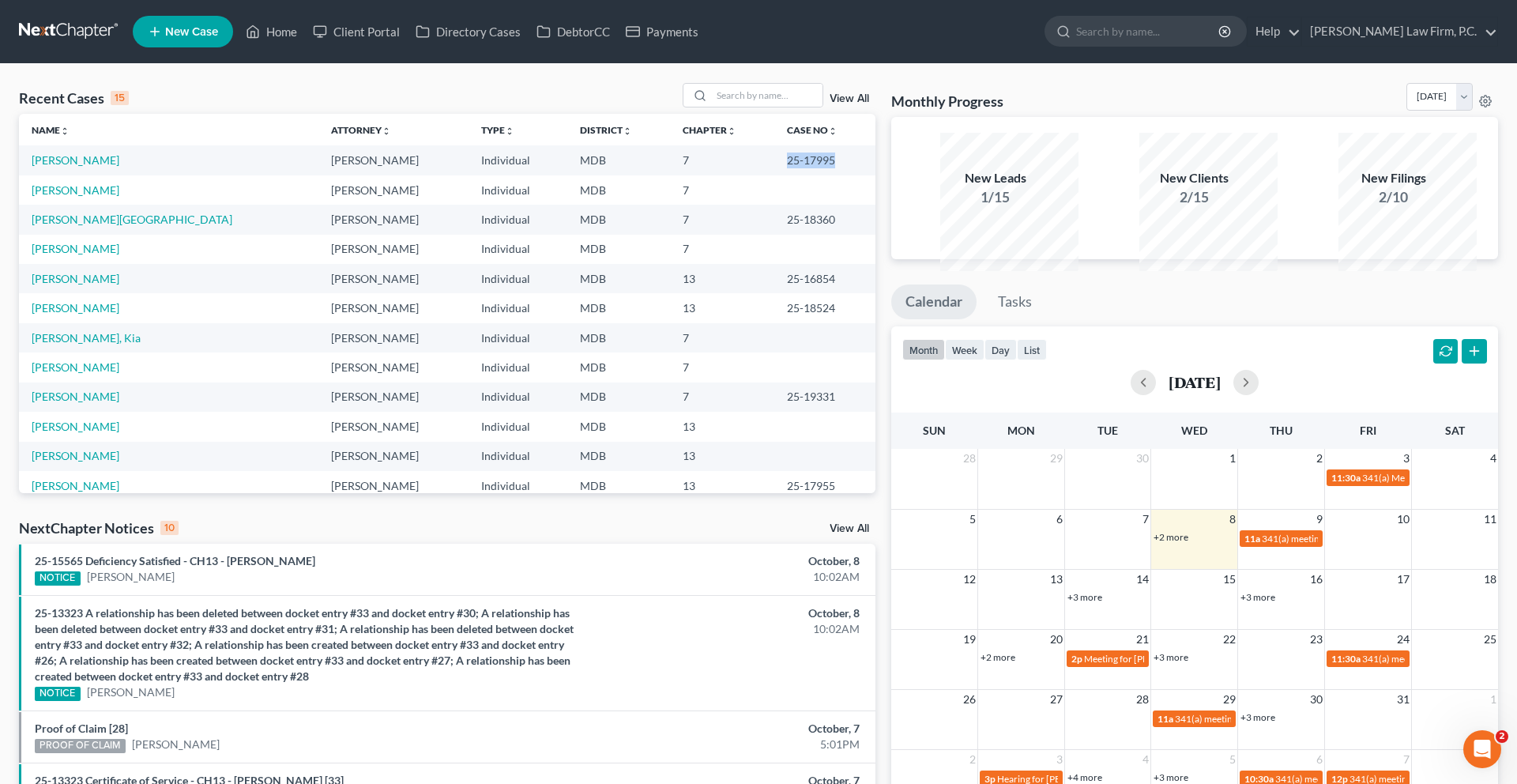
drag, startPoint x: 842, startPoint y: 199, endPoint x: 771, endPoint y: 199, distance: 71.0
click at [774, 174] on td "25-17995" at bounding box center [825, 160] width 101 height 30
click at [787, 174] on td "25-17995" at bounding box center [825, 160] width 101 height 30
click at [825, 174] on td "25-17995" at bounding box center [825, 160] width 101 height 30
drag, startPoint x: 838, startPoint y: 200, endPoint x: 770, endPoint y: 202, distance: 68.0
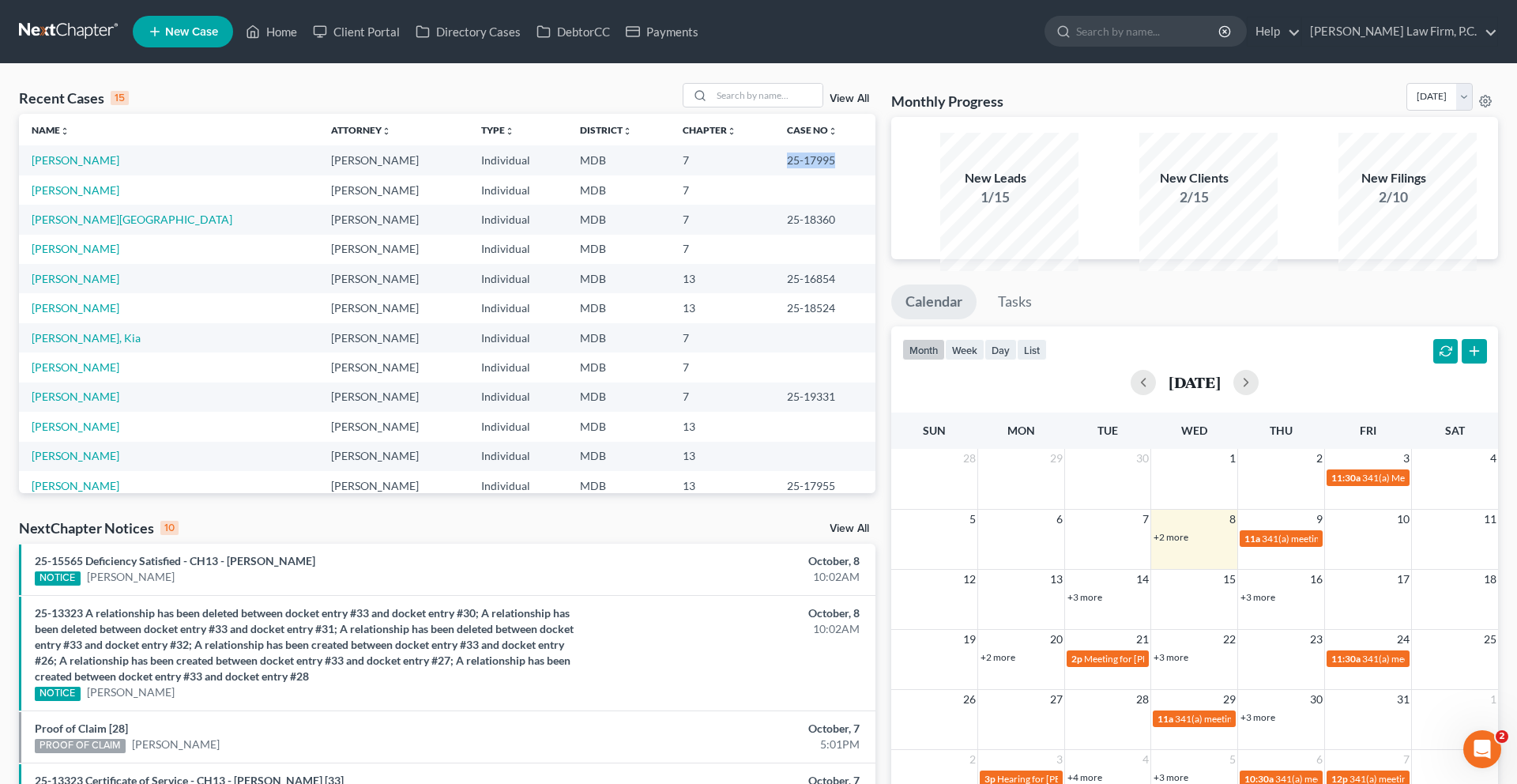
click at [774, 174] on td "25-17995" at bounding box center [825, 160] width 101 height 30
copy td "25-17995"
drag, startPoint x: 781, startPoint y: 202, endPoint x: 1227, endPoint y: 3, distance: 488.4
click at [0, 0] on div "Home New Case Client Portal Directory Cases DebtorCC Payments [PERSON_NAME] Law…" at bounding box center [758, 600] width 1517 height 1200
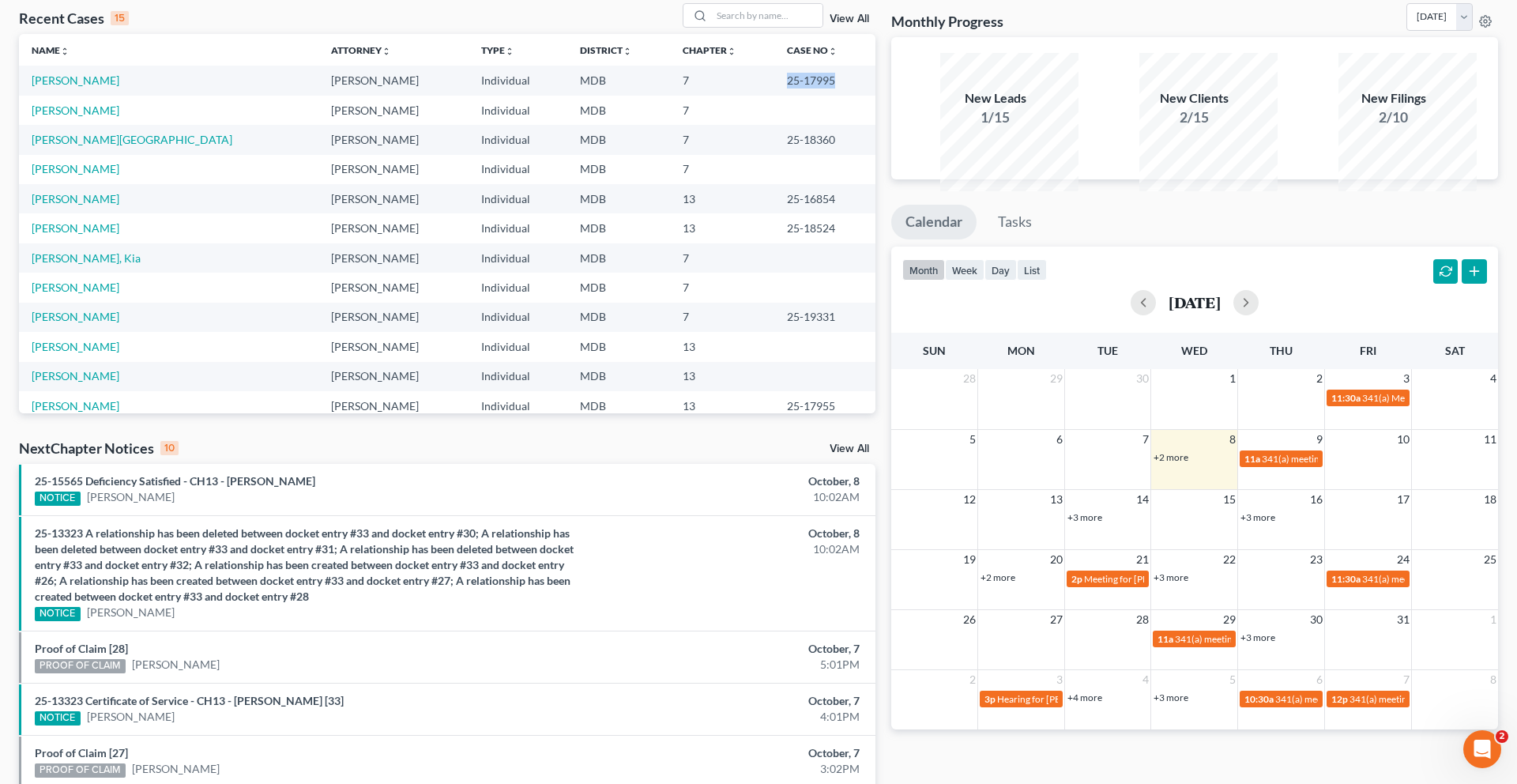
scroll to position [95, 0]
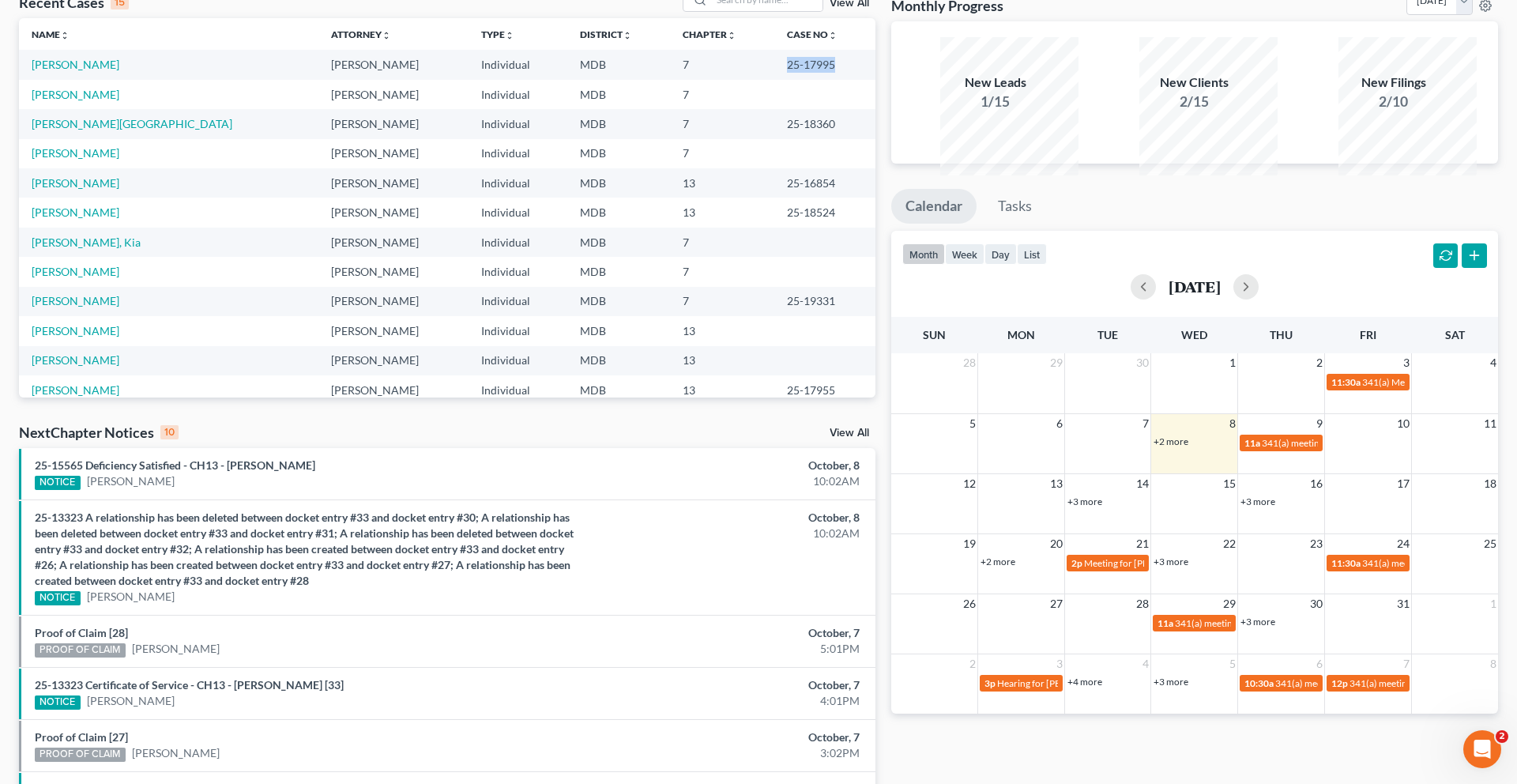
click at [1102, 507] on link "+3 more" at bounding box center [1084, 500] width 35 height 12
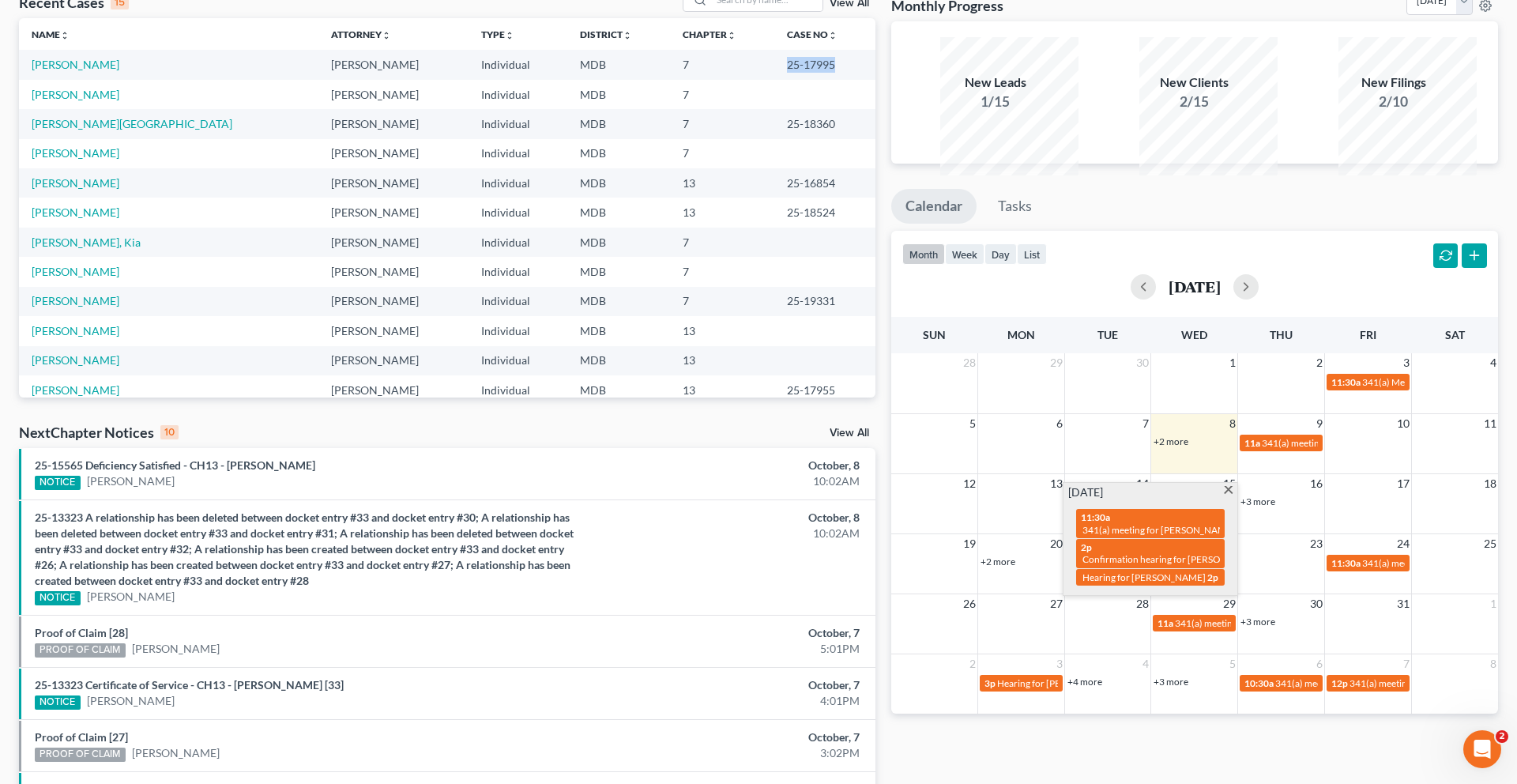
click at [1137, 496] on span at bounding box center [1228, 490] width 12 height 10
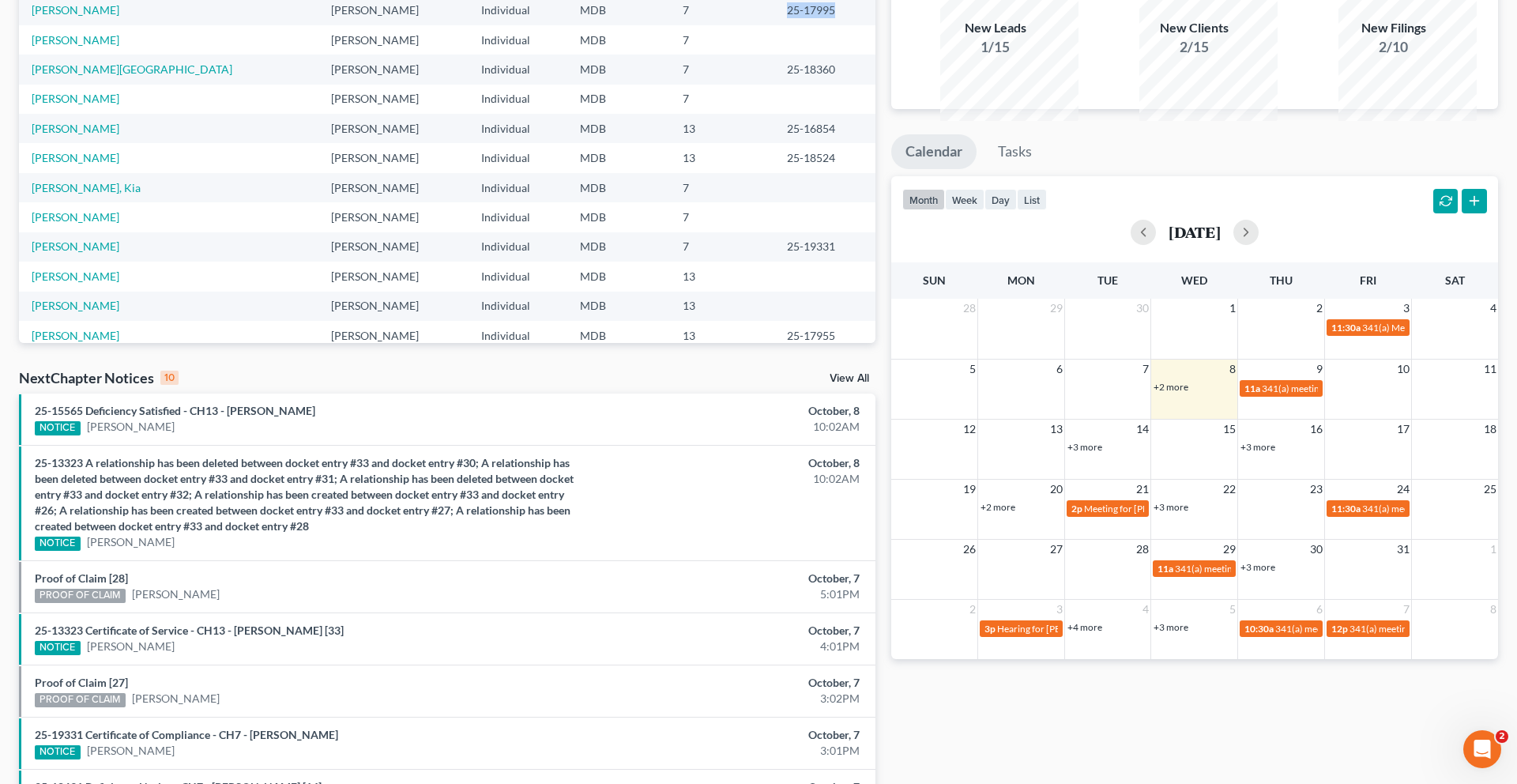
scroll to position [152, 0]
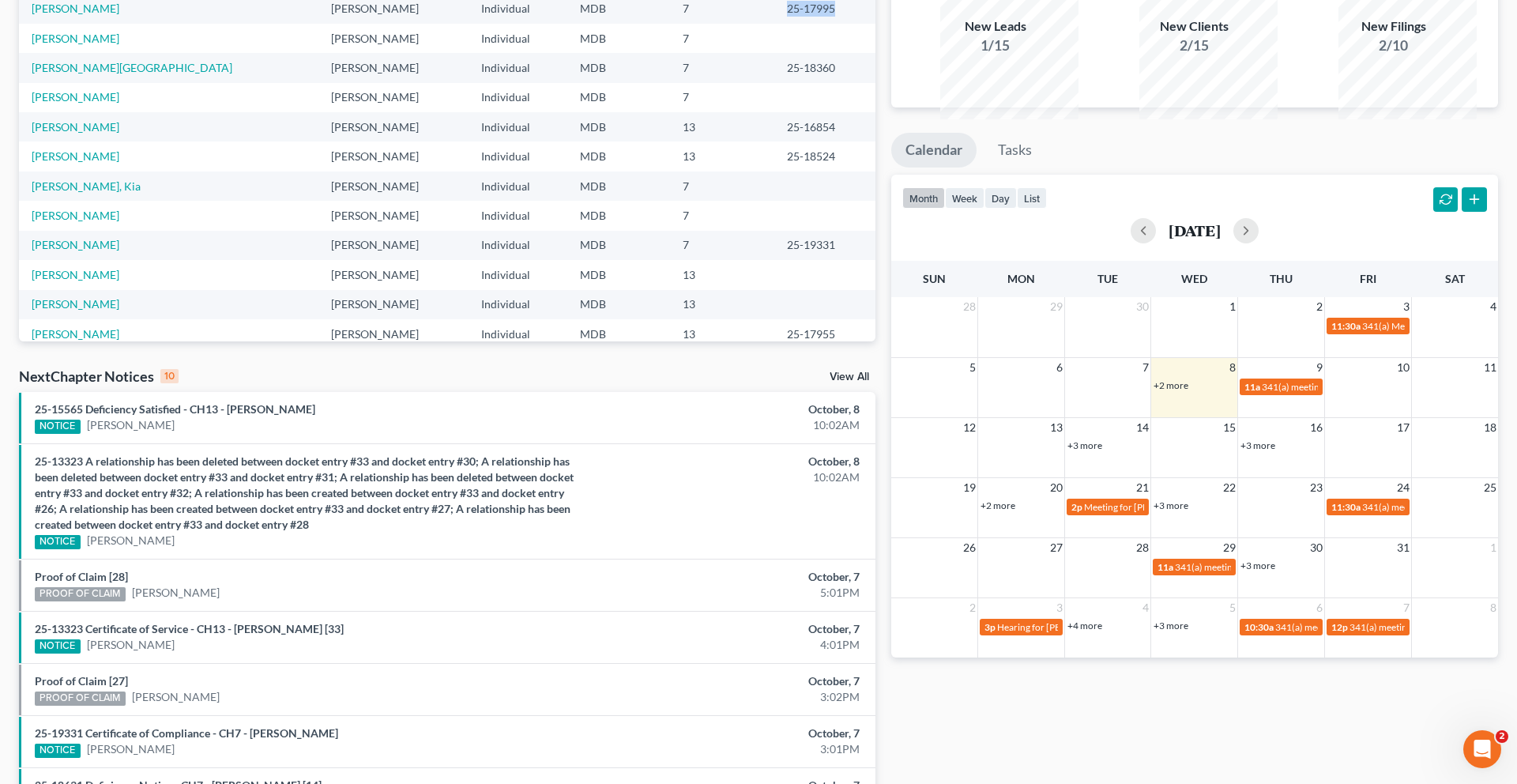
click at [1092, 451] on link "+3 more" at bounding box center [1084, 445] width 35 height 12
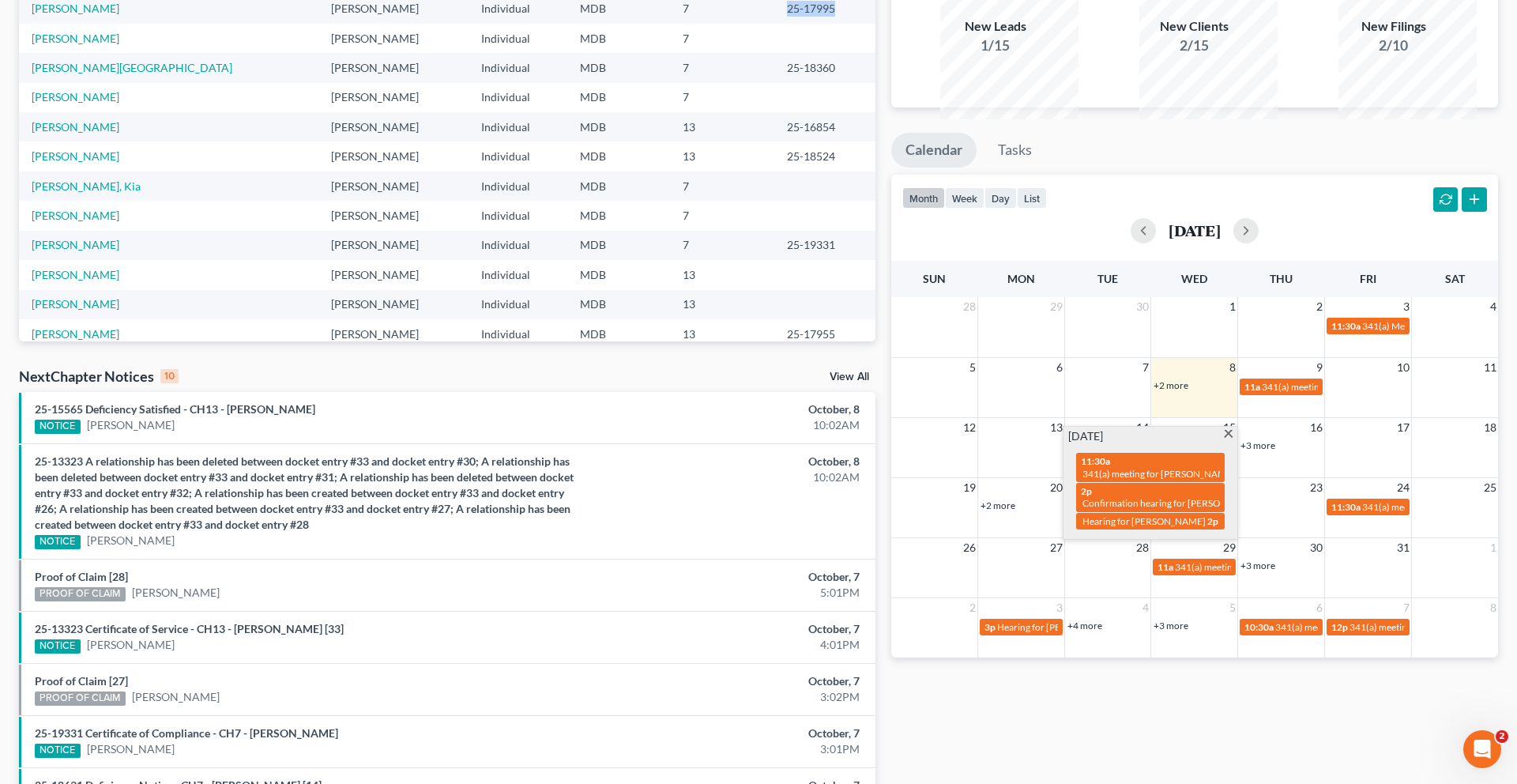
click at [1137, 440] on span at bounding box center [1228, 434] width 12 height 10
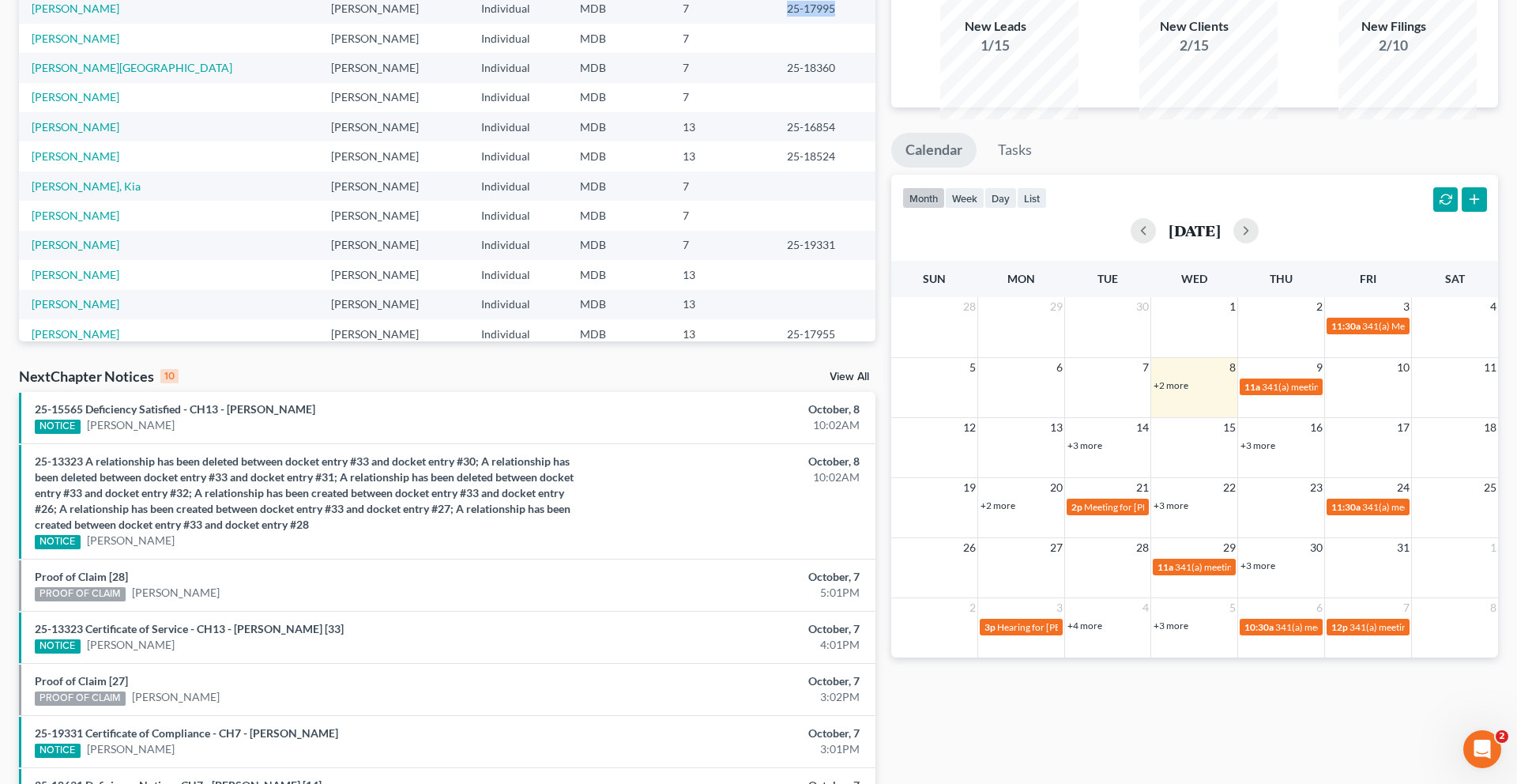
click at [1007, 511] on link "+2 more" at bounding box center [998, 505] width 35 height 12
click at [1137, 500] on span at bounding box center [1142, 494] width 12 height 10
click at [1137, 243] on button "button" at bounding box center [1246, 231] width 25 height 25
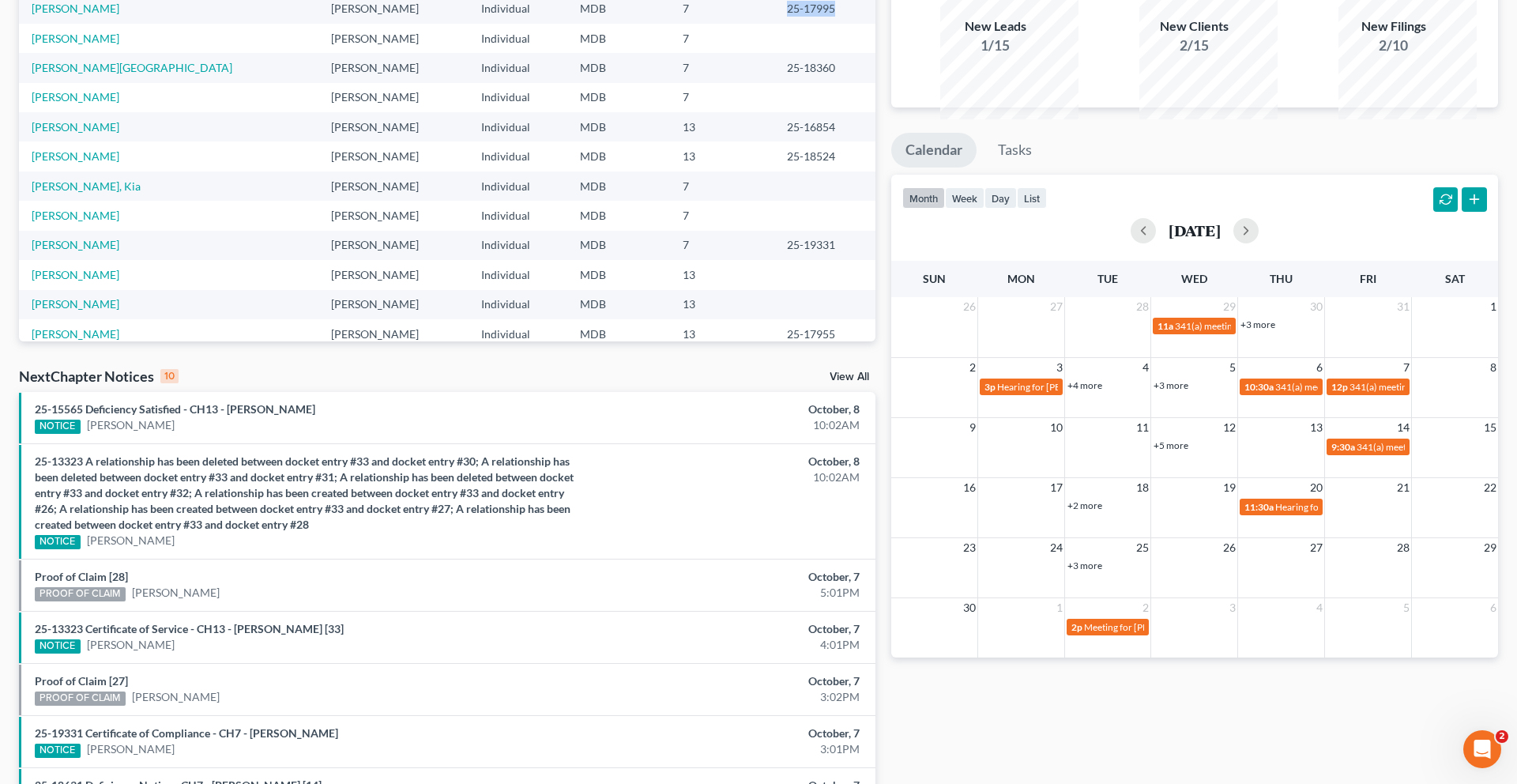
click at [1137, 391] on link "+3 more" at bounding box center [1170, 384] width 35 height 12
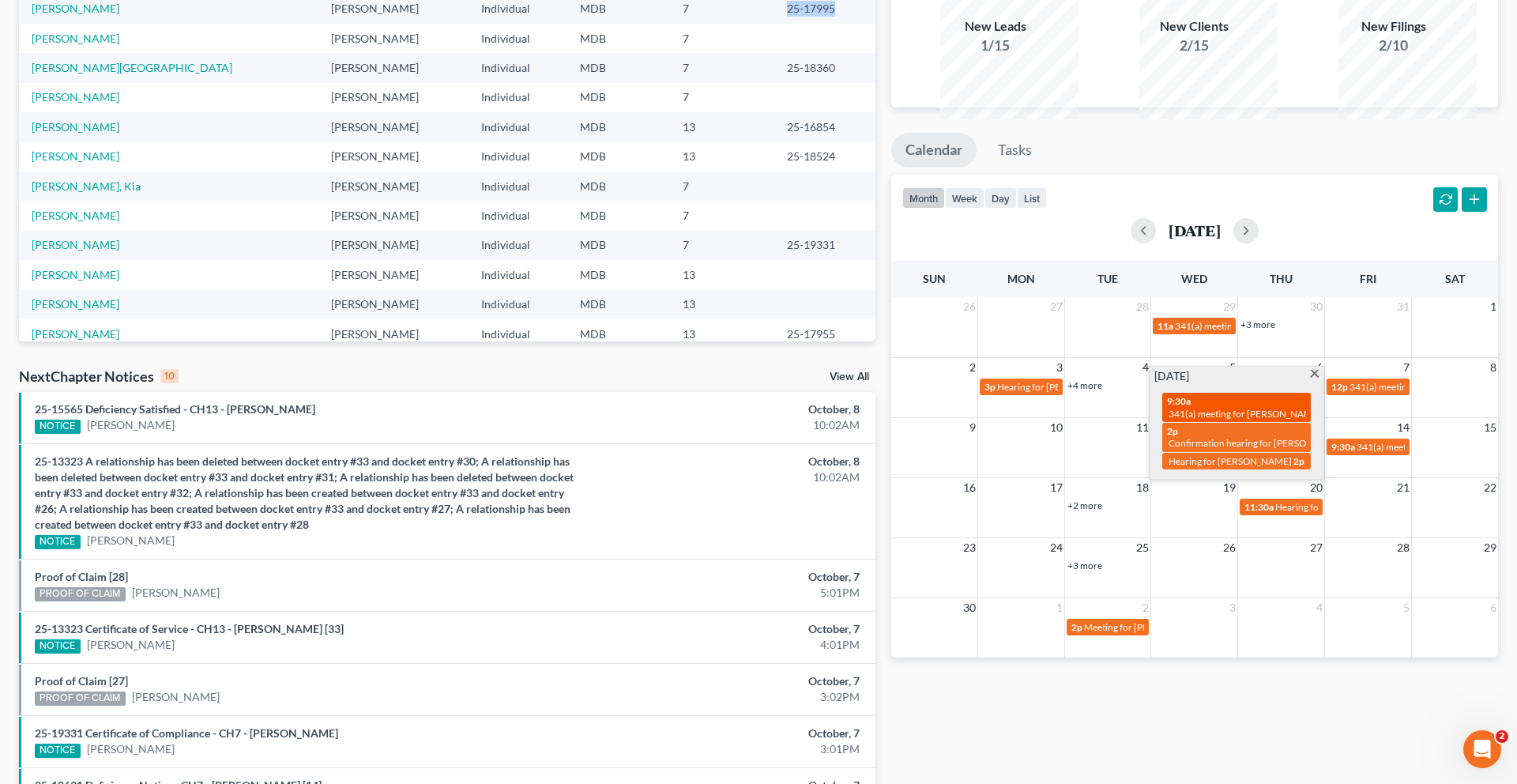
click at [1137, 419] on span "341(a) meeting for [PERSON_NAME]" at bounding box center [1245, 413] width 153 height 12
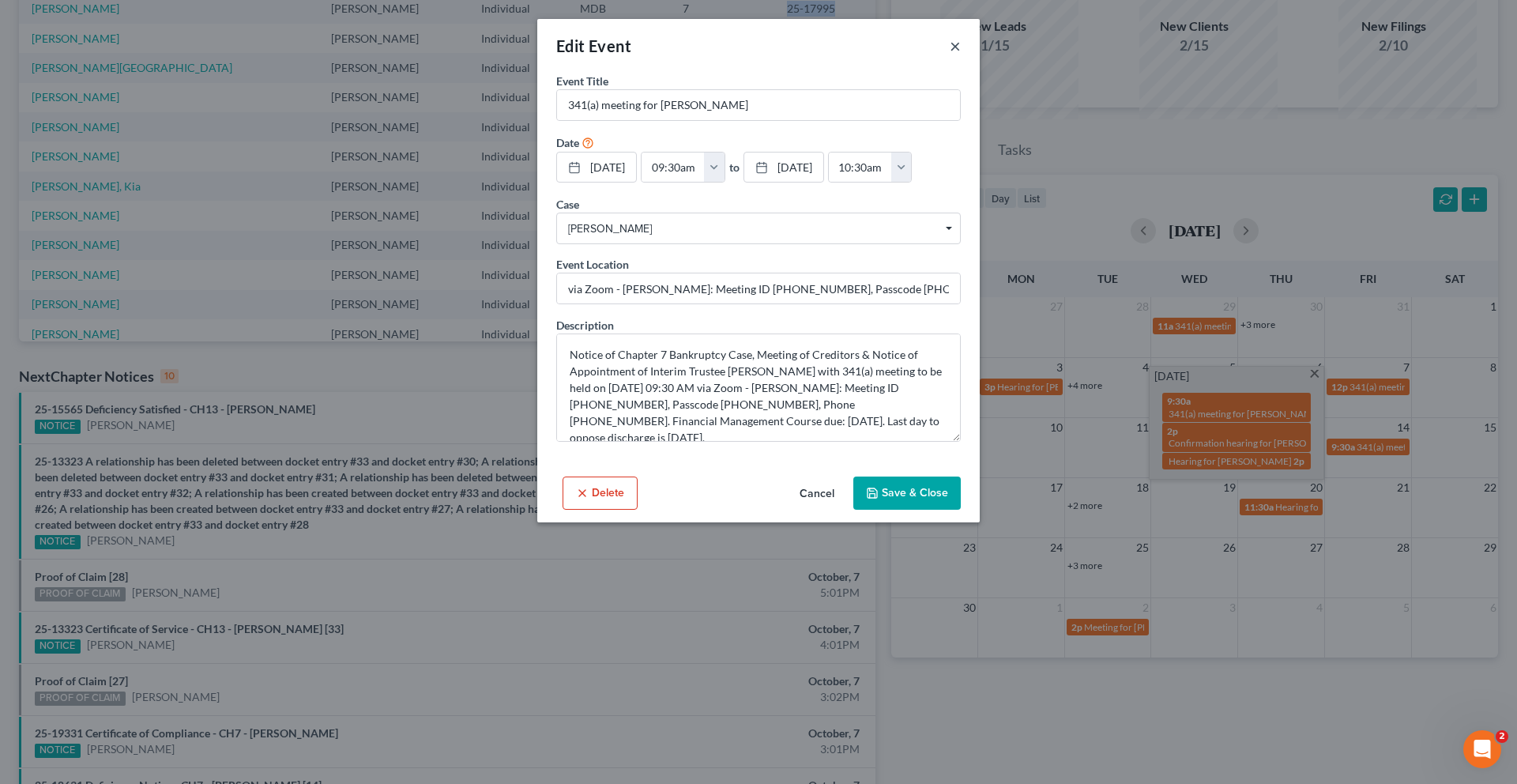
click at [961, 56] on button "×" at bounding box center [955, 45] width 11 height 19
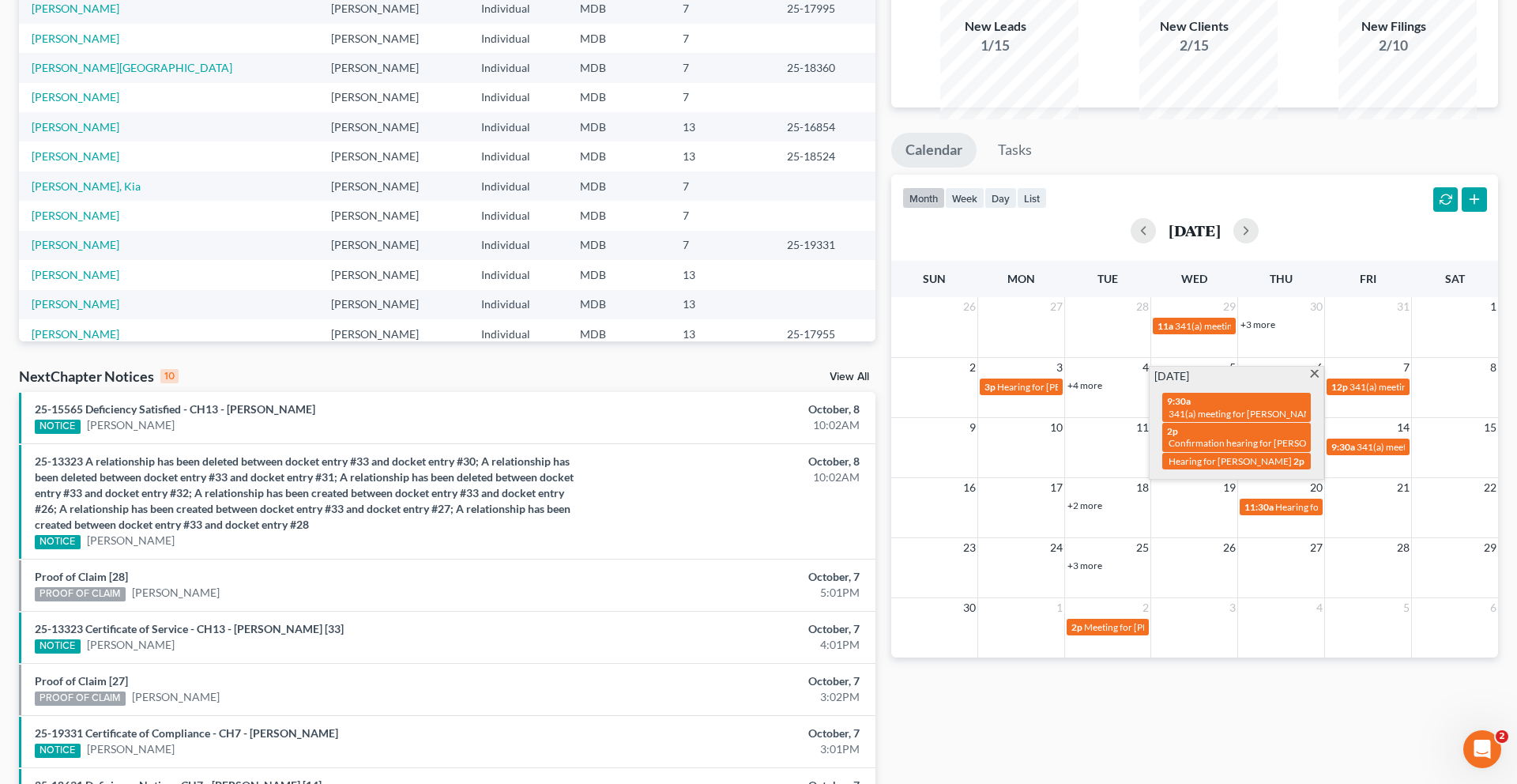
click at [1137, 251] on div "month week day list [DATE]" at bounding box center [1194, 212] width 622 height 75
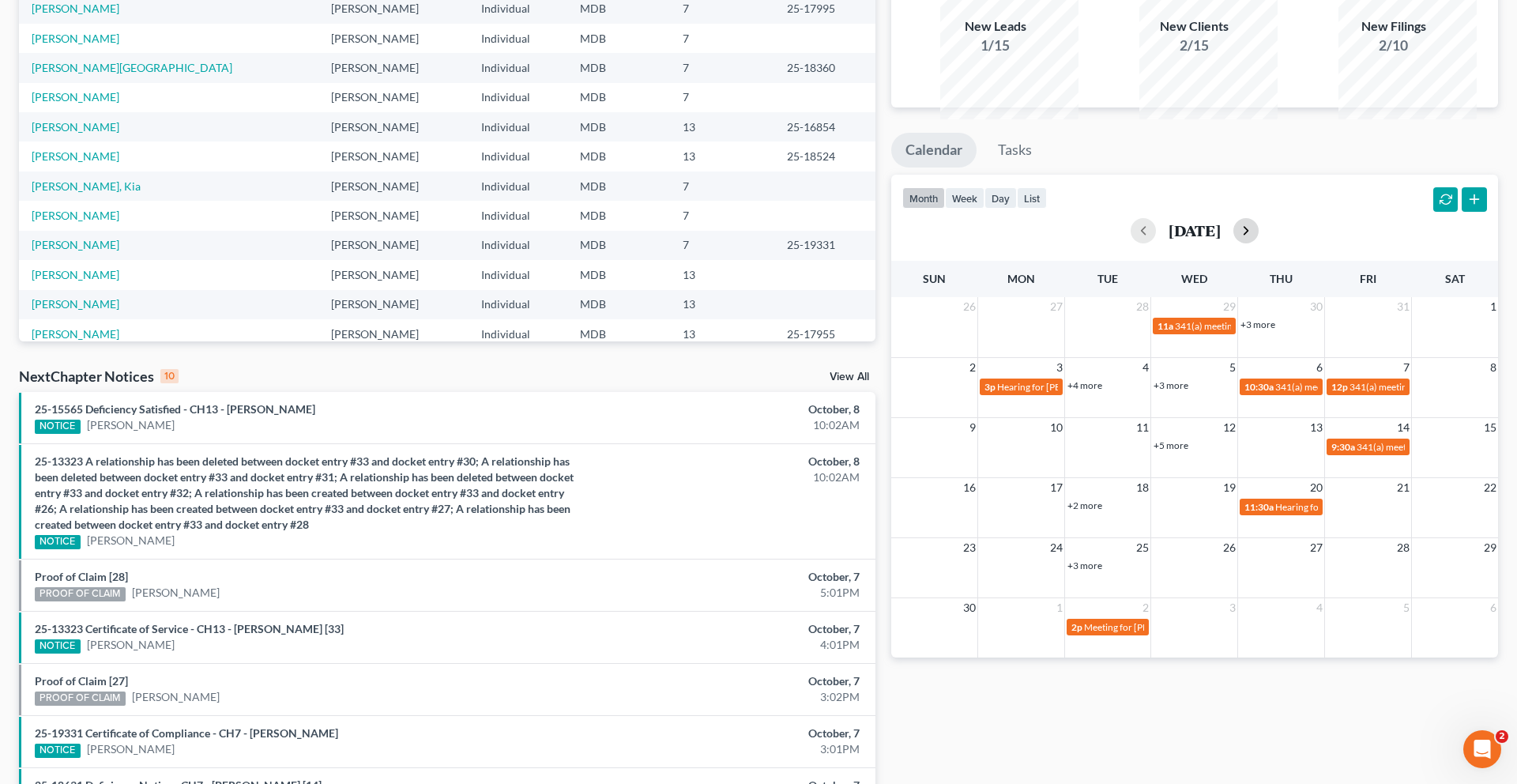
click at [1137, 243] on button "button" at bounding box center [1246, 231] width 25 height 25
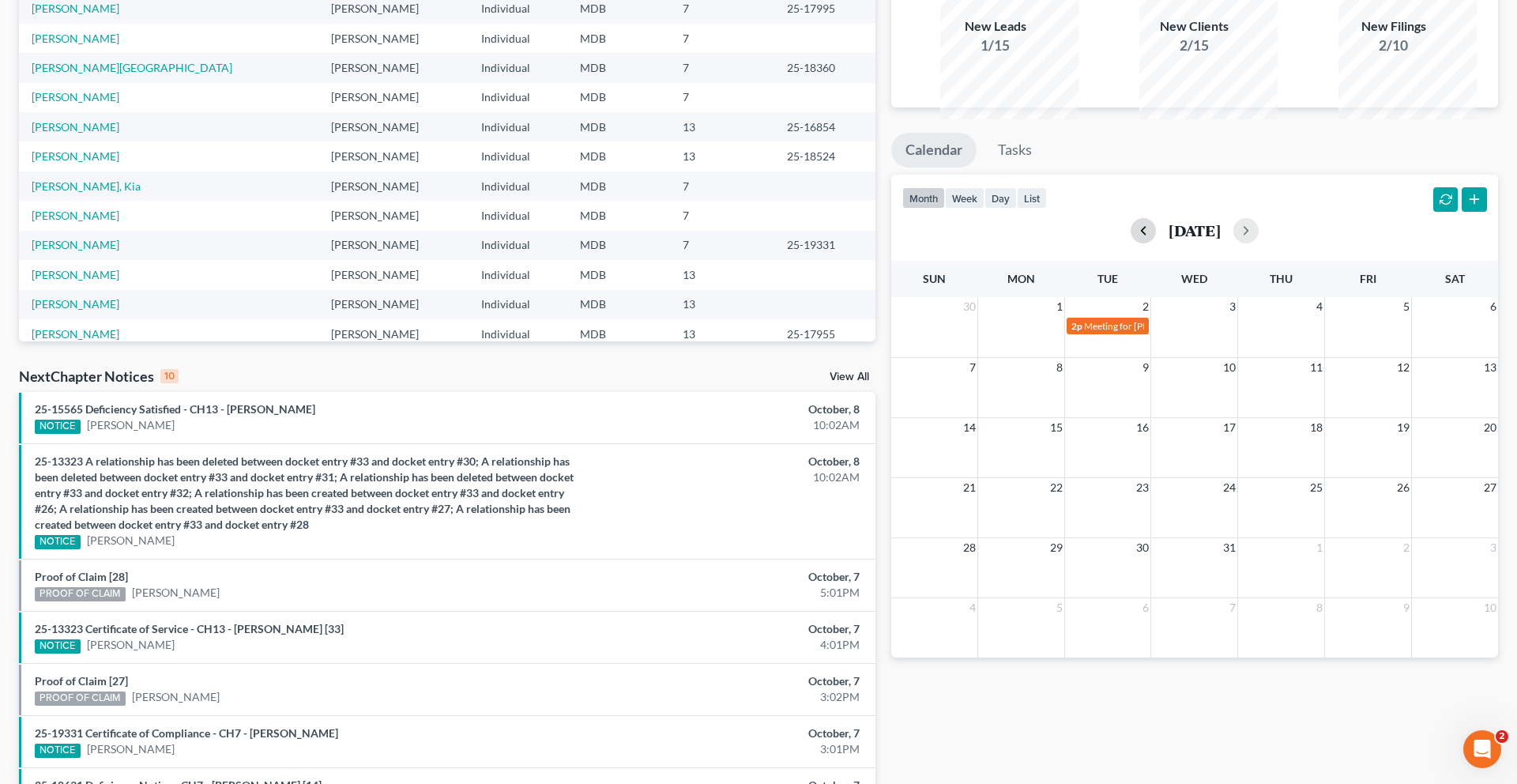
click at [1131, 243] on button "button" at bounding box center [1143, 231] width 25 height 25
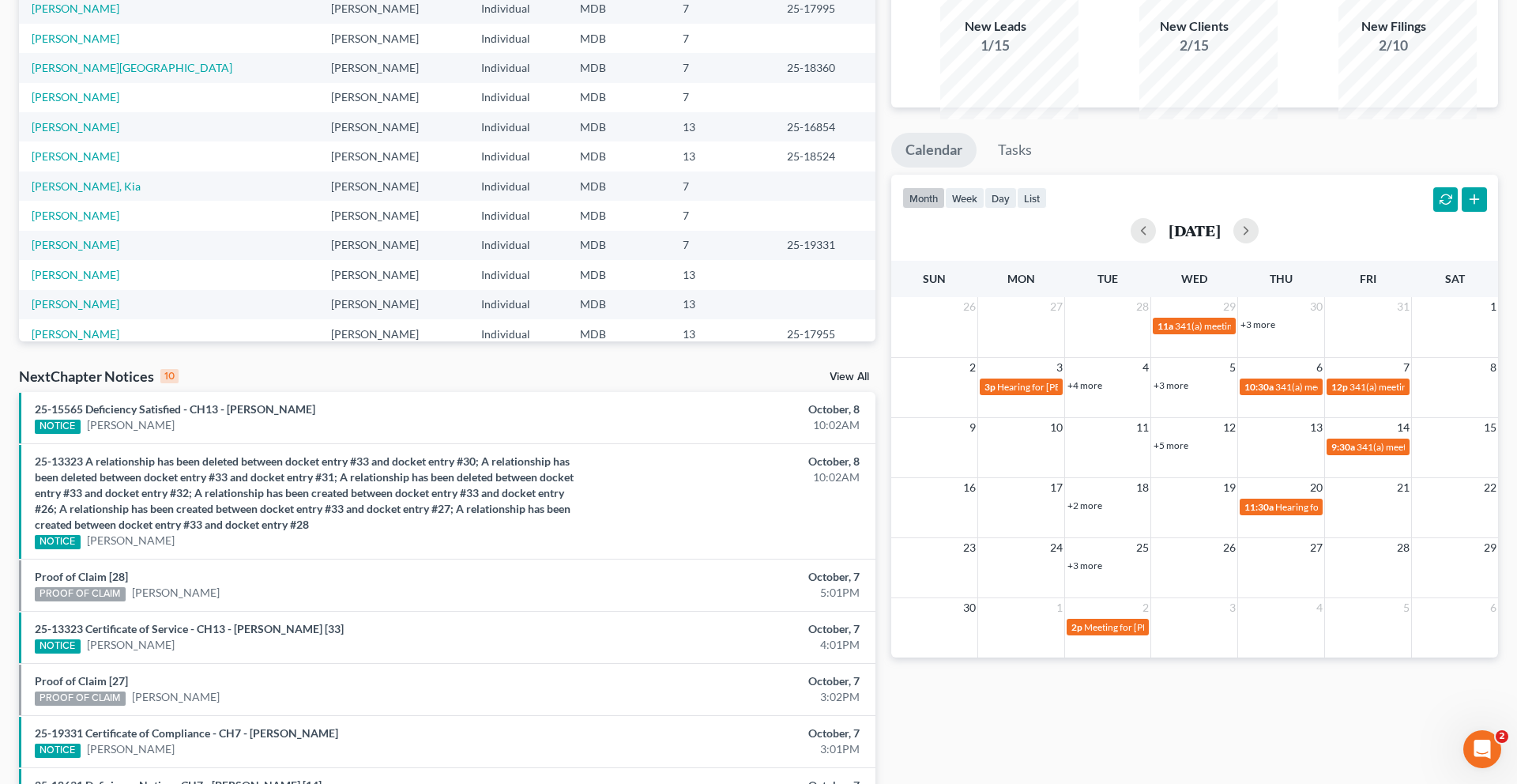
click at [1137, 391] on link "+3 more" at bounding box center [1170, 384] width 35 height 12
